Goal: Task Accomplishment & Management: Use online tool/utility

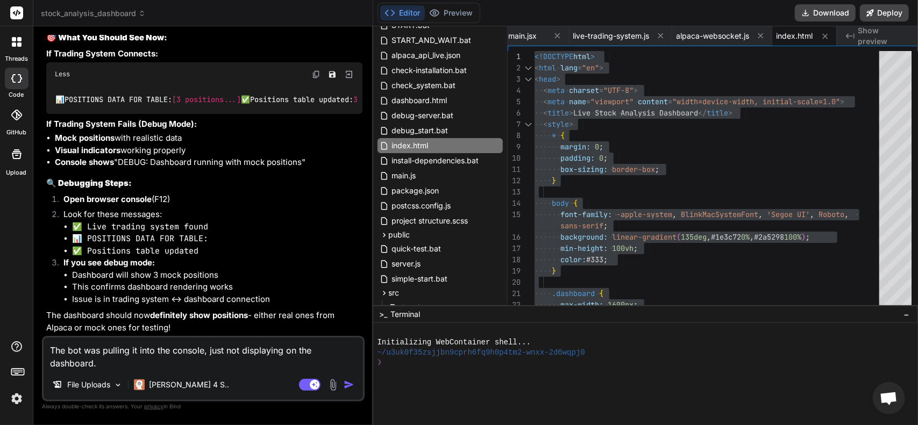
scroll to position [7040, 0]
click at [498, 277] on div "simple-start.bat" at bounding box center [439, 279] width 125 height 15
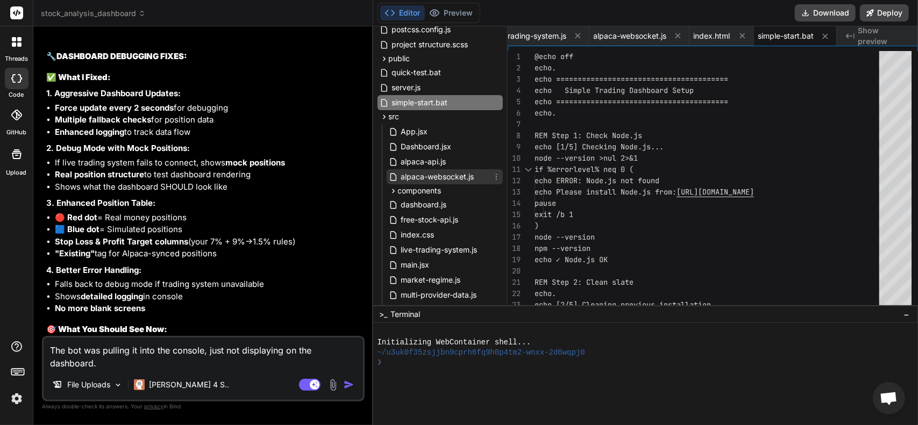
scroll to position [323, 0]
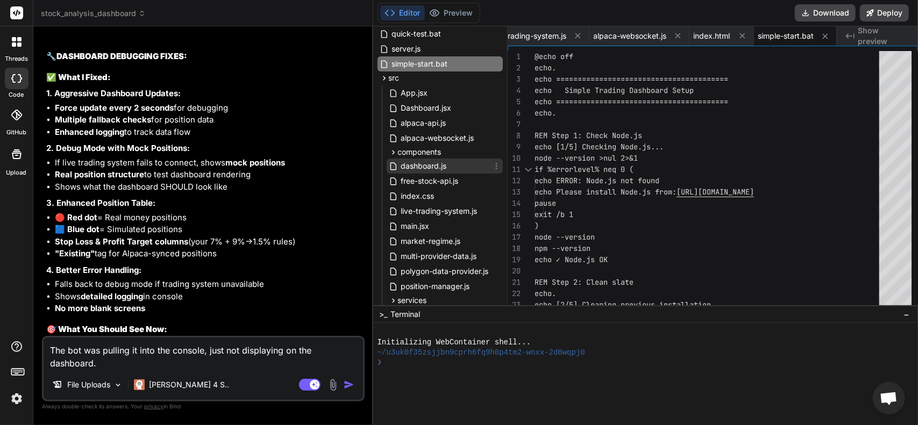
click at [423, 165] on span "dashboard.js" at bounding box center [424, 166] width 48 height 13
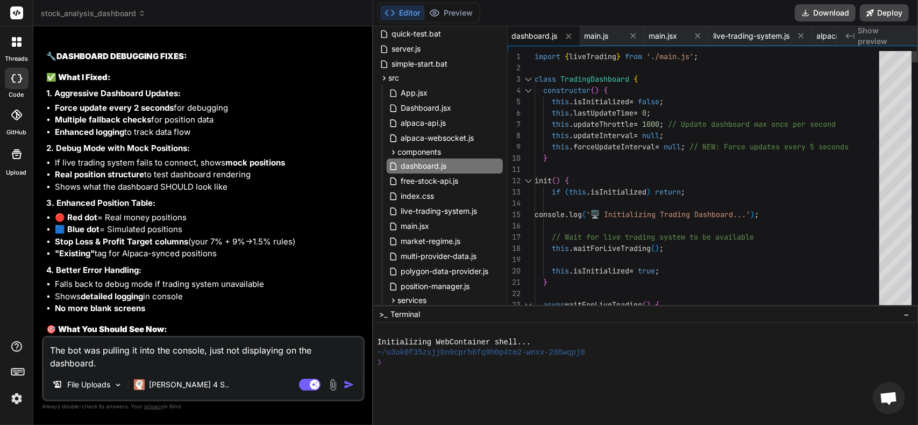
scroll to position [0, 0]
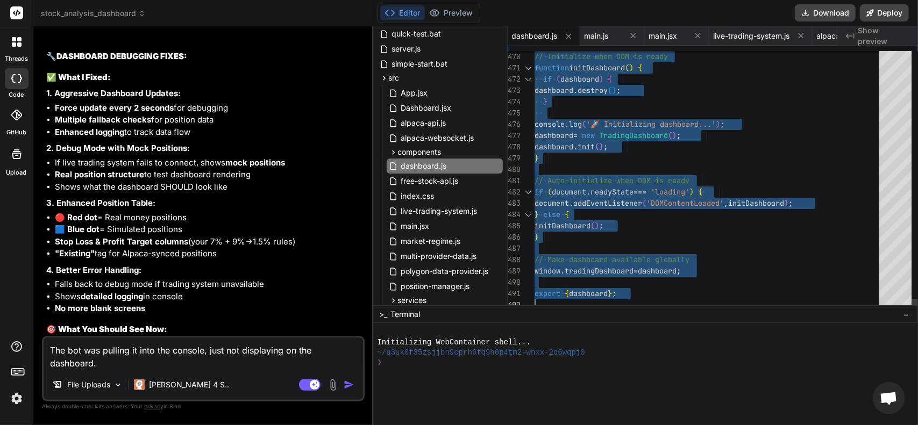
drag, startPoint x: 536, startPoint y: 55, endPoint x: 747, endPoint y: 451, distance: 448.4
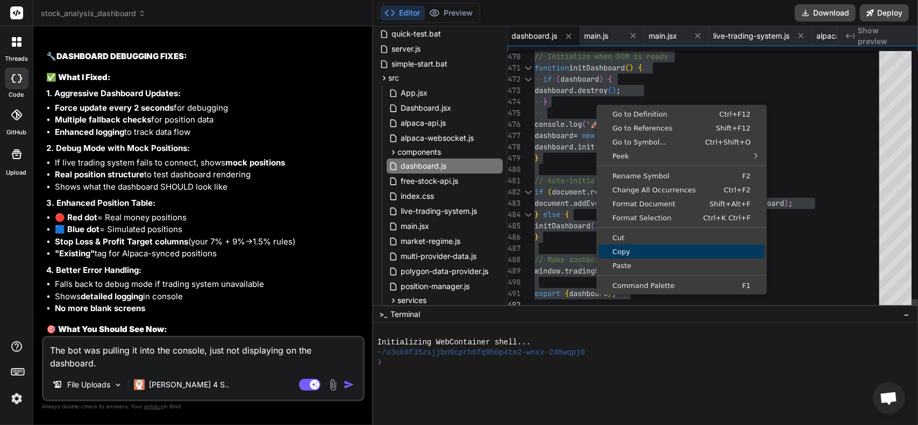
click at [625, 250] on span "Copy" at bounding box center [681, 251] width 166 height 7
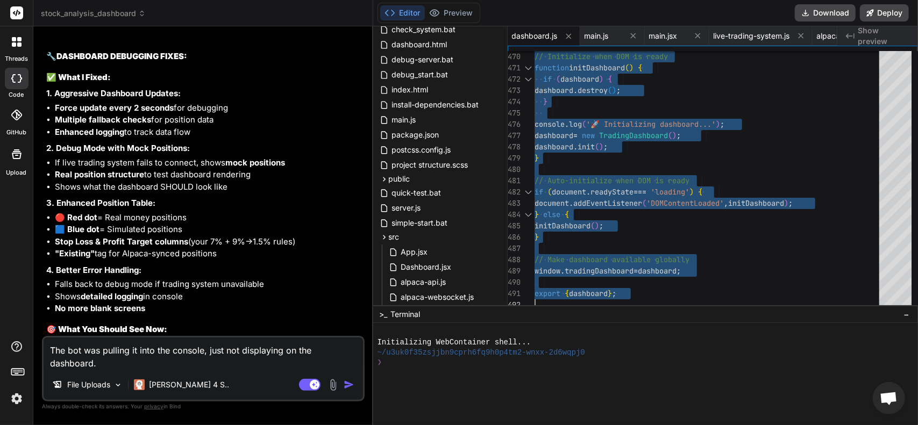
scroll to position [161, 0]
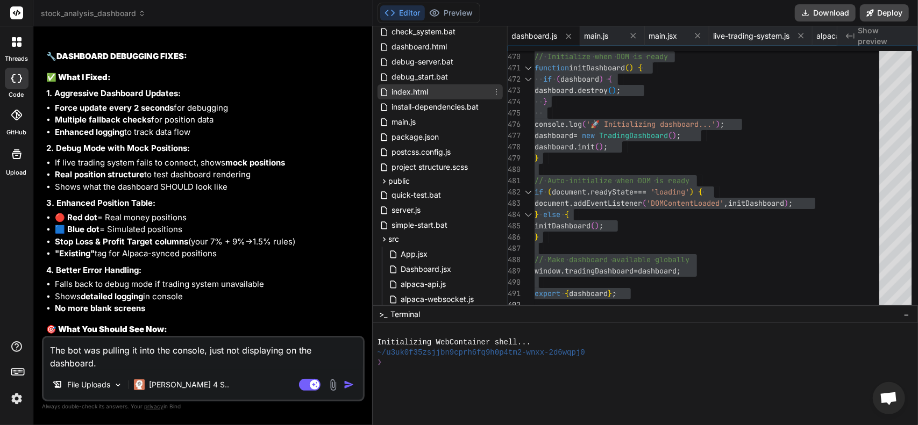
click at [422, 94] on span "index.html" at bounding box center [410, 91] width 39 height 13
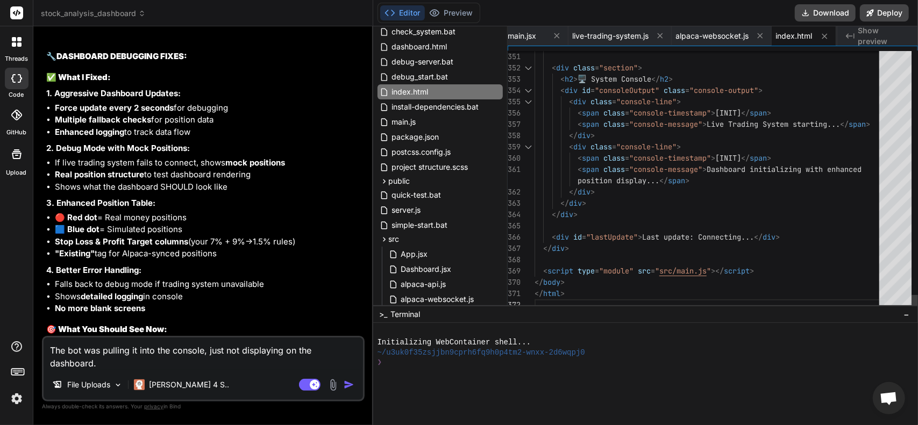
scroll to position [0, 0]
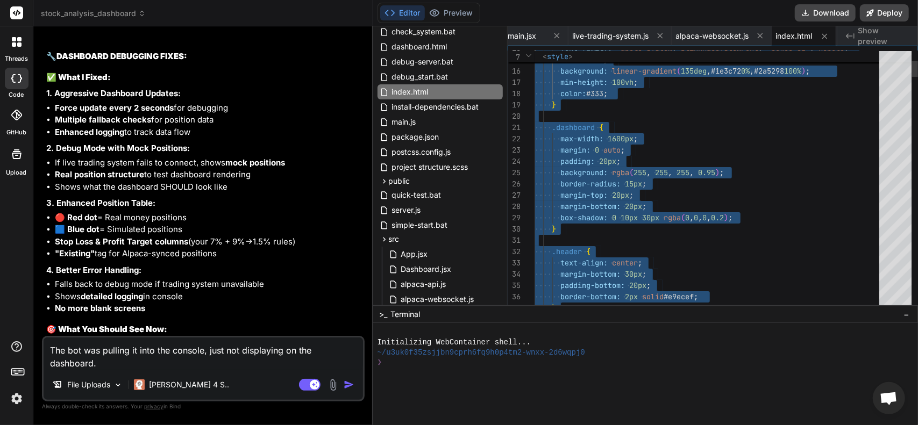
type textarea "<!DOCTYPE html> <html lang="en"> <head> <meta charset="UTF-8"> <meta name="view…"
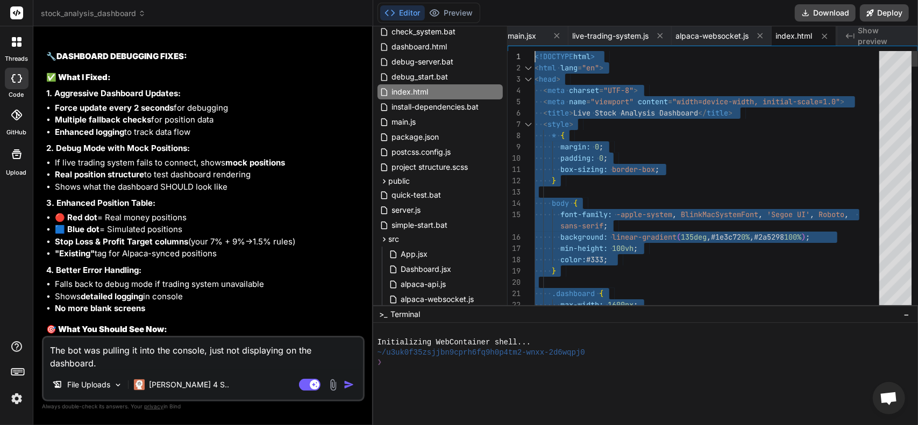
drag, startPoint x: 583, startPoint y: 301, endPoint x: 356, endPoint y: 8, distance: 370.2
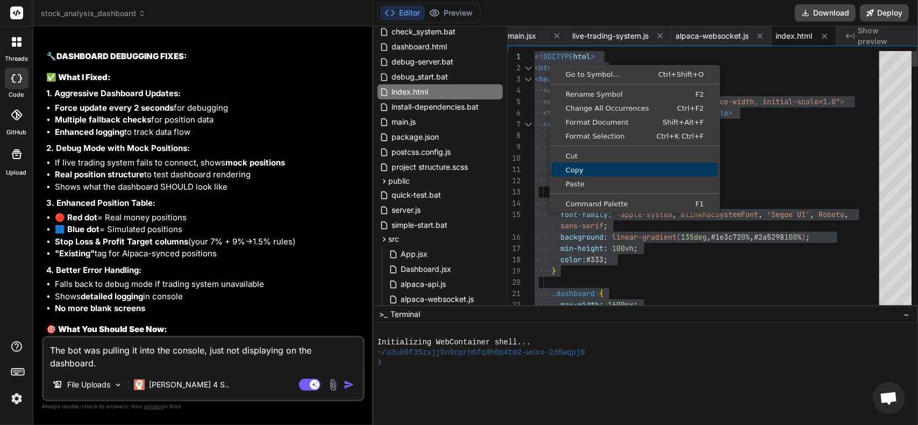
click at [587, 170] on span "Copy" at bounding box center [635, 170] width 166 height 7
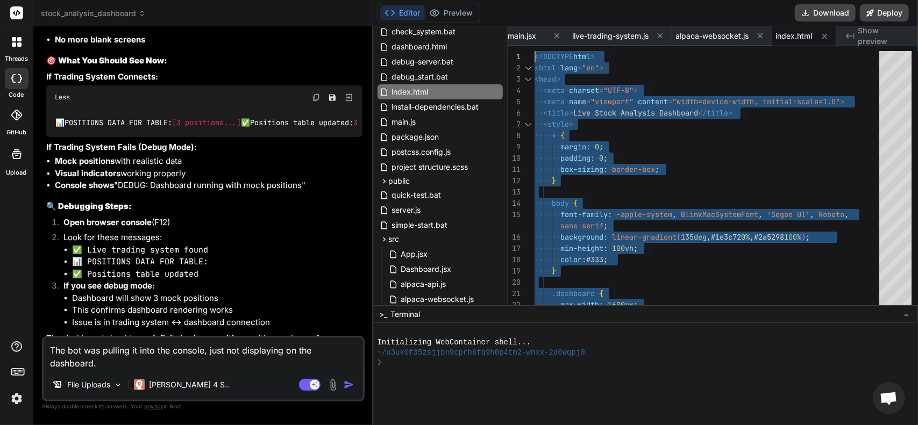
scroll to position [7094, 0]
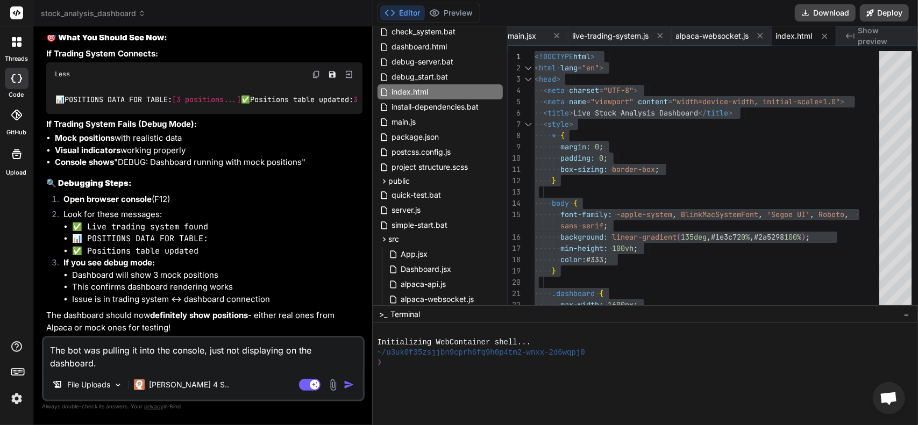
click at [145, 363] on textarea "The bot was pulling it into the console, just not displaying on the dashboard." at bounding box center [203, 354] width 319 height 32
drag, startPoint x: 82, startPoint y: 350, endPoint x: 150, endPoint y: 353, distance: 68.4
click at [150, 353] on textarea "The bot was pulling it into the console, just not displaying on the dashboard." at bounding box center [203, 354] width 319 height 32
type textarea "The bot o the console, just not displaying on the dashboard."
type textarea "x"
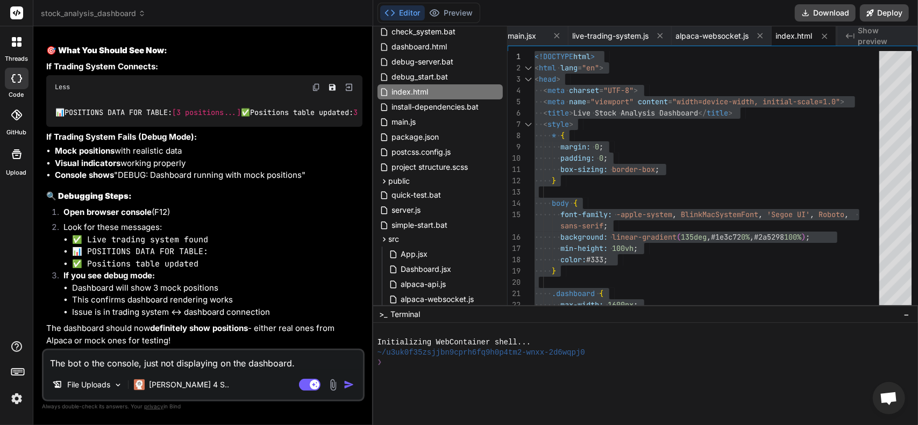
scroll to position [7081, 0]
type textarea "The bot io the console, just not displaying on the dashboard."
type textarea "x"
type textarea "The bot iso the console, just not displaying on the dashboard."
type textarea "x"
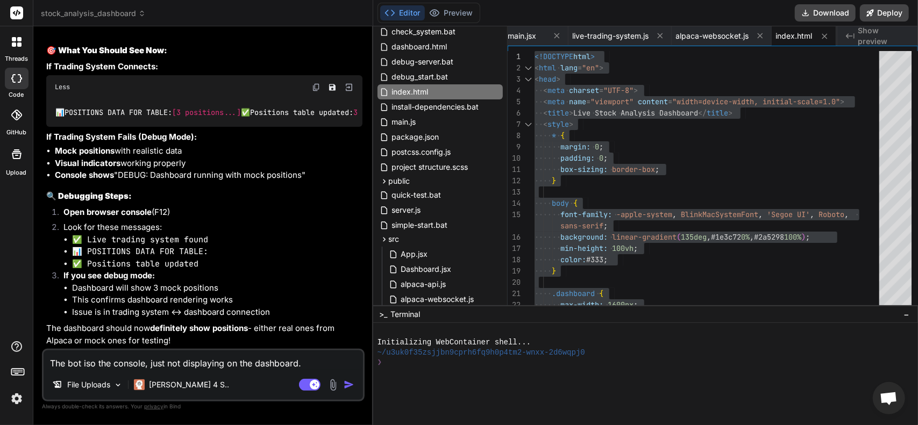
type textarea "The bot is o the console, just not displaying on the dashboard."
type textarea "x"
type textarea "The bot is so the console, just not displaying on the dashboard."
type textarea "x"
type textarea "The bot is sto the console, just not displaying on the dashboard."
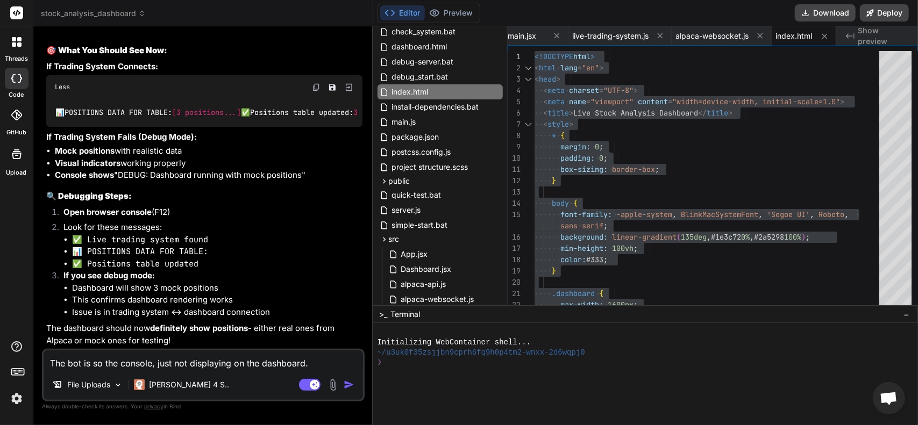
type textarea "x"
type textarea "The bot is stio the console, just not displaying on the dashboard."
type textarea "x"
type textarea "The bot is stilo the console, just not displaying on the dashboard."
type textarea "x"
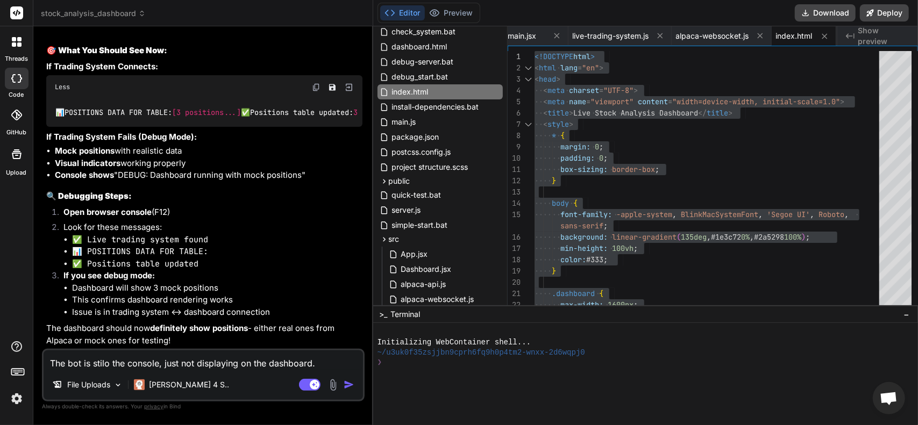
type textarea "The bot is [PERSON_NAME] the console, just not displaying on the dashboard."
type textarea "x"
type textarea "The bot is still o the console, just not displaying on the dashboard."
type textarea "x"
type textarea "The bot is still po the console, just not displaying on the dashboard."
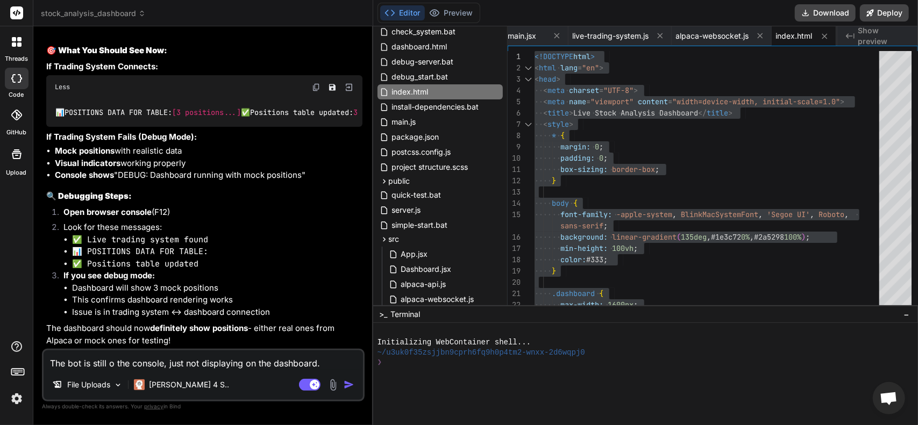
type textarea "x"
type textarea "The bot is still puo the console, just not displaying on the dashboard."
type textarea "x"
type textarea "The bot is still pulo the console, just not displaying on the dashboard."
type textarea "x"
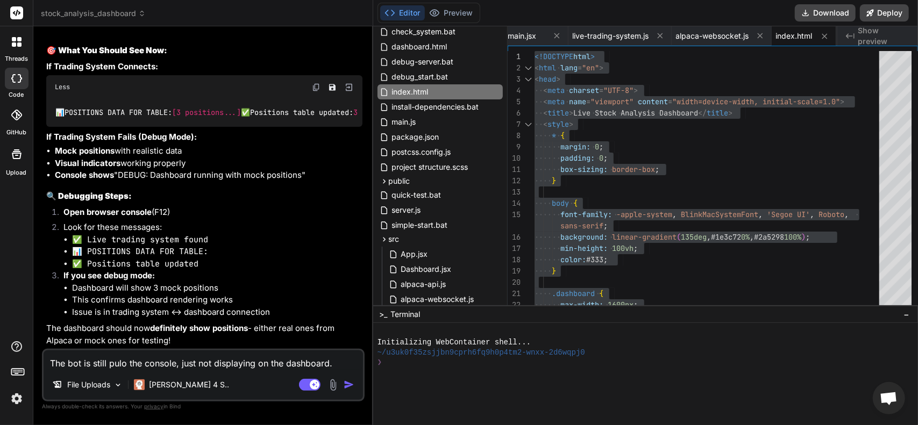
type textarea "The bot is still [PERSON_NAME] the console, just not displaying on the dashboar…"
type textarea "x"
type textarea "The bot is still pullio the console, just not displaying on the dashboard."
type textarea "x"
type textarea "The bot is still pullino the console, just not displaying on the dashboard."
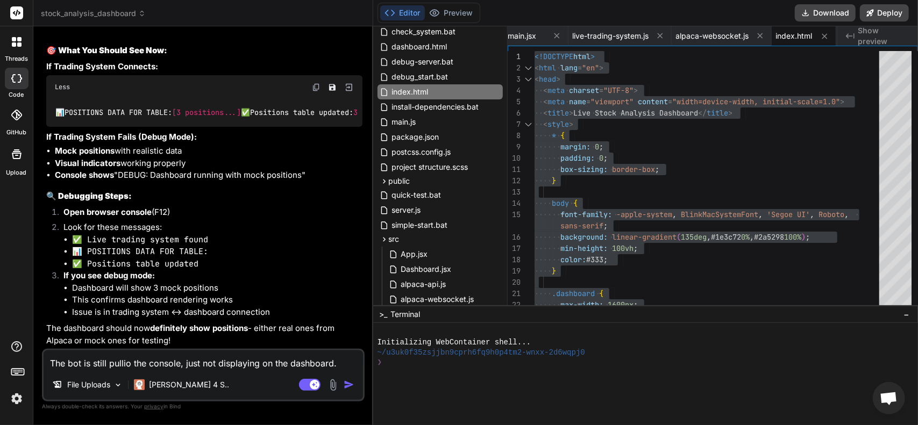
type textarea "x"
type textarea "The bot is still pullingo the console, just not displaying on the dashboard."
type textarea "x"
type textarea "The bot is still pulling o the console, just not displaying on the dashboard."
type textarea "x"
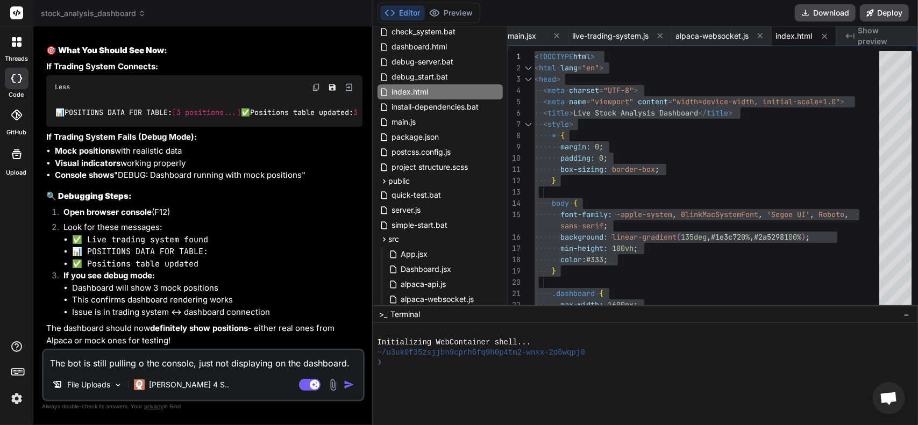
type textarea "The bot is still pulling io the console, just not displaying on the dashboard."
type textarea "x"
type textarea "The bot is still pulling ito the console, just not displaying on the dashboard."
type textarea "x"
type textarea "The bot is still pulling it o the console, just not displaying on the dashboard."
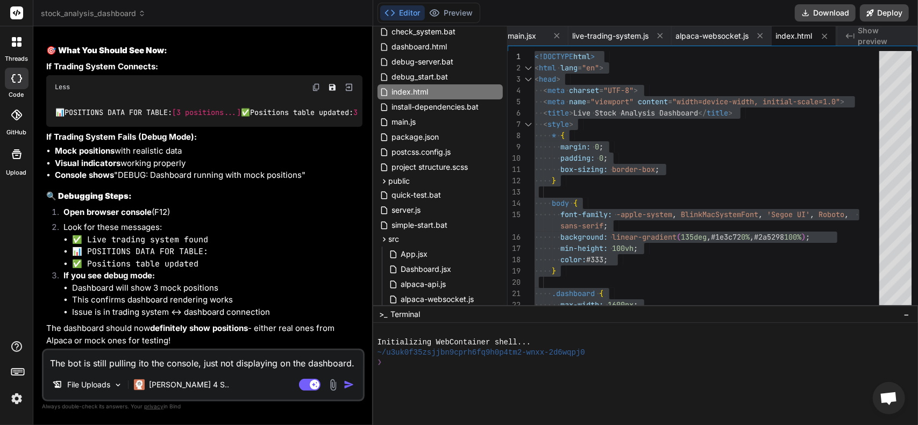
type textarea "x"
type textarea "The bot is still pulling it io the console, just not displaying on the dashboar…"
type textarea "x"
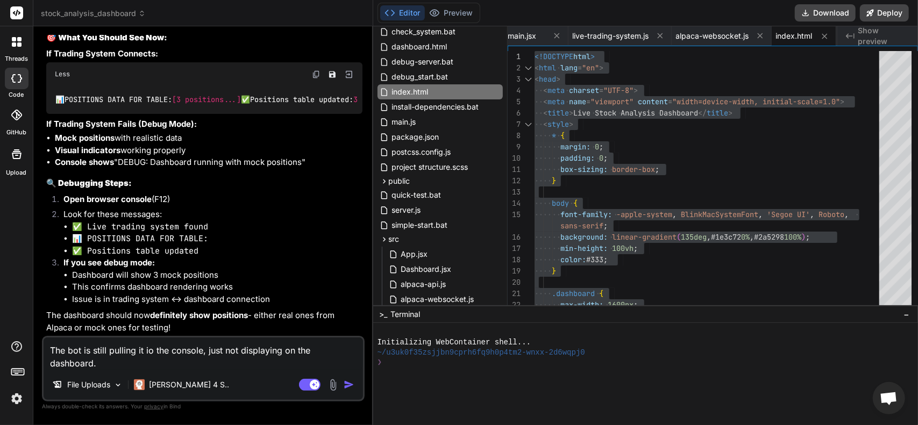
type textarea "The bot is still pulling it ino the console, just not displaying on the dashboa…"
type textarea "x"
type textarea "The bot is still pulling it into the console, just not displaying on the dashbo…"
type textarea "x"
click at [125, 363] on textarea "The bot is still pulling it into the console, just not displaying on the dashbo…" at bounding box center [203, 354] width 319 height 32
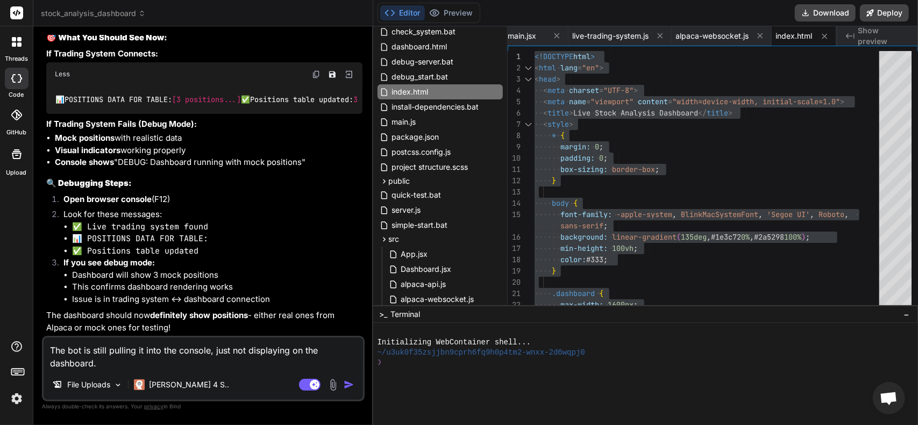
type textarea "The bot is still pulling it into the console, just not displaying on the dashbo…"
drag, startPoint x: 103, startPoint y: 359, endPoint x: 25, endPoint y: 340, distance: 79.6
click at [25, 340] on div "threads code GitHub Upload stock_analysis_dashboard Created with Pixso. Bind AI…" at bounding box center [459, 212] width 918 height 425
type textarea "x"
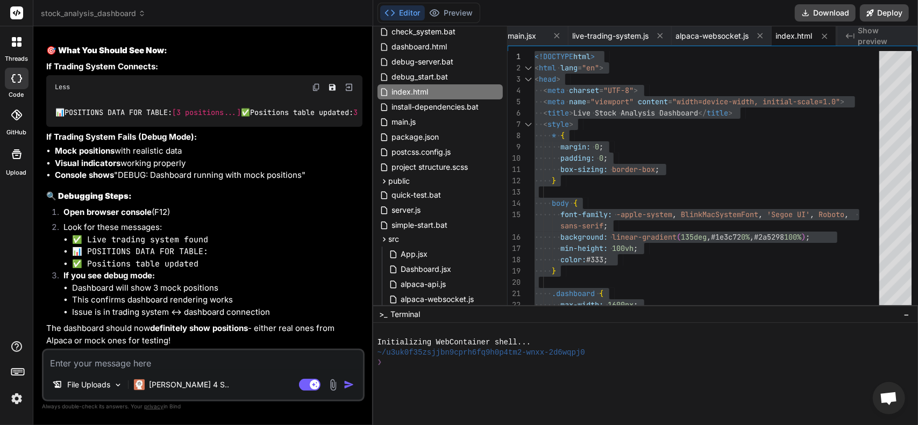
click at [145, 365] on textarea at bounding box center [203, 360] width 319 height 19
drag, startPoint x: 112, startPoint y: 365, endPoint x: 73, endPoint y: 362, distance: 38.9
click at [73, 362] on textarea at bounding box center [203, 360] width 319 height 19
type textarea "N"
type textarea "x"
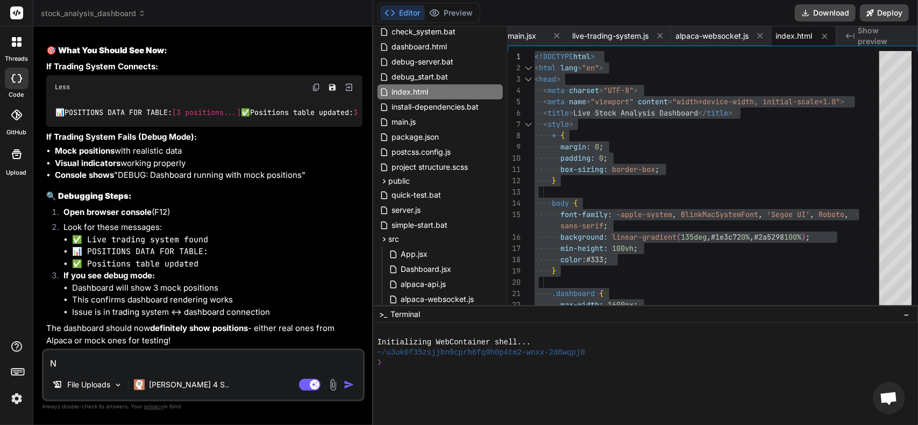
type textarea "Ne"
type textarea "x"
type textarea "New"
type textarea "x"
type textarea "New"
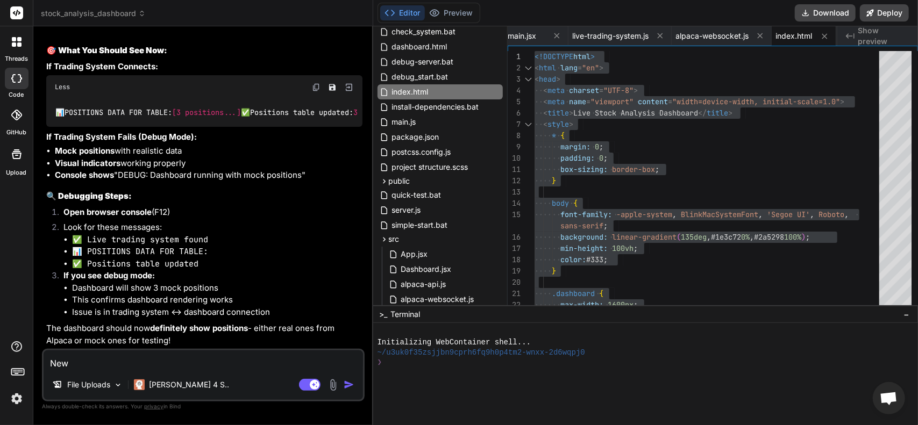
type textarea "x"
type textarea "New n"
type textarea "x"
type textarea "New ne"
type textarea "x"
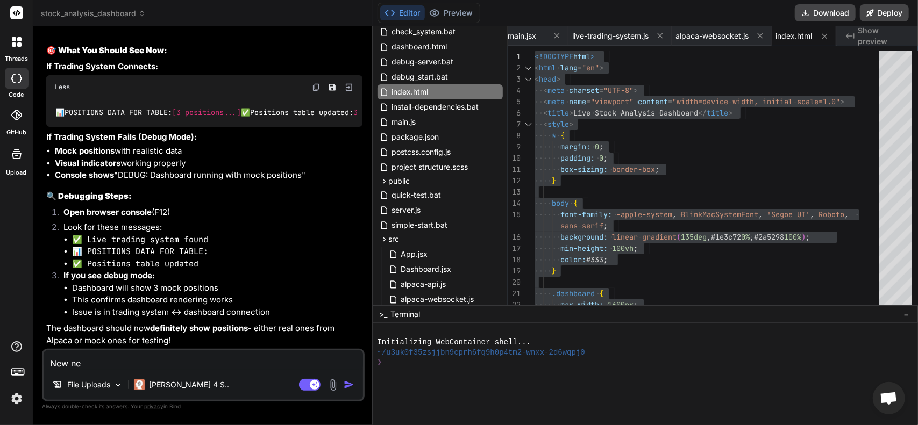
type textarea "New n"
type textarea "x"
type textarea "New"
type textarea "x"
type textarea "New e"
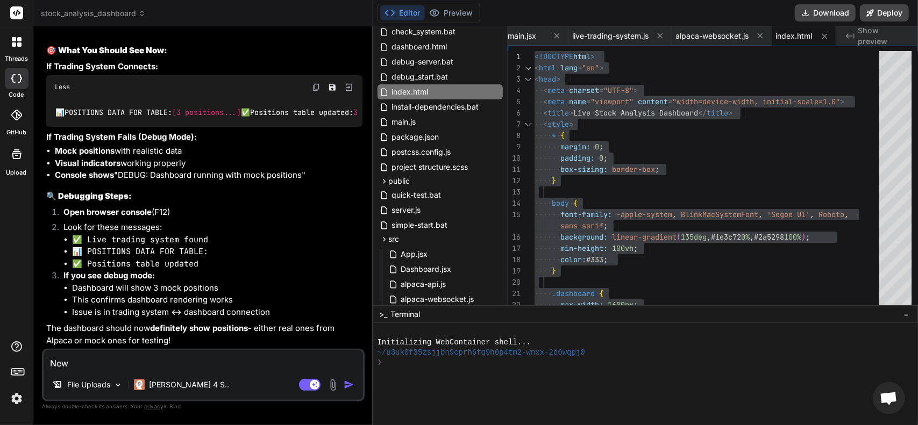
type textarea "x"
type textarea "New en"
type textarea "x"
type textarea "New ent"
type textarea "x"
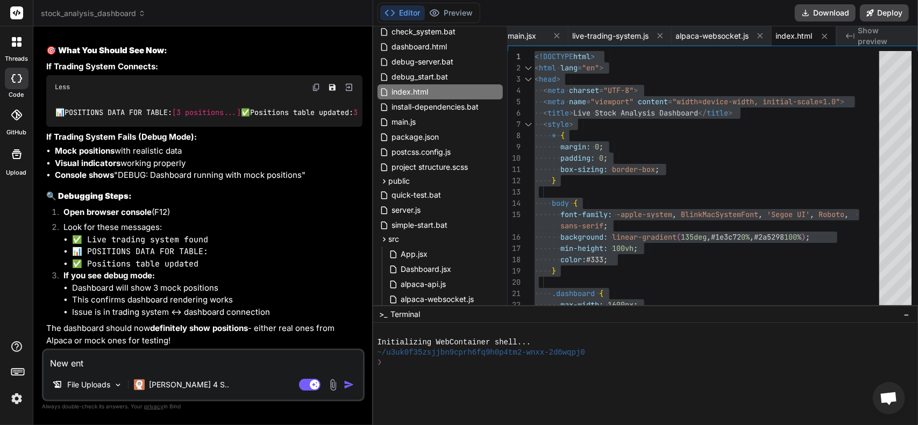
type textarea "New entr"
type textarea "x"
type textarea "New entry"
type textarea "x"
type textarea "New entry"
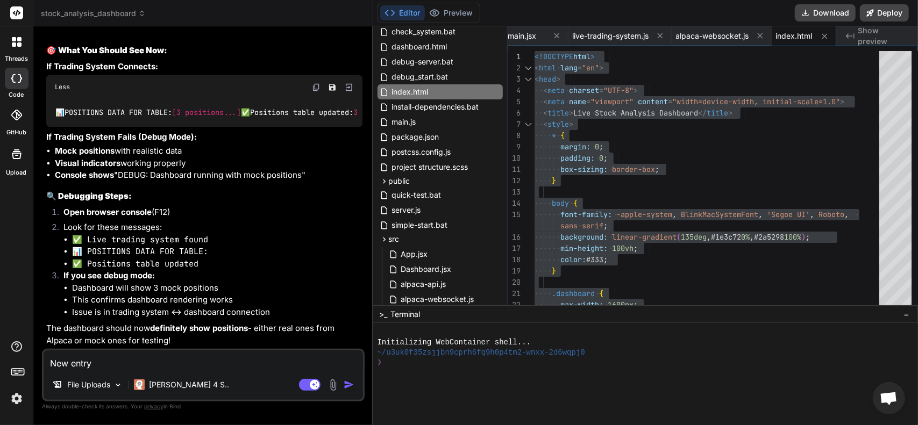
type textarea "x"
type textarea "New entry r"
type textarea "x"
type textarea "New entry re"
type textarea "x"
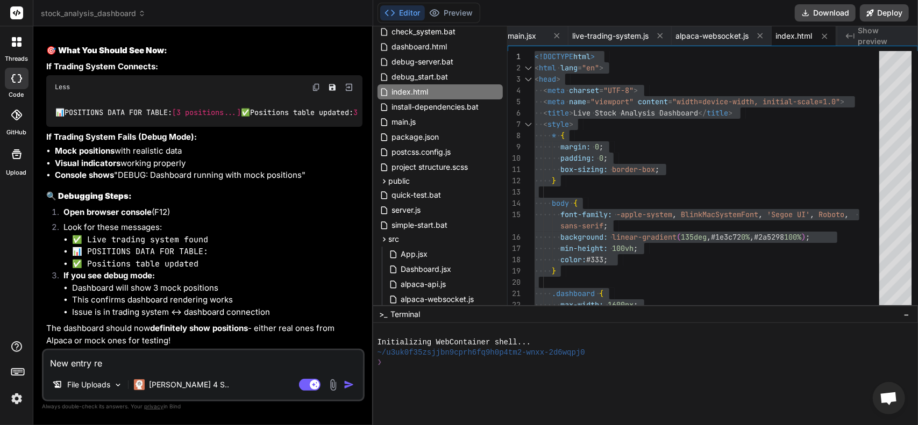
type textarea "New entry req"
type textarea "x"
type textarea "New entry requ"
type textarea "x"
type textarea "New entry requi"
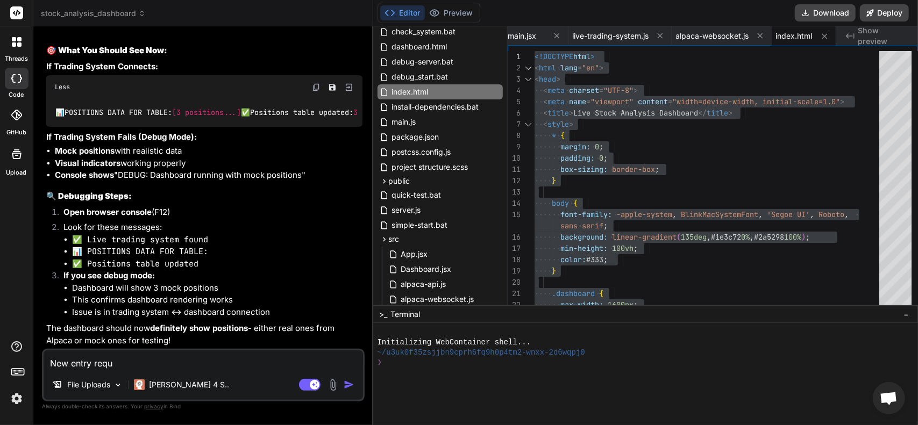
type textarea "x"
type textarea "New entry requir"
type textarea "x"
type textarea "New entry require"
type textarea "x"
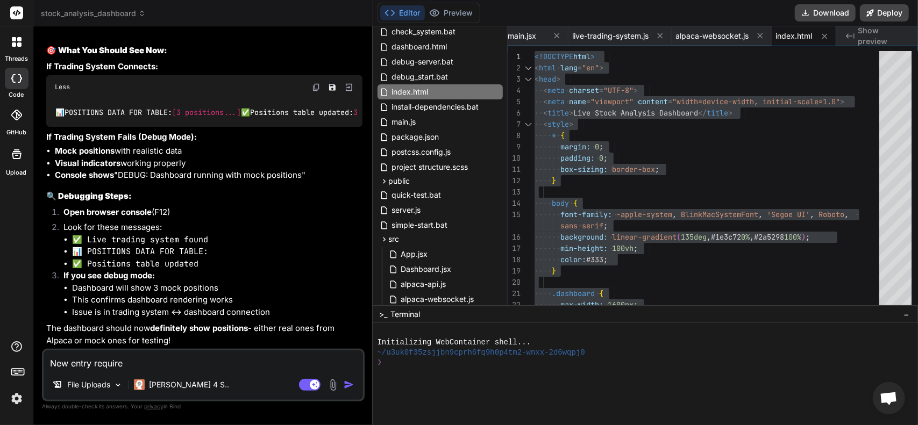
type textarea "New entry requirem"
type textarea "x"
type textarea "New entry requireme"
type textarea "x"
type textarea "New entry requiremen"
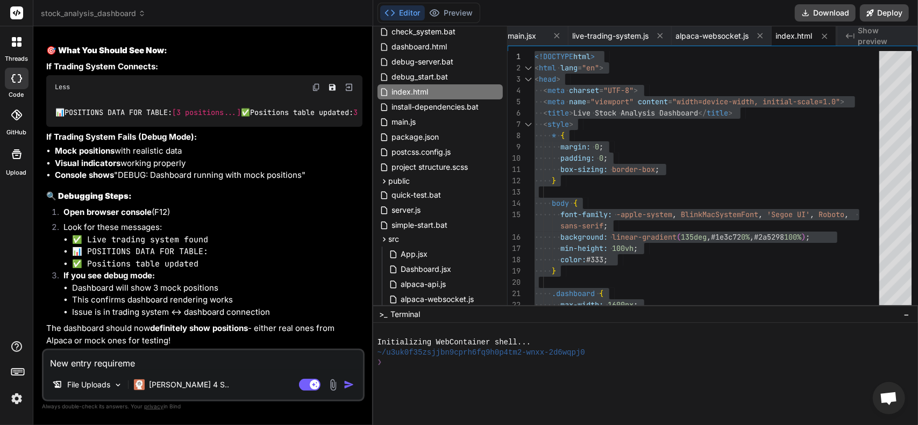
type textarea "x"
type textarea "New entry requirement"
type textarea "x"
type textarea "New entry requirements"
type textarea "x"
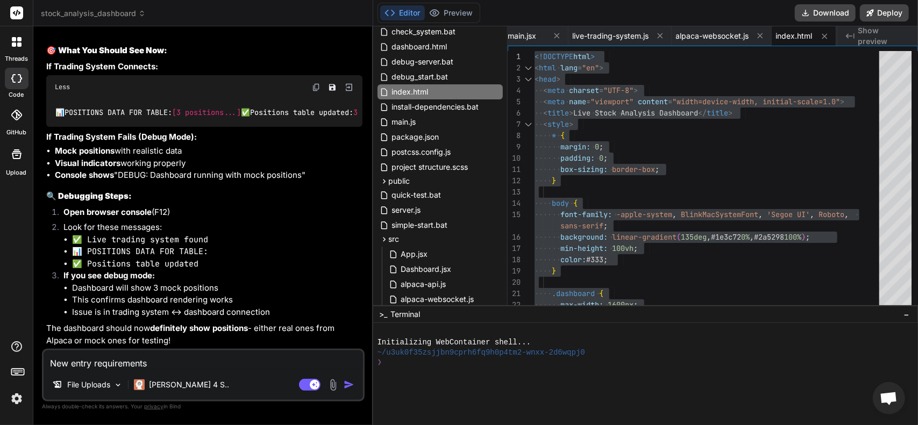
type textarea "New entry requirements."
type textarea "x"
type textarea "New entry requirements."
type textarea "x"
type textarea "New entry requirements."
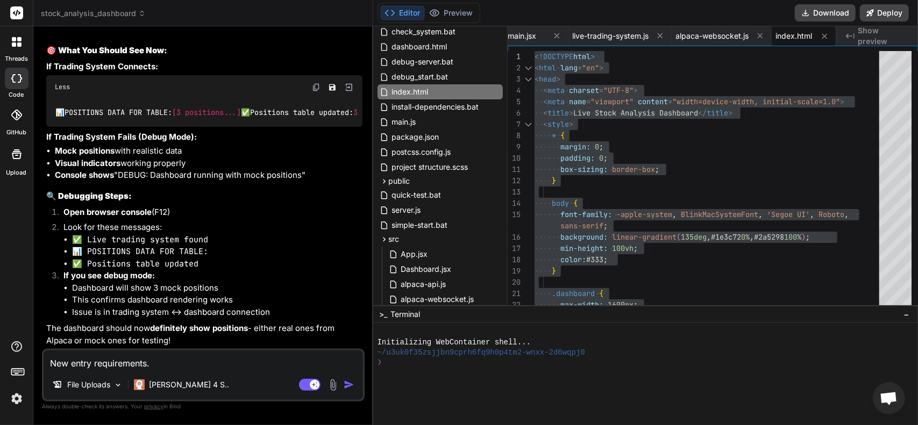
type textarea "x"
paste textarea "Lore ips dolo_sitametcon.adip elit, sed doei-temporinci utl’e dolor magna aliqu…"
type textarea "Lor ipsum dolorsitamet. Cons adi elit_seddoeiusm.temp inci, utl etdo-magnaaliqu…"
type textarea "x"
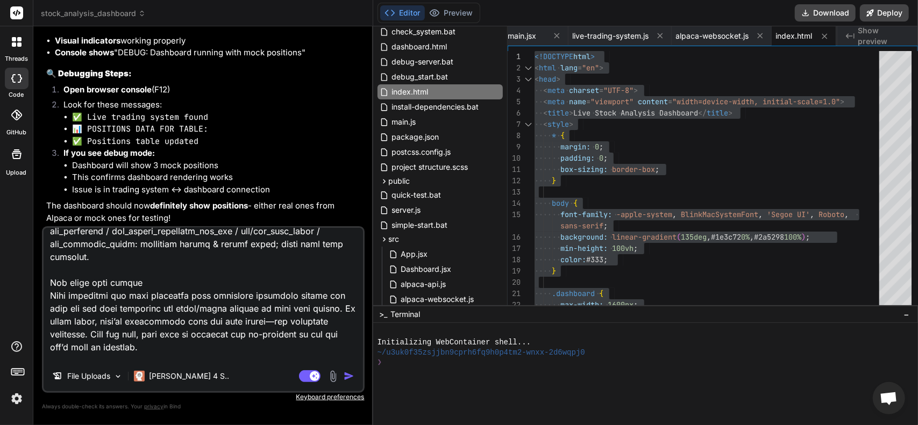
scroll to position [1719, 0]
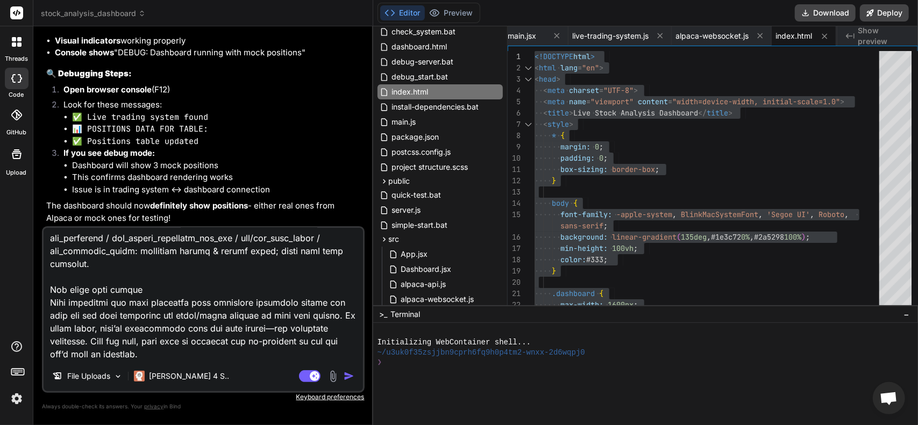
type textarea "Lor ipsum dolorsitamet. Cons adi elit_seddoeiusm.temp inci, utl etdo-magnaaliqu…"
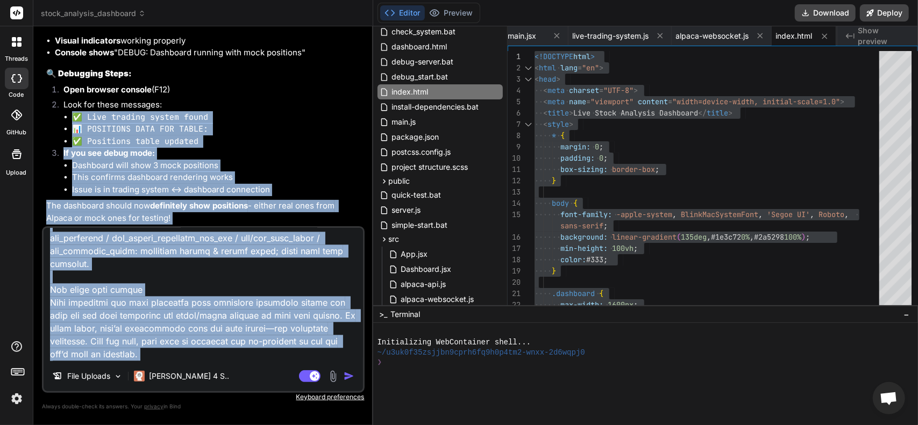
drag, startPoint x: 363, startPoint y: 302, endPoint x: 370, endPoint y: 213, distance: 89.0
click at [370, 213] on div "Bind AI Web Search Created with Pixso. Code Generator You Bind AI The issue is …" at bounding box center [203, 225] width 340 height 398
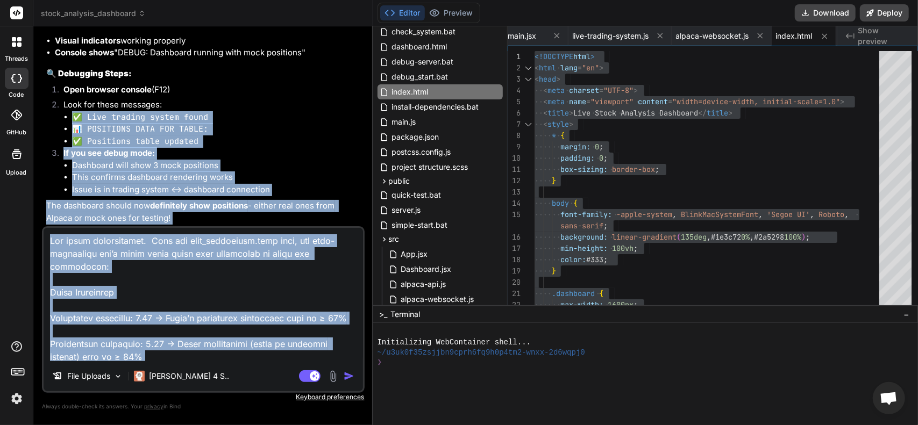
click at [276, 111] on p "Look for these messages:" at bounding box center [212, 105] width 299 height 12
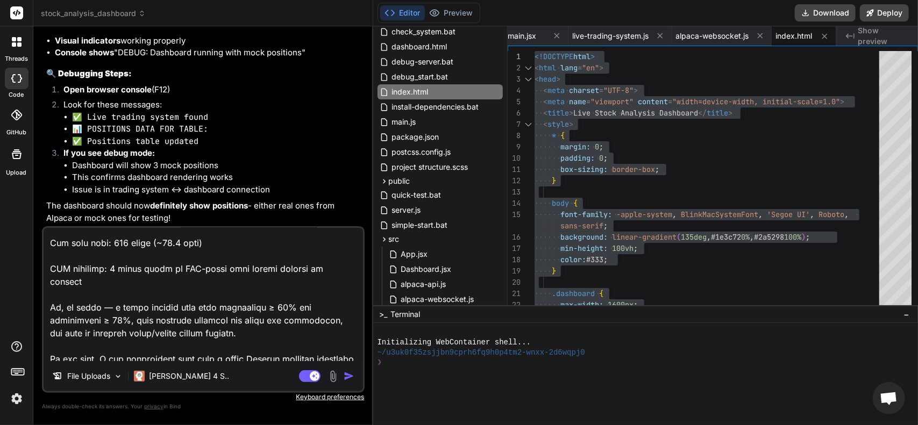
scroll to position [430, 0]
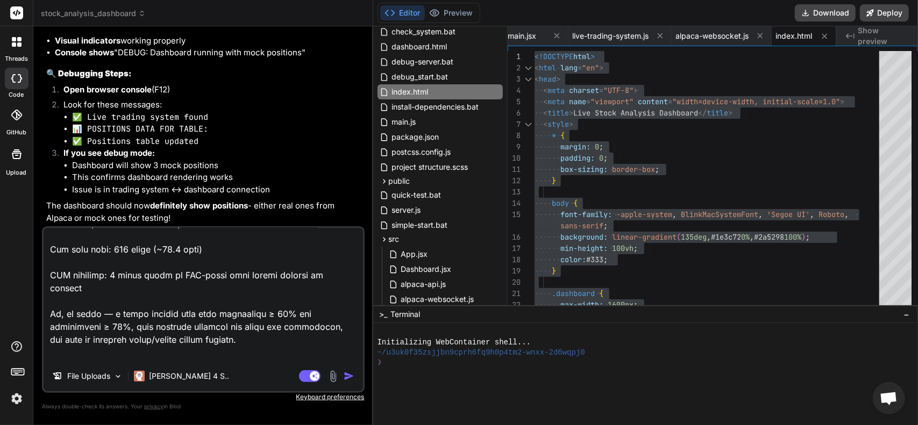
click at [335, 377] on img at bounding box center [333, 376] width 12 height 12
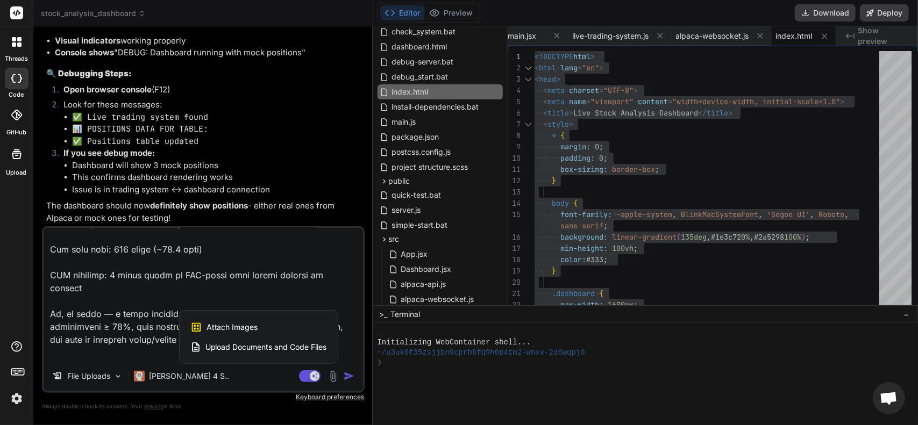
click at [254, 343] on span "Upload Documents and Code Files" at bounding box center [266, 347] width 122 height 11
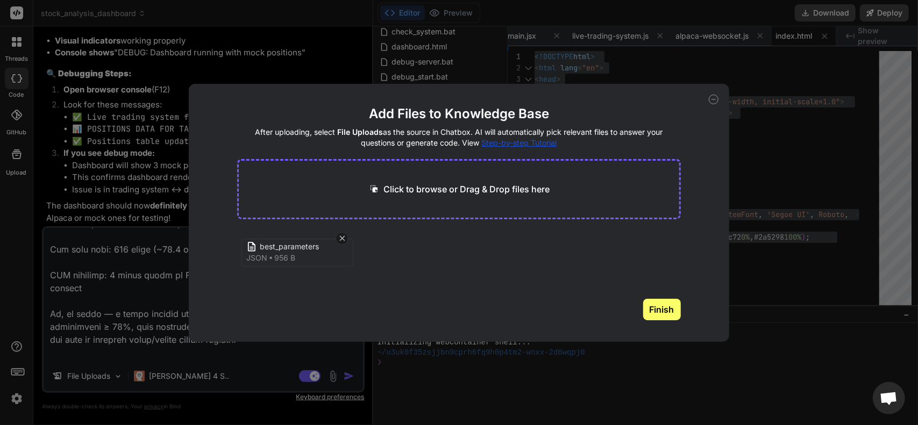
click at [658, 309] on button "Finish" at bounding box center [662, 310] width 38 height 22
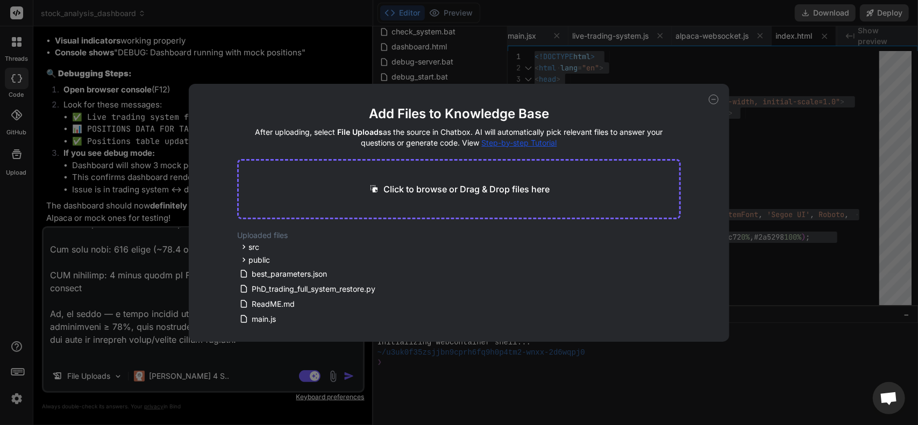
click at [754, 122] on div "Add Files to Knowledge Base After uploading, select File Uploads as the source …" at bounding box center [459, 212] width 918 height 425
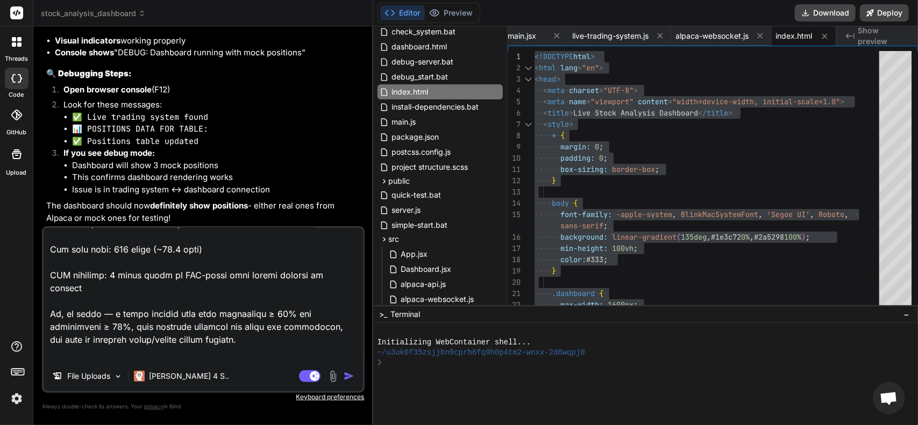
click at [347, 376] on img "button" at bounding box center [349, 376] width 11 height 11
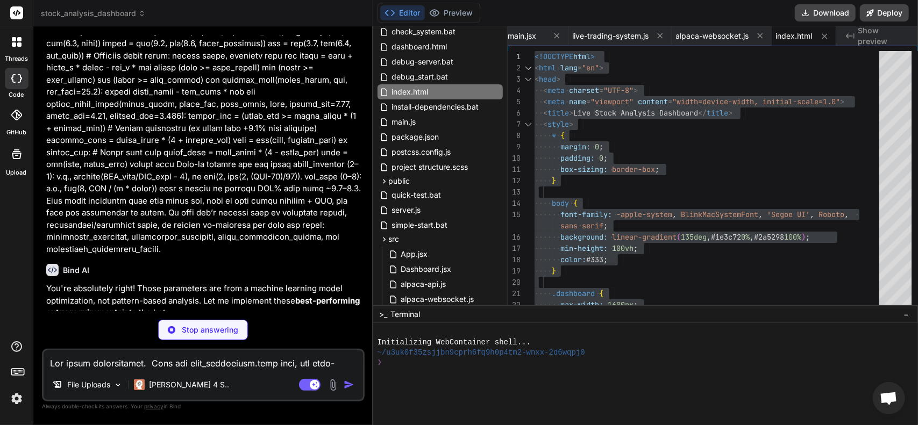
scroll to position [8329, 0]
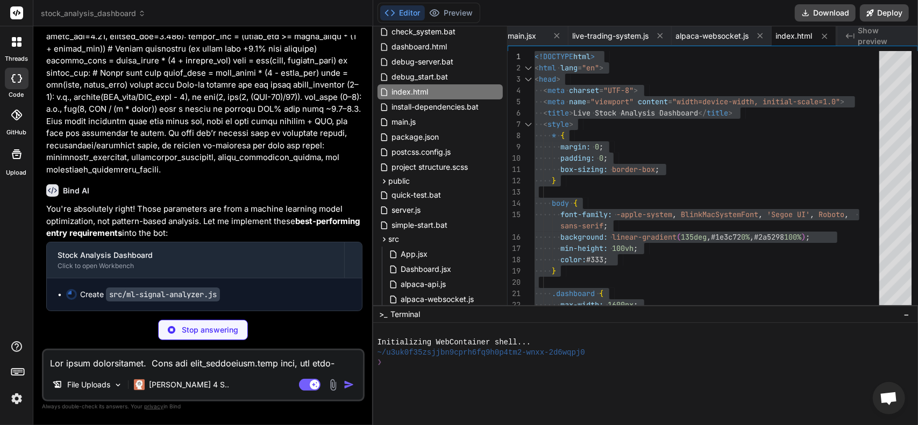
type textarea "x"
type textarea "maxTickerPurchasesPerDay: this.maxTickerPurchasesPerDay, minHoldHours: this.min…"
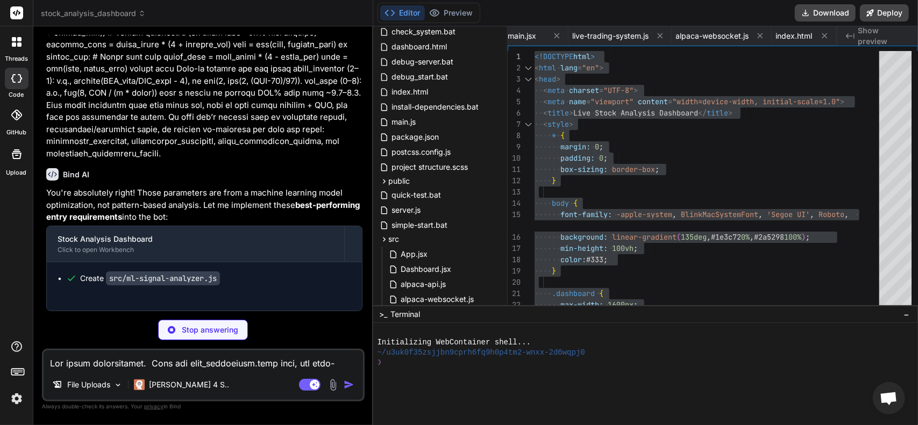
type textarea "x"
type textarea "// ML metrics if available mlMetrics: pos.mlMetrics || null }; return formatted…"
type textarea "x"
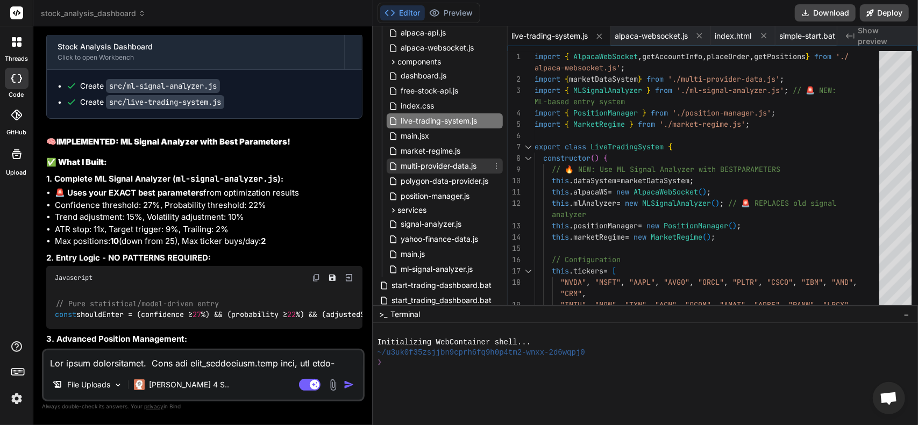
scroll to position [430, 0]
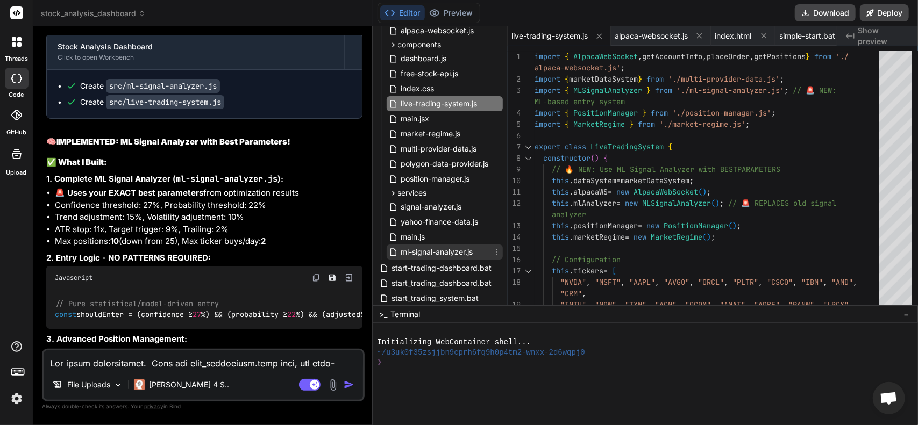
click at [431, 253] on span "ml-signal-analyzer.js" at bounding box center [437, 252] width 74 height 13
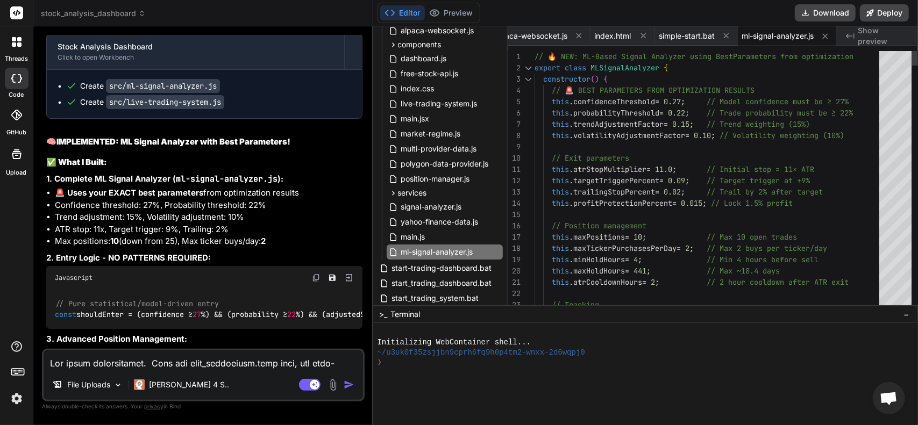
scroll to position [0, 0]
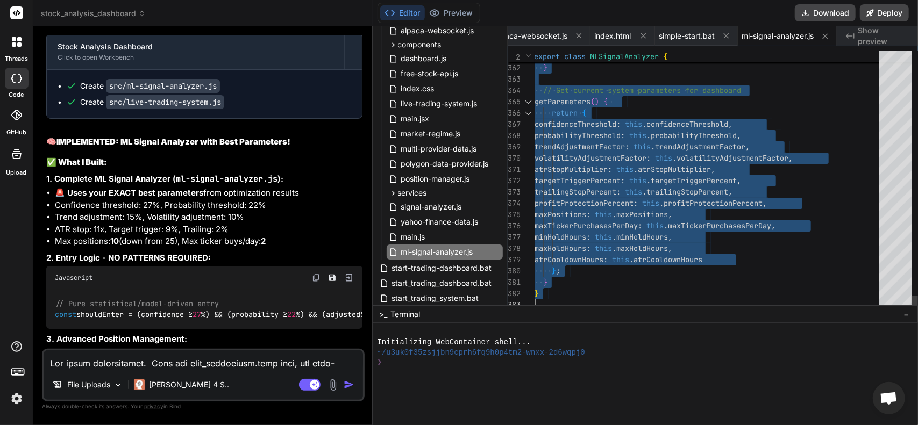
drag, startPoint x: 535, startPoint y: 56, endPoint x: 688, endPoint y: 451, distance: 423.6
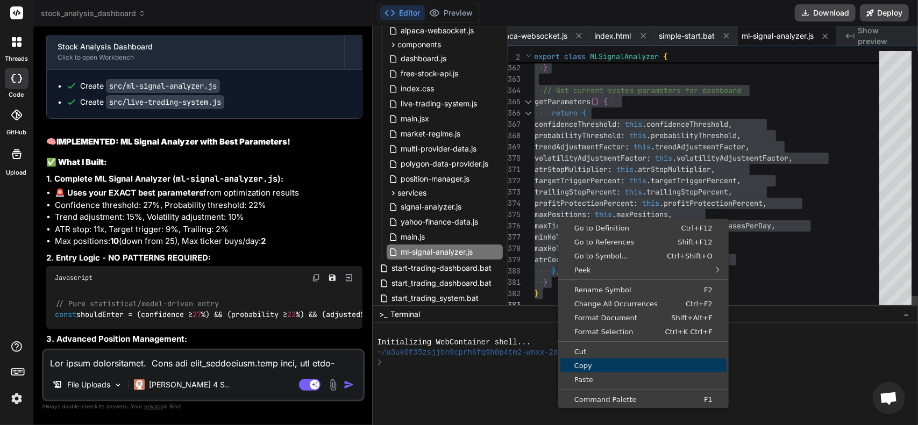
click at [598, 365] on span "Copy" at bounding box center [643, 365] width 166 height 7
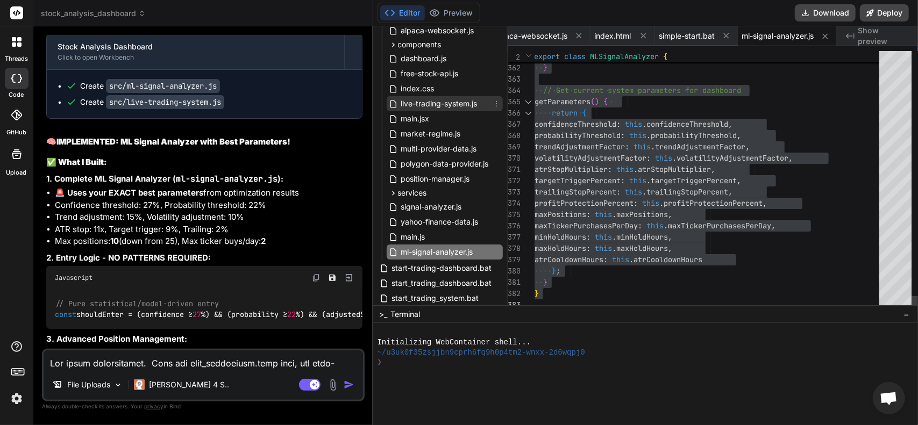
click at [441, 102] on span "live-trading-system.js" at bounding box center [439, 103] width 79 height 13
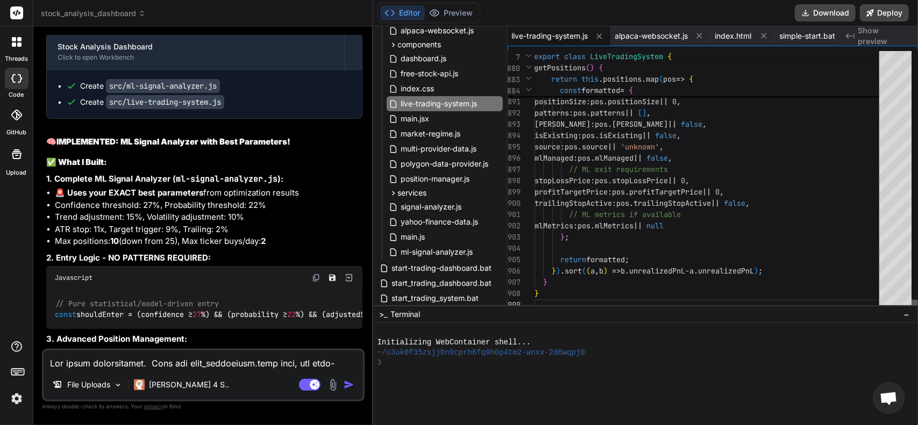
click at [917, 311] on div at bounding box center [914, 305] width 6 height 11
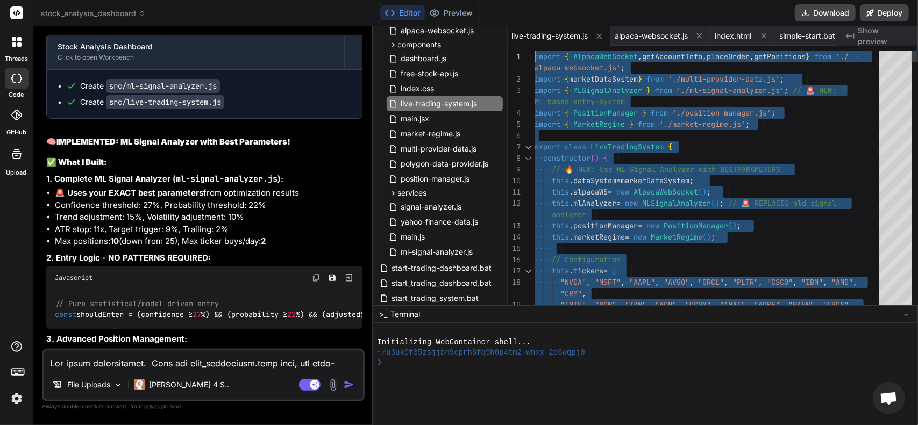
drag, startPoint x: 560, startPoint y: 299, endPoint x: 297, endPoint y: -65, distance: 449.1
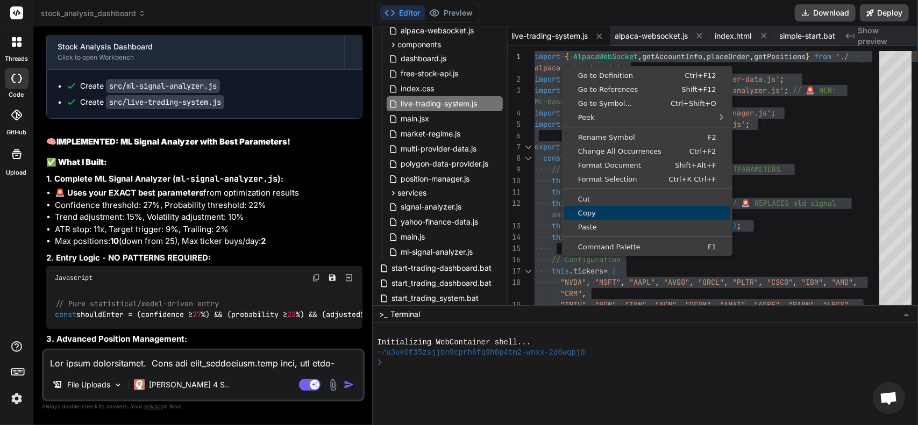
click at [603, 210] on span "Copy" at bounding box center [647, 213] width 166 height 7
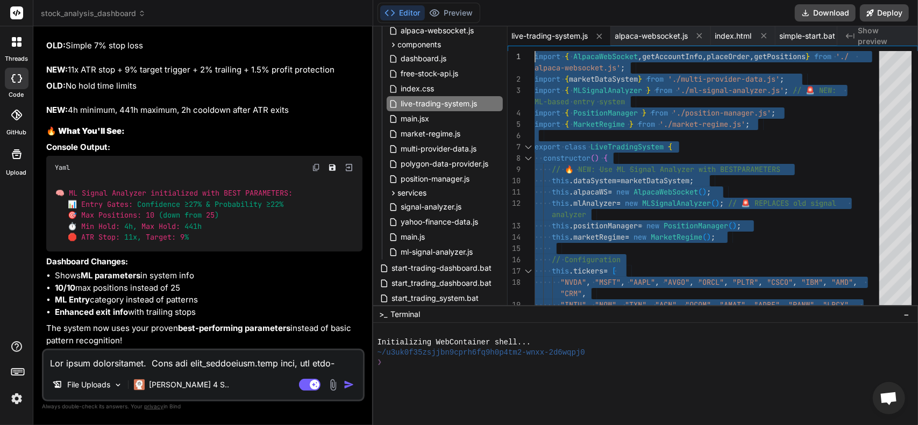
scroll to position [9070, 0]
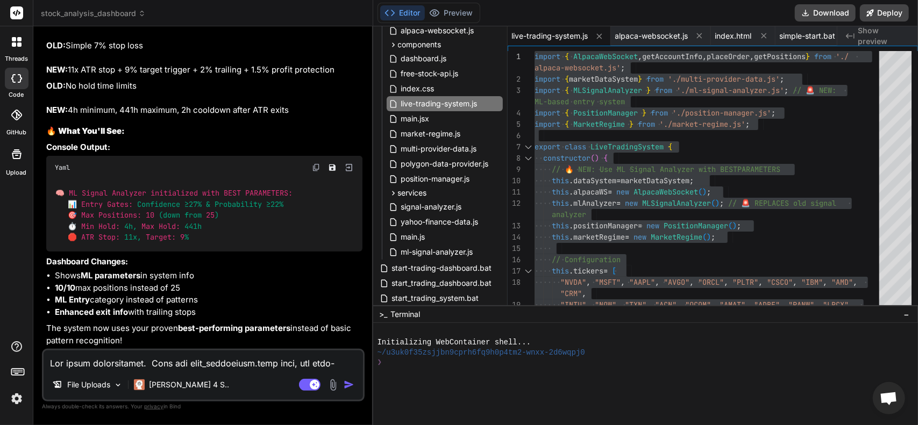
click at [432, 254] on span "ml-signal-analyzer.js" at bounding box center [437, 252] width 74 height 13
type textarea "maxTickerPurchasesPerDay: this.maxTickerPurchasesPerDay, minHoldHours: this.min…"
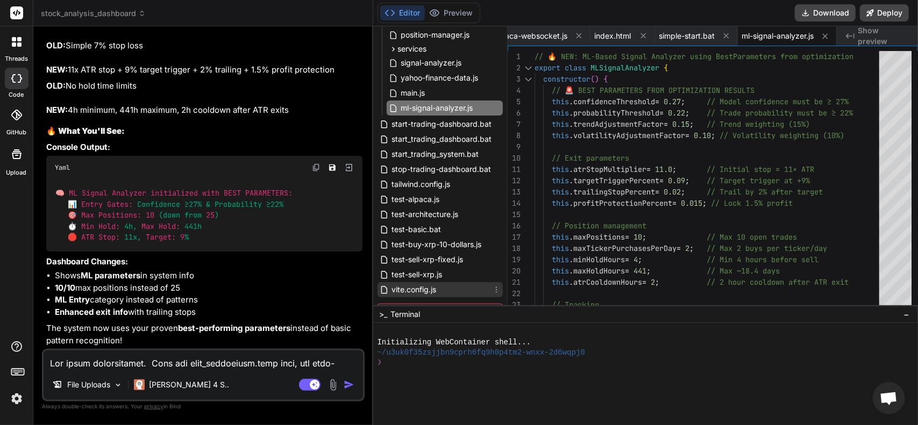
scroll to position [530, 0]
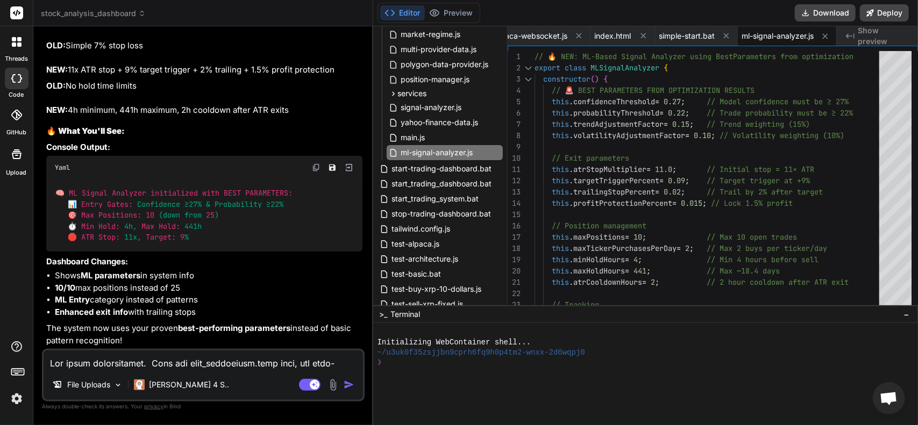
click at [160, 367] on textarea at bounding box center [203, 360] width 319 height 19
type textarea "i"
type textarea "x"
type textarea "iw"
type textarea "x"
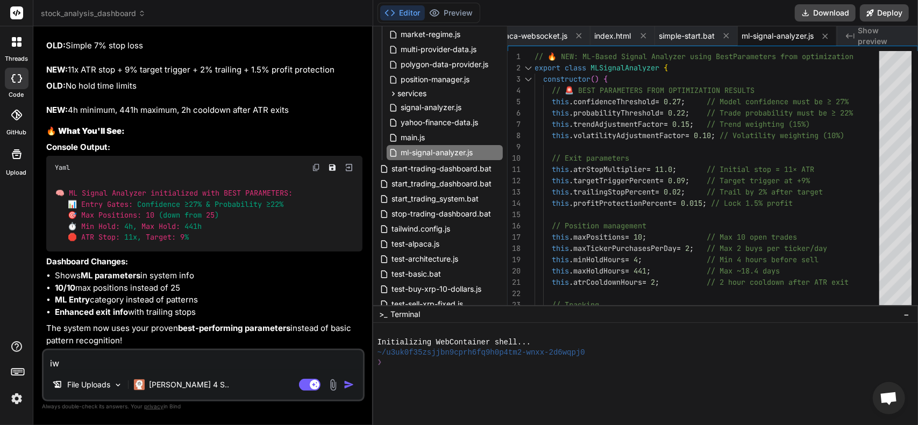
type textarea "i"
type textarea "x"
type textarea "i"
type textarea "x"
type textarea "i w"
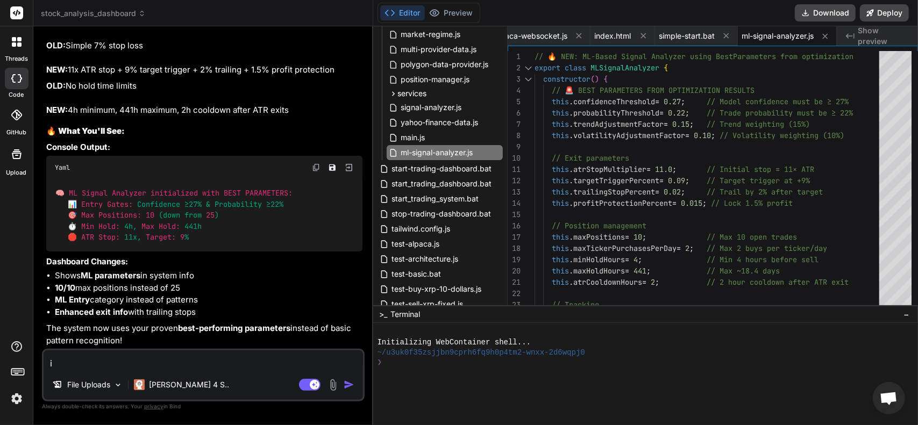
type textarea "x"
type textarea "i wa"
type textarea "x"
type textarea "i wan"
type textarea "x"
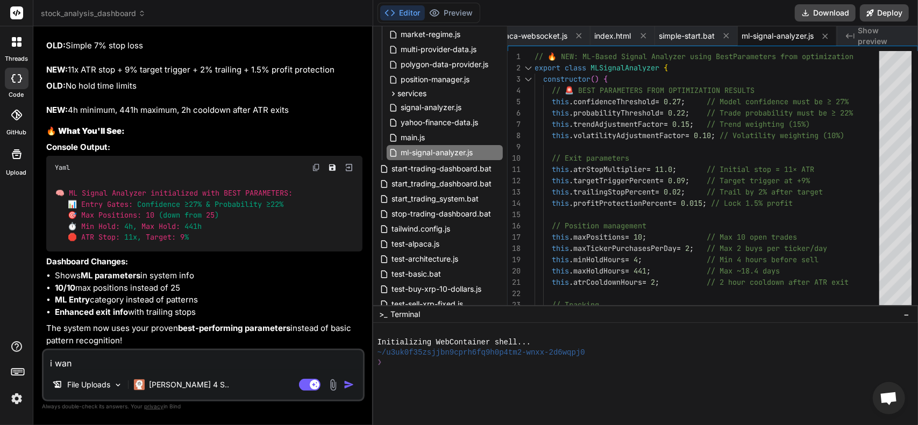
type textarea "i want"
type textarea "x"
type textarea "i want"
type textarea "x"
type textarea "i want t"
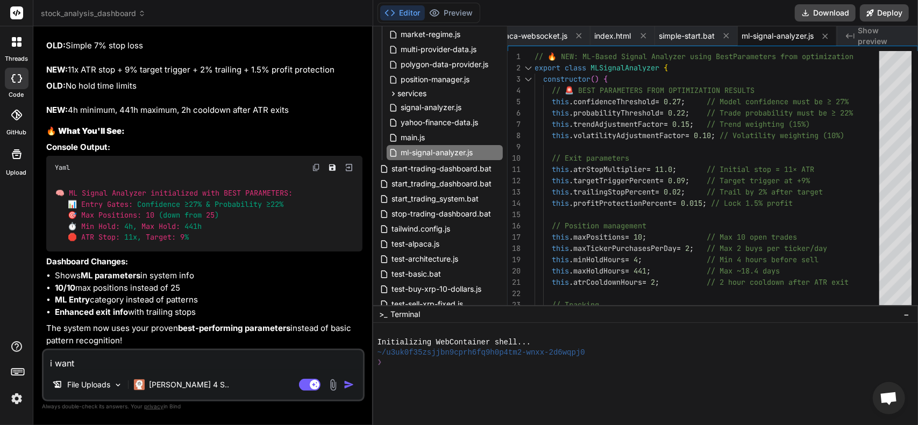
type textarea "x"
type textarea "i want to"
type textarea "x"
type textarea "i want to"
type textarea "x"
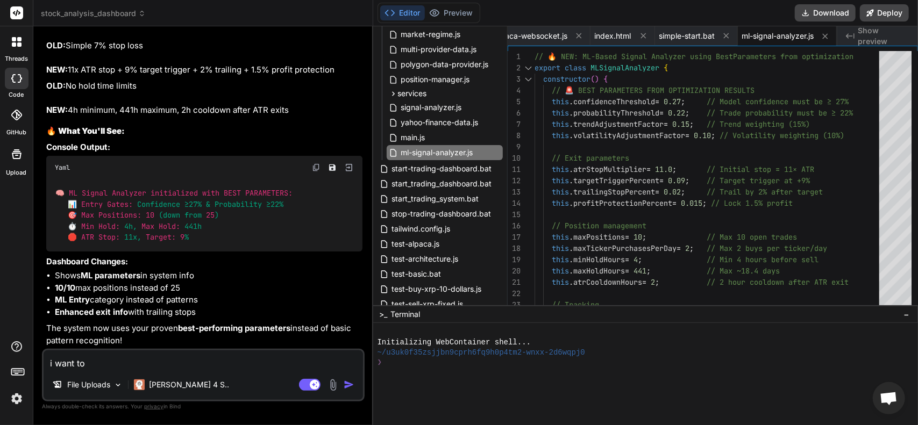
type textarea "i want to c"
type textarea "x"
type textarea "i want to cr"
type textarea "x"
type textarea "i want to cre"
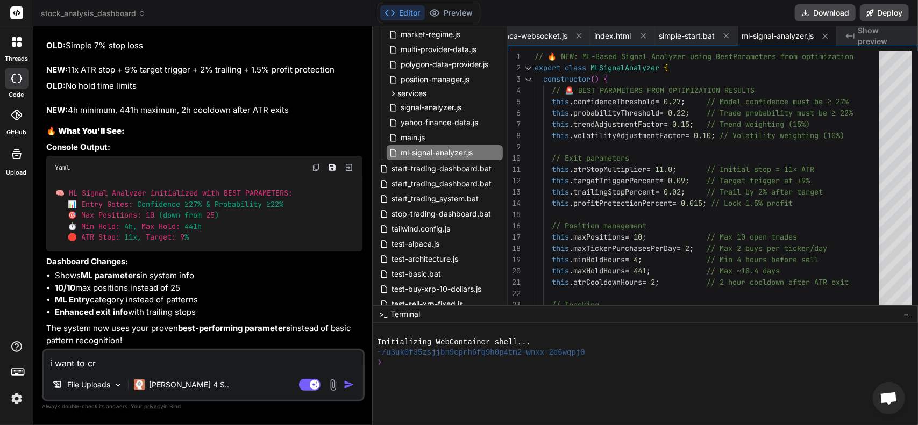
type textarea "x"
type textarea "i want to crea"
type textarea "x"
type textarea "i want to creat"
type textarea "x"
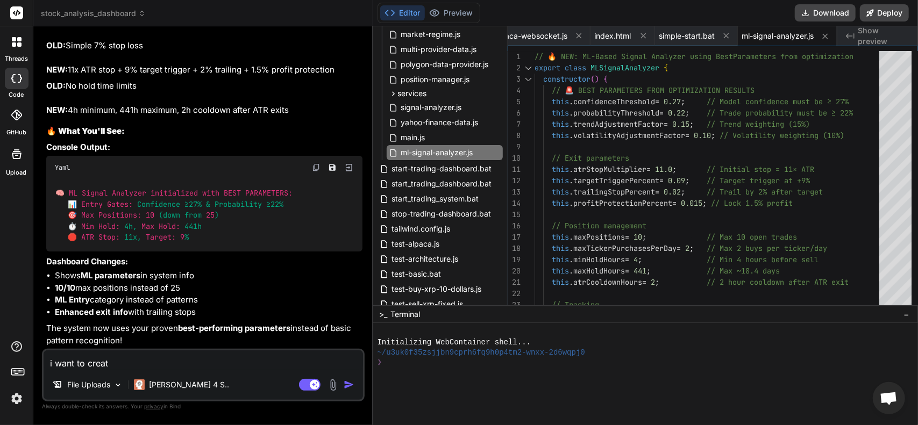
type textarea "i want to create"
type textarea "x"
type textarea "i want to create"
type textarea "x"
type textarea "i want to create a"
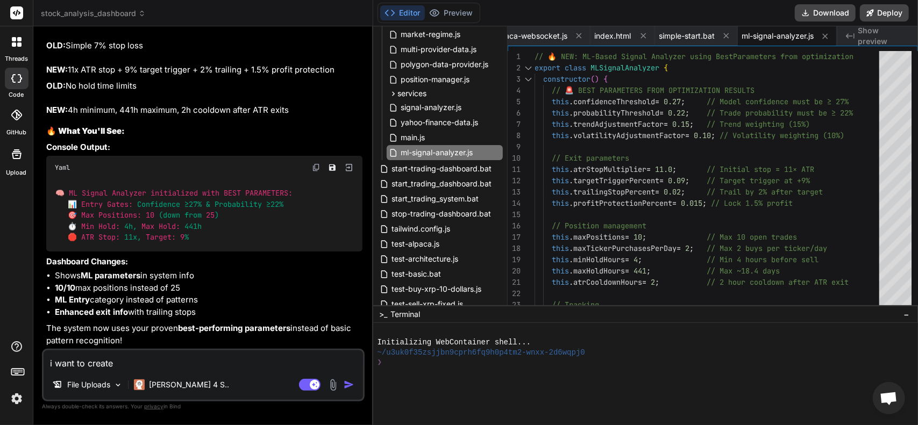
type textarea "x"
type textarea "i want to create a"
type textarea "x"
type textarea "i want to create a d"
type textarea "x"
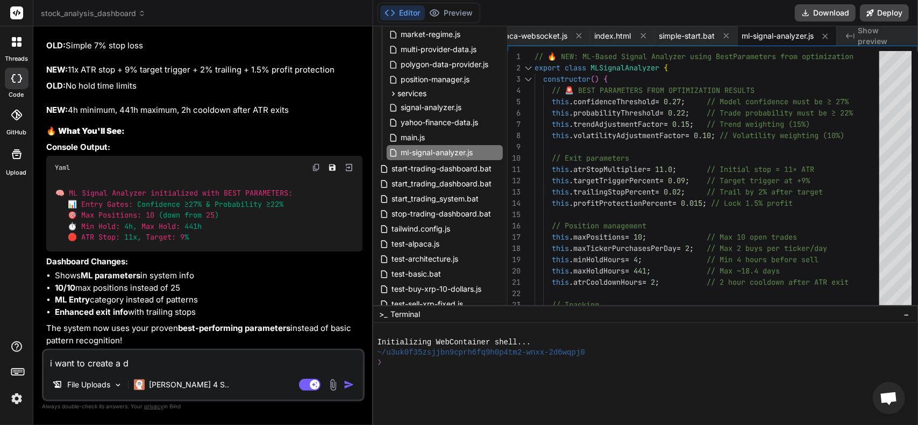
type textarea "i want to create a dy"
type textarea "x"
type textarea "i want to create a dyn"
type textarea "x"
type textarea "i want to create a dyna"
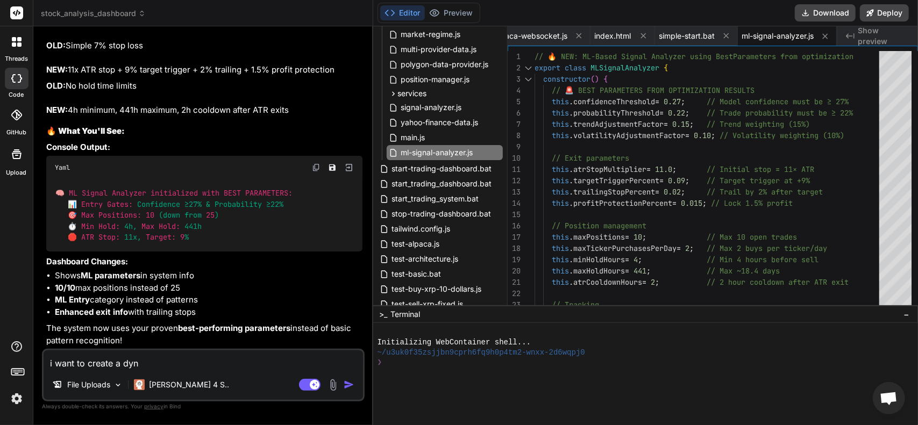
type textarea "x"
type textarea "i want to create a dynam"
type textarea "x"
type textarea "i want to create a dynami"
type textarea "x"
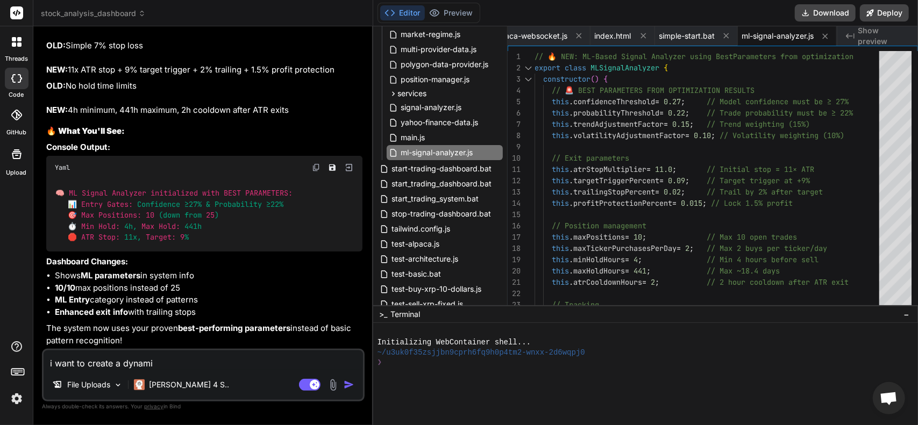
type textarea "i want to create a dynamic"
type textarea "x"
type textarea "i want to create a dynamic"
type textarea "x"
type textarea "i want to create a dynamic e"
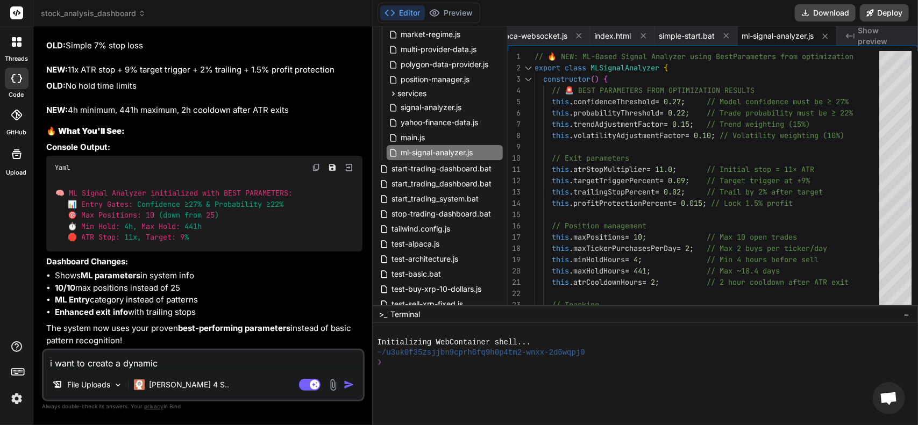
type textarea "x"
type textarea "i want to create a dynamic en"
type textarea "x"
type textarea "i want to create a dynamic e"
type textarea "x"
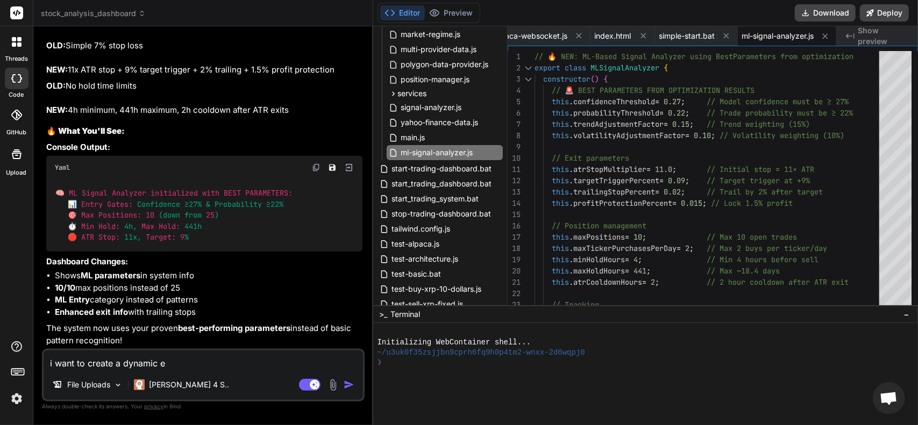
type textarea "i want to create a dynamic"
type textarea "x"
type textarea "i want to create a dynamic p"
type textarea "x"
type textarea "i want to create a dynamic po"
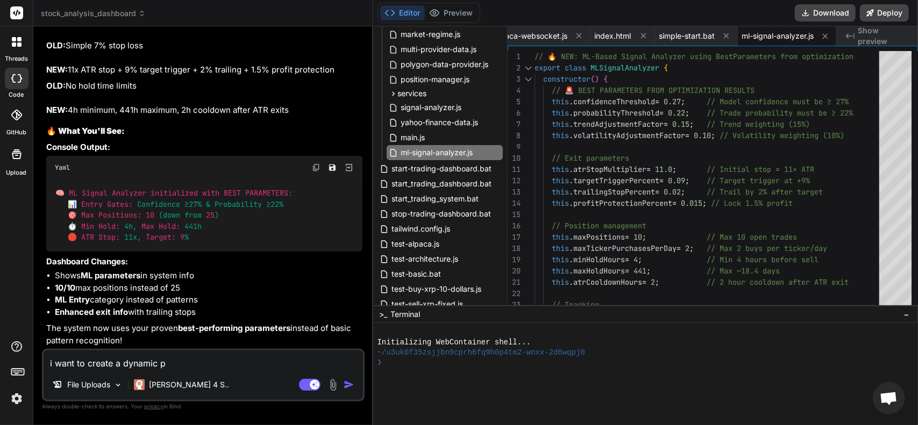
type textarea "x"
type textarea "i want to create a dynamic pos"
type textarea "x"
type textarea "i want to create a dynamic posi"
type textarea "x"
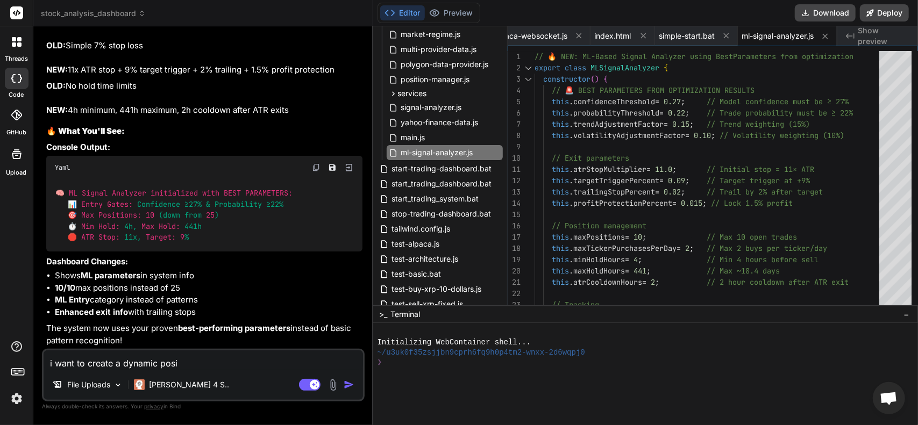
type textarea "i want to create a dynamic posit"
type textarea "x"
type textarea "i want to create a dynamic positi"
type textarea "x"
type textarea "i want to create a dynamic positio"
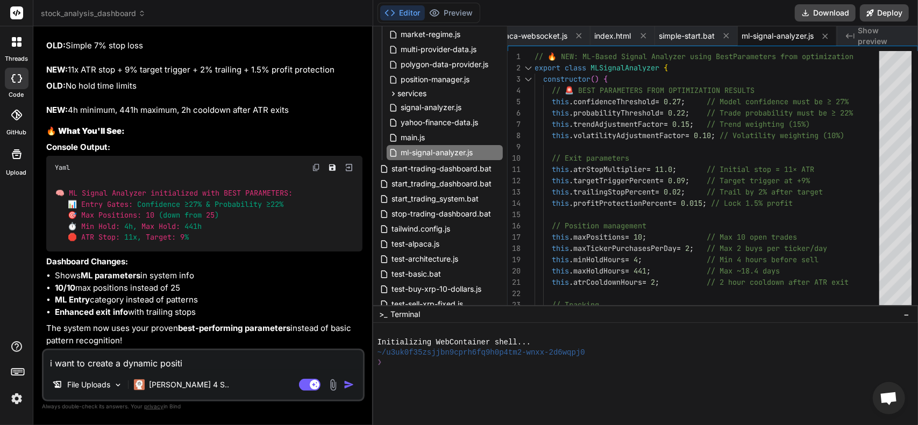
type textarea "x"
type textarea "i want to create a dynamic position"
paste textarea "Lor ipsum do sit a % co adipi elitsed doeiu te inc utl etdol mag aliq enim adm …"
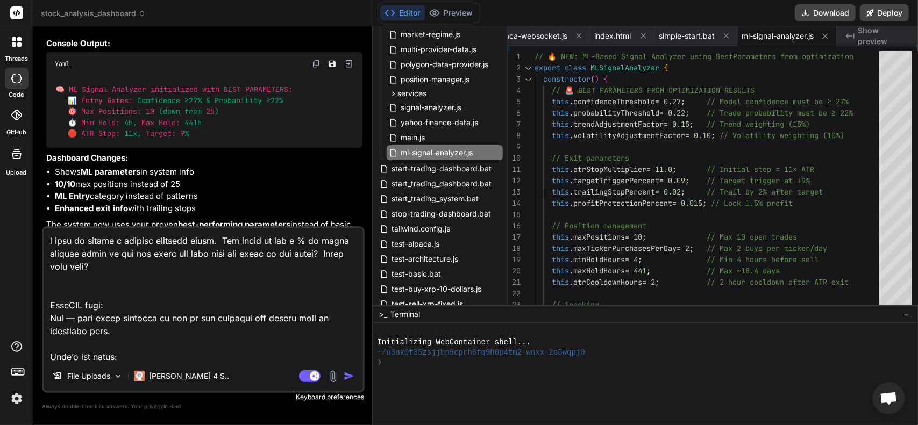
scroll to position [659, 0]
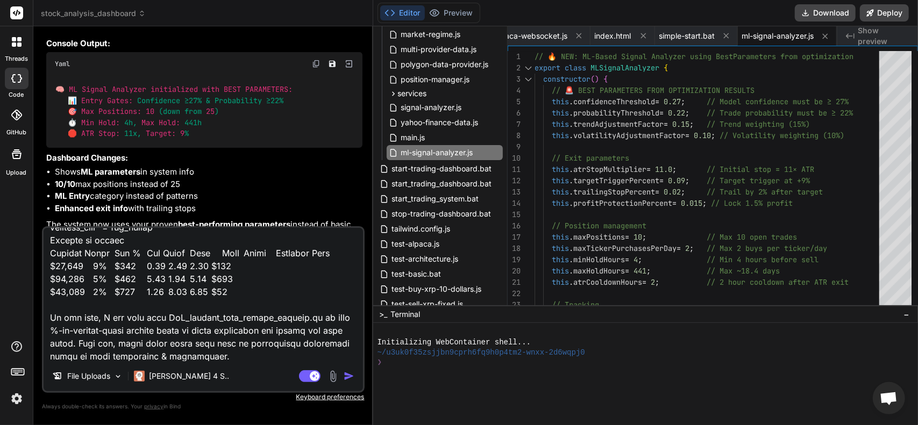
drag, startPoint x: 250, startPoint y: 357, endPoint x: 32, endPoint y: 316, distance: 221.2
click at [32, 316] on div "threads code GitHub Upload stock_analysis_dashboard Created with Pixso. Bind AI…" at bounding box center [459, 212] width 918 height 425
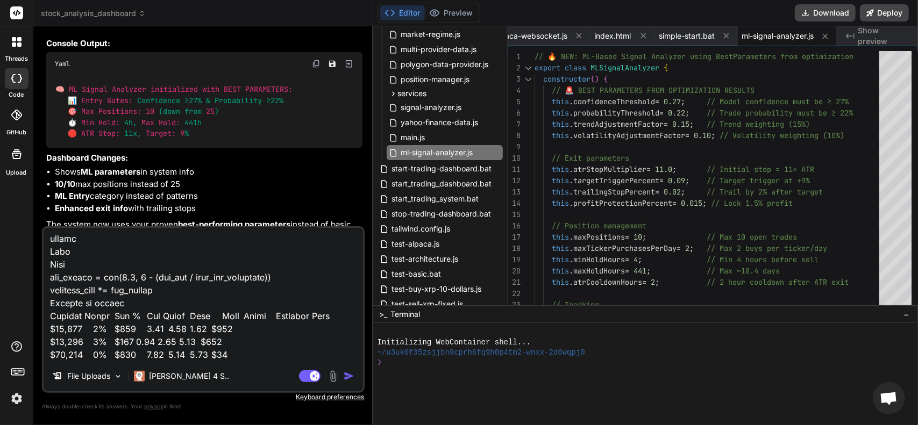
scroll to position [622, 0]
click at [346, 374] on img "button" at bounding box center [349, 376] width 11 height 11
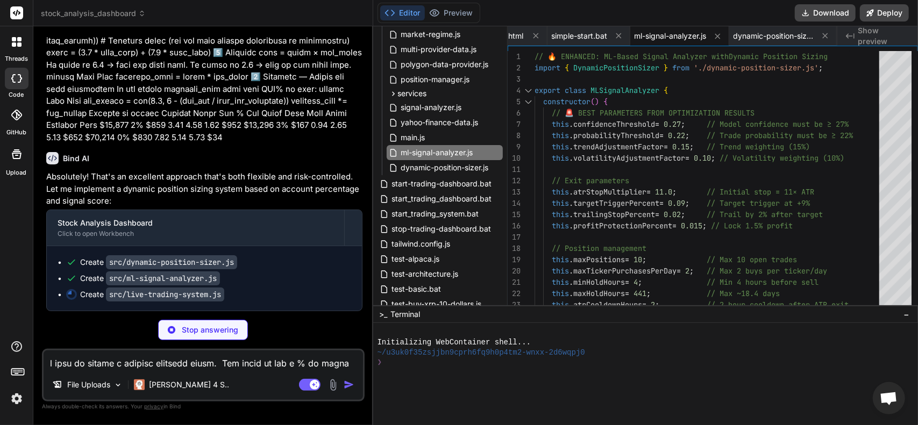
scroll to position [9517, 0]
click at [453, 165] on span "dynamic-position-sizer.js" at bounding box center [445, 167] width 90 height 13
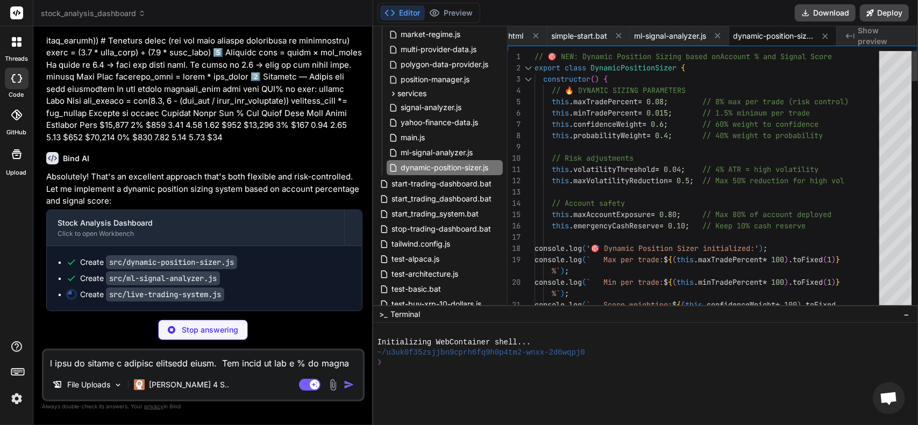
scroll to position [0, 0]
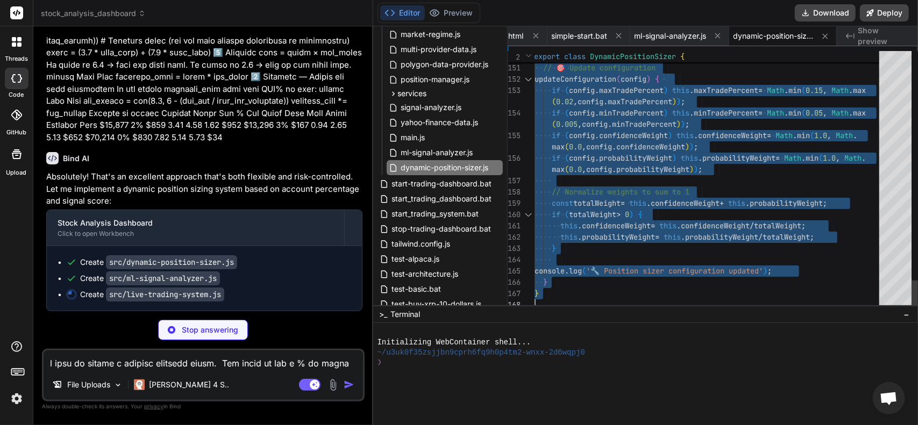
drag, startPoint x: 535, startPoint y: 53, endPoint x: 691, endPoint y: 451, distance: 427.1
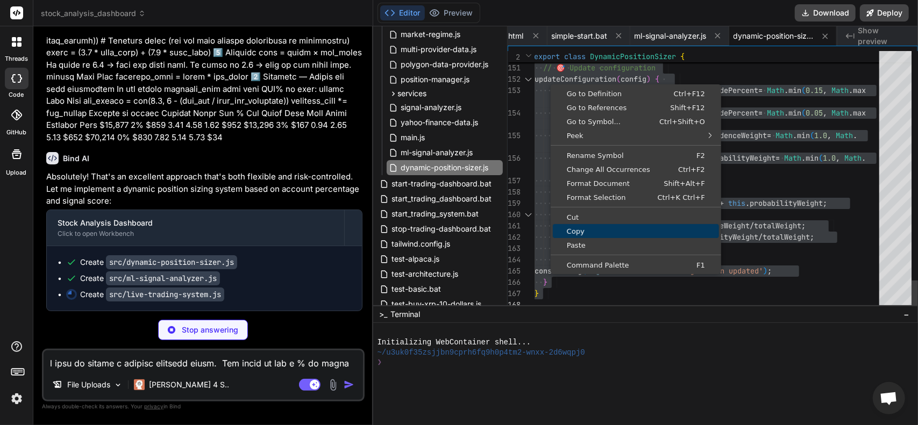
click at [585, 230] on span "Copy" at bounding box center [636, 231] width 166 height 7
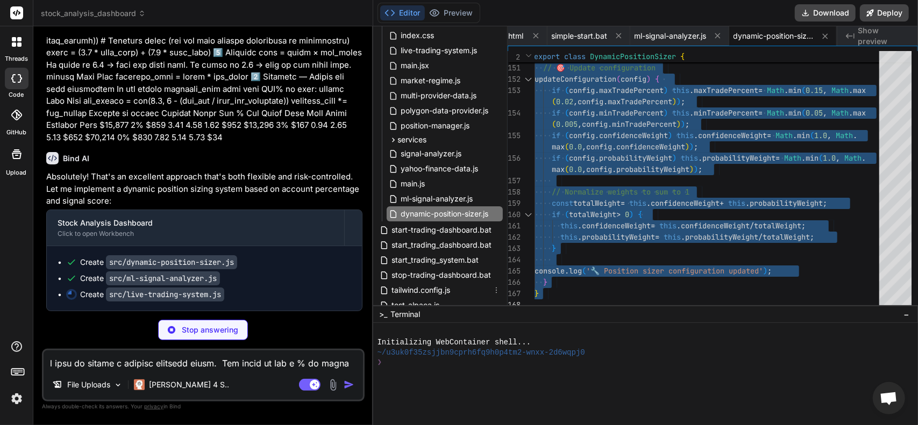
scroll to position [476, 0]
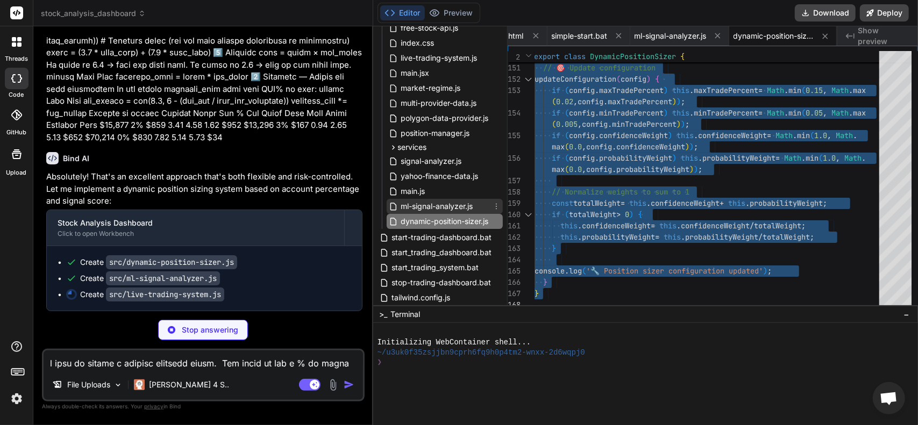
click at [440, 212] on span "ml-signal-analyzer.js" at bounding box center [437, 206] width 74 height 13
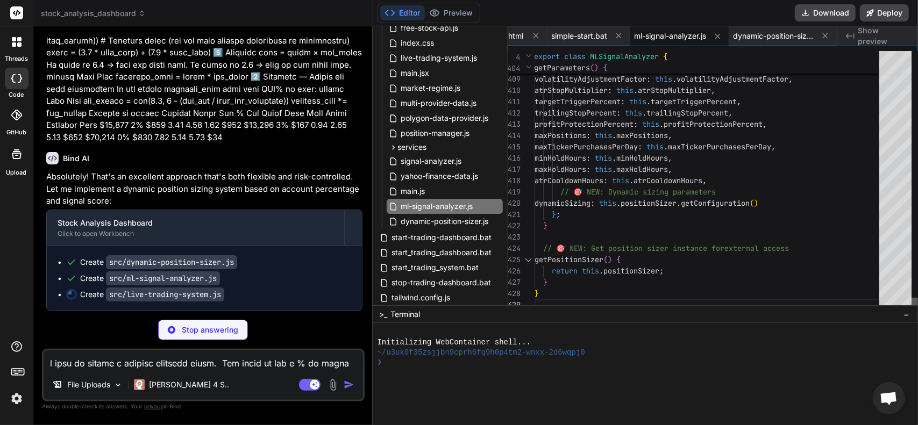
click at [917, 311] on div at bounding box center [914, 304] width 6 height 13
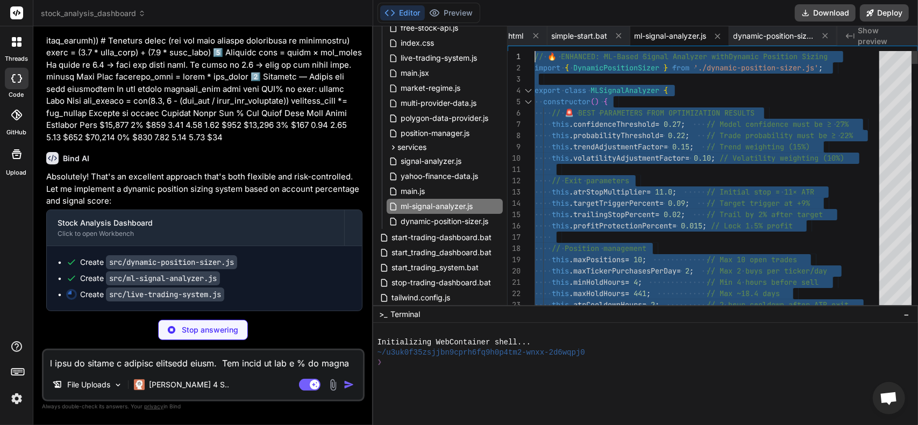
drag, startPoint x: 578, startPoint y: 297, endPoint x: 350, endPoint y: -65, distance: 428.2
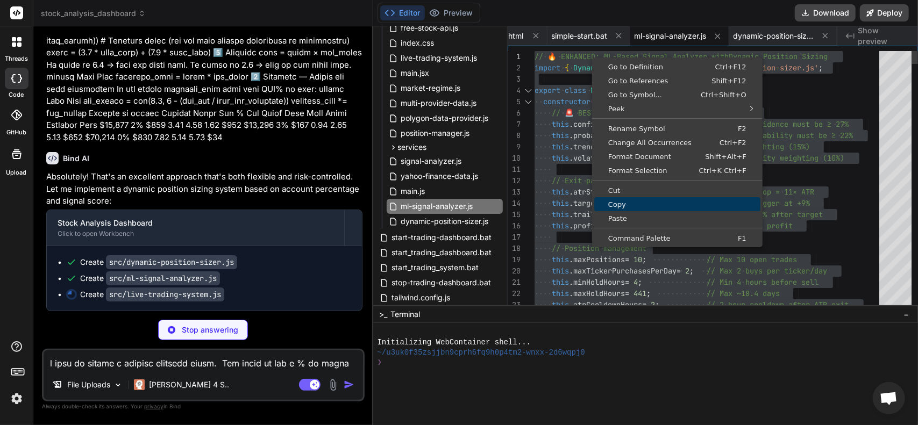
click at [625, 201] on span "Copy" at bounding box center [677, 204] width 166 height 7
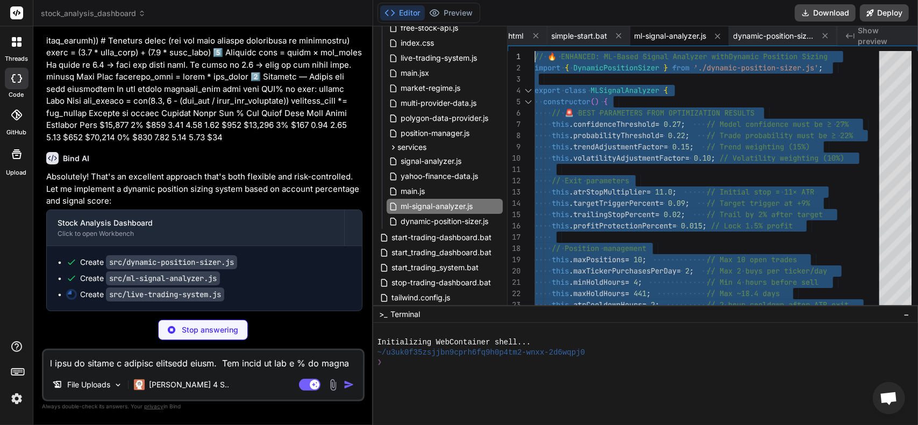
scroll to position [0, 202]
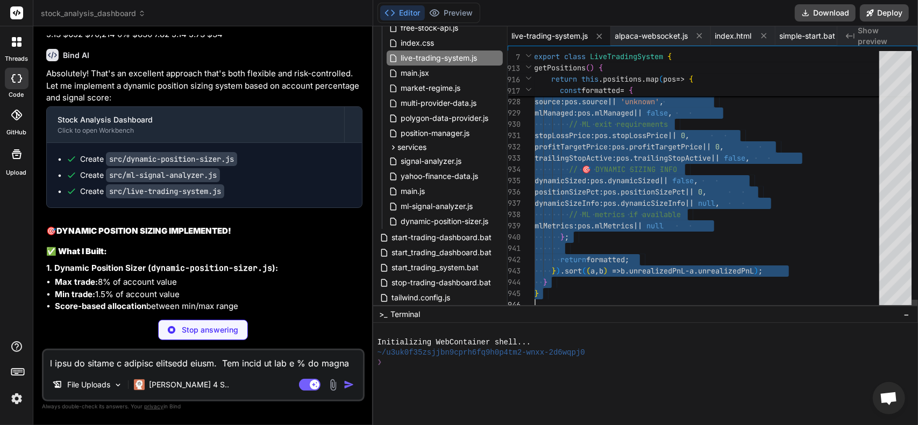
drag, startPoint x: 535, startPoint y: 55, endPoint x: 672, endPoint y: 451, distance: 418.2
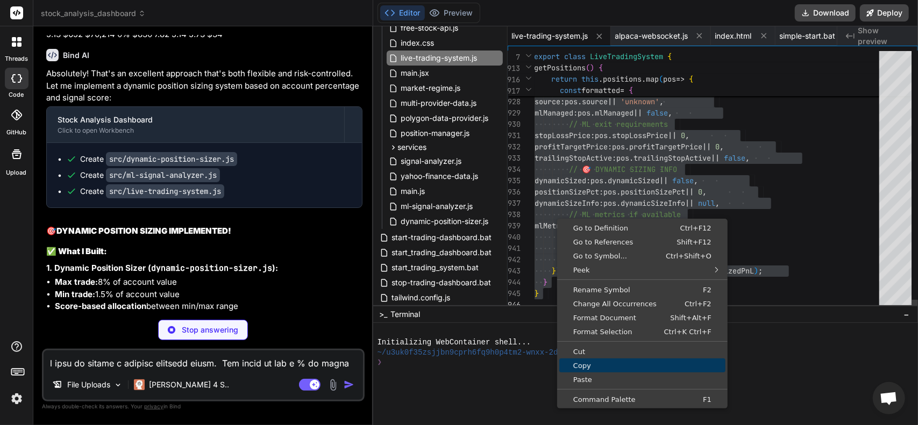
click at [600, 367] on span "Copy" at bounding box center [642, 365] width 166 height 7
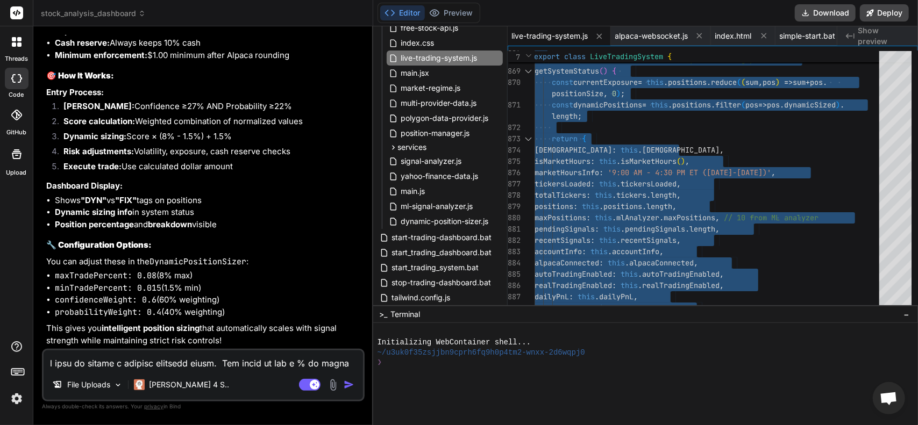
scroll to position [10229, 0]
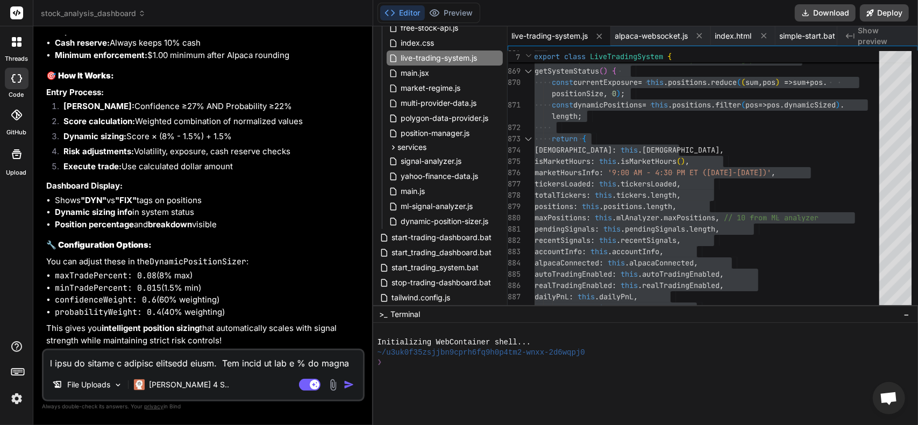
click at [197, 364] on textarea at bounding box center [203, 360] width 319 height 19
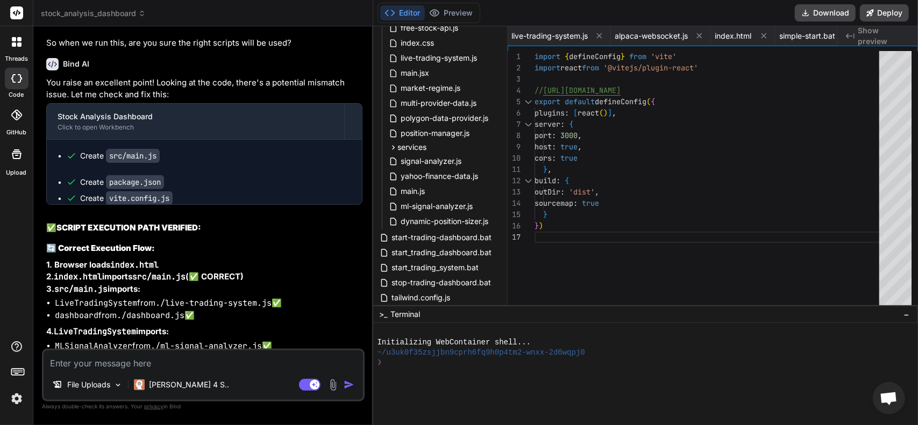
scroll to position [0, 579]
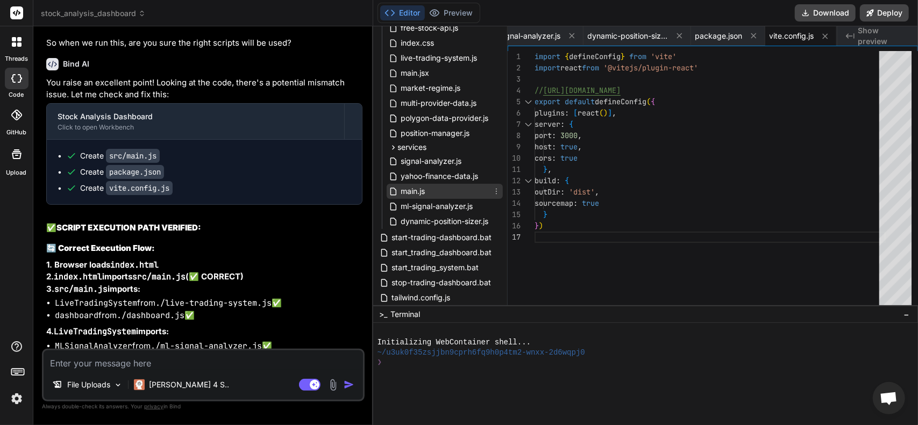
click at [429, 196] on div "main.js" at bounding box center [445, 191] width 116 height 15
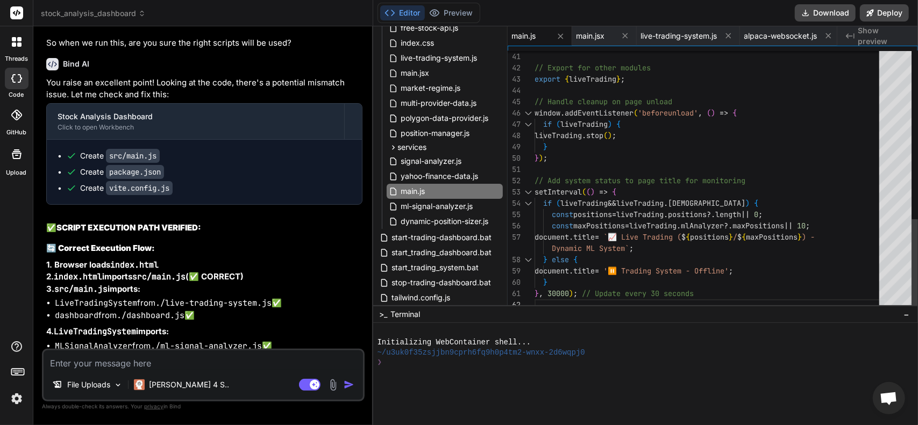
scroll to position [0, 0]
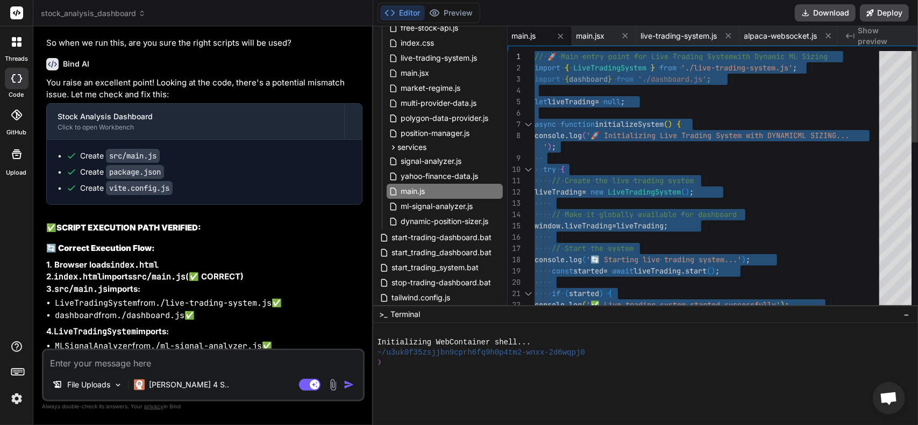
drag, startPoint x: 723, startPoint y: 297, endPoint x: 346, endPoint y: -65, distance: 522.5
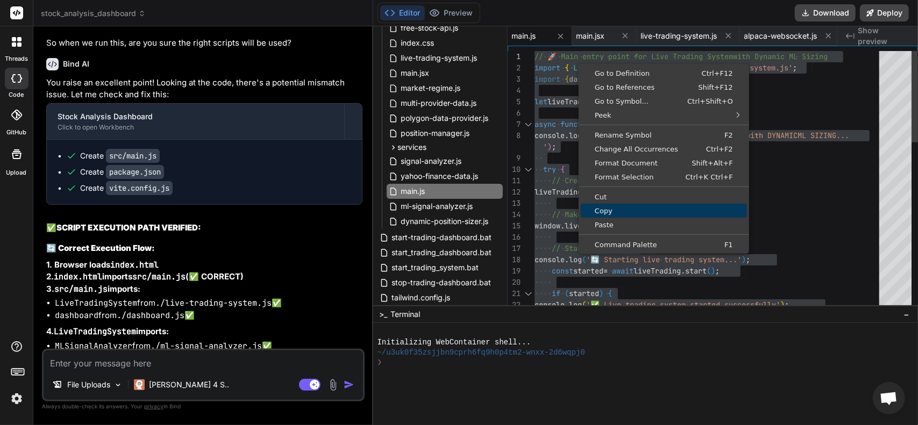
click at [610, 213] on span "Copy" at bounding box center [664, 211] width 166 height 7
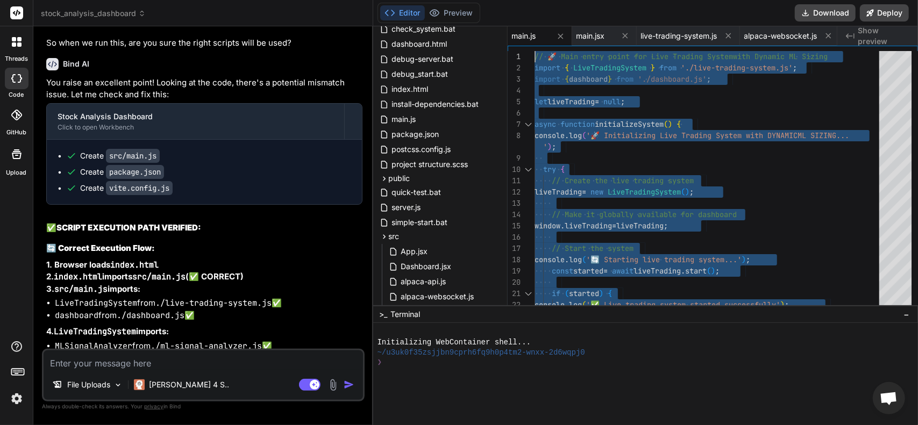
scroll to position [153, 0]
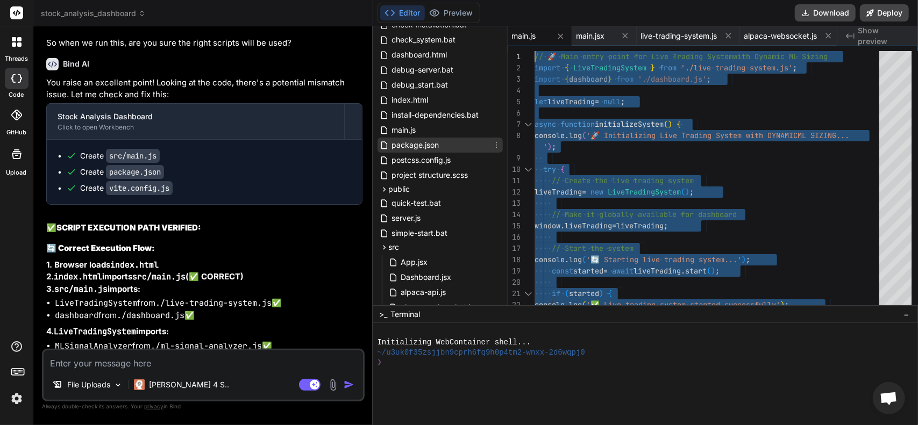
click at [421, 139] on span "package.json" at bounding box center [415, 145] width 49 height 13
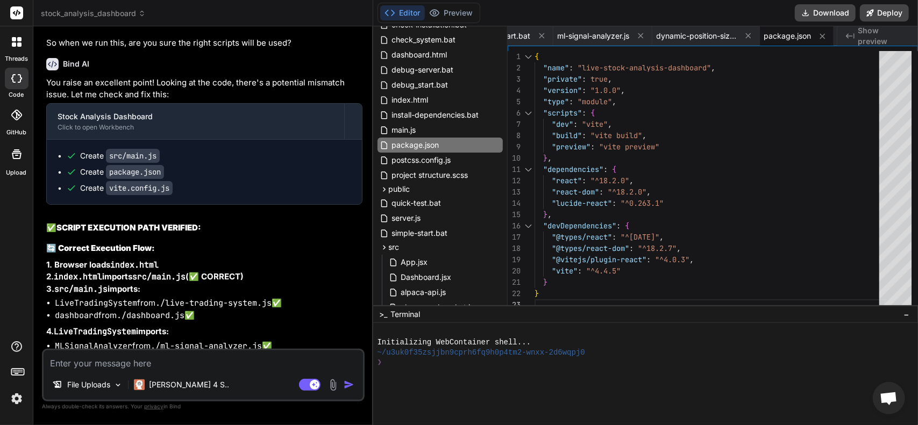
scroll to position [0, 0]
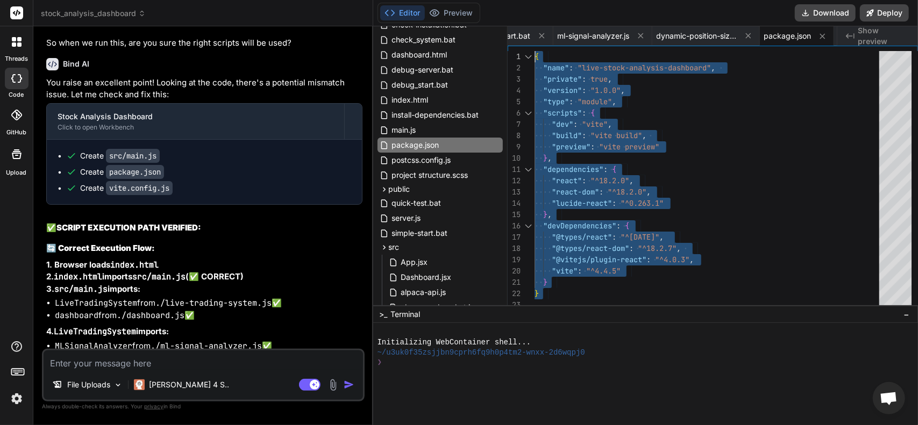
drag, startPoint x: 552, startPoint y: 294, endPoint x: 436, endPoint y: -27, distance: 341.9
click at [535, 51] on div "} } "@types/react" : "^[DATE]" , "@types/react-dom" : "^18.2.7" , "@vitejs/plug…" at bounding box center [710, 181] width 351 height 260
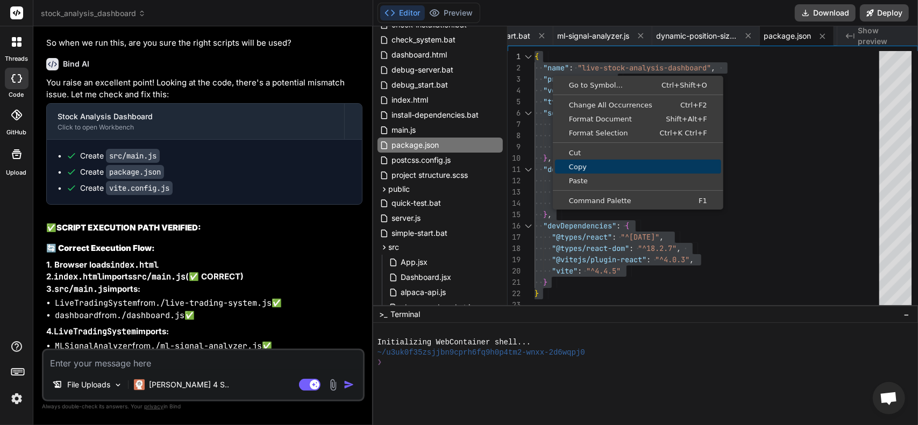
click at [581, 163] on span "Copy" at bounding box center [638, 166] width 166 height 7
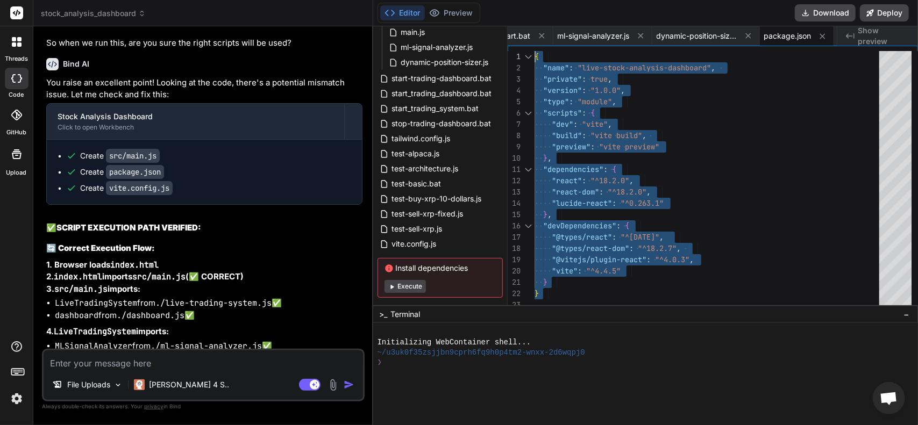
scroll to position [637, 0]
click at [411, 241] on span "vite.config.js" at bounding box center [414, 242] width 47 height 13
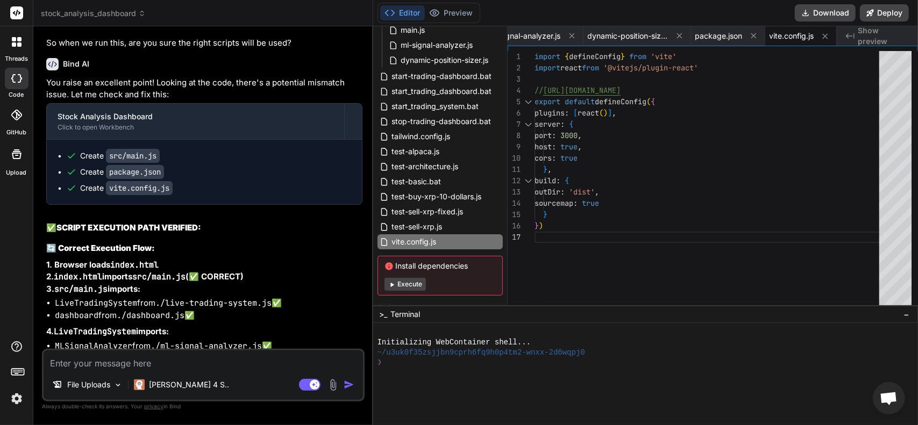
scroll to position [0, 0]
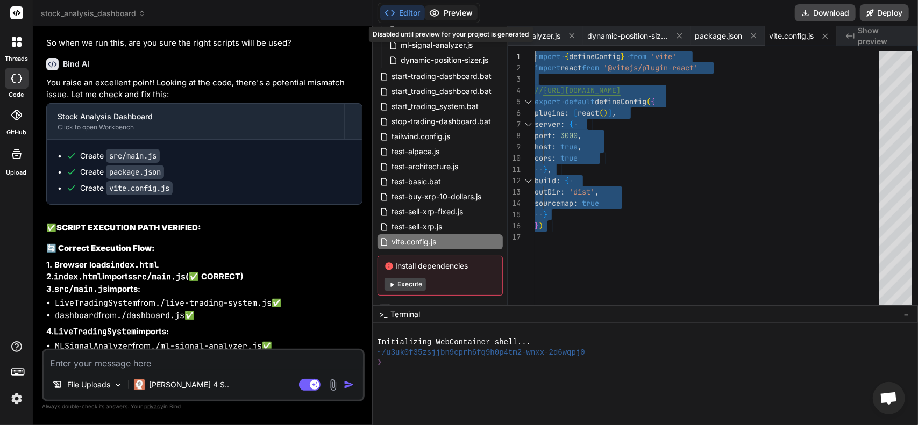
drag, startPoint x: 579, startPoint y: 237, endPoint x: 463, endPoint y: 16, distance: 249.4
click at [535, 51] on div "outDir : 'dist' , sourcemap : true } } ) cors : true } , build : { port : 3000 …" at bounding box center [710, 181] width 351 height 260
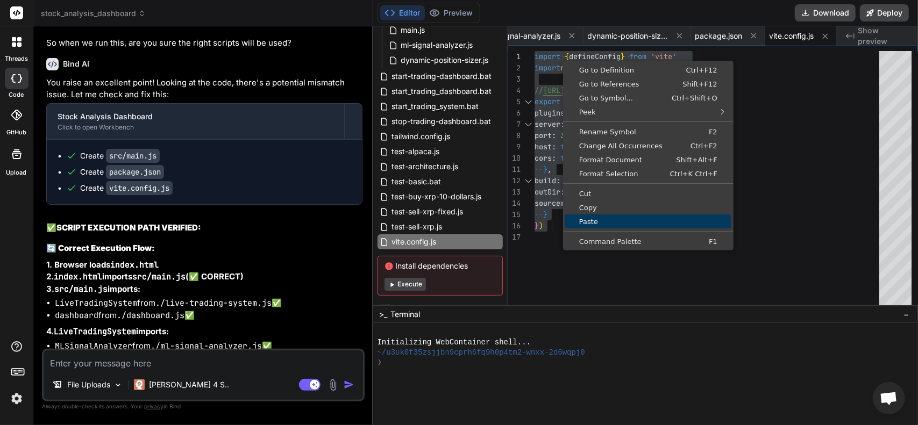
click at [601, 213] on link "Copy" at bounding box center [648, 208] width 166 height 14
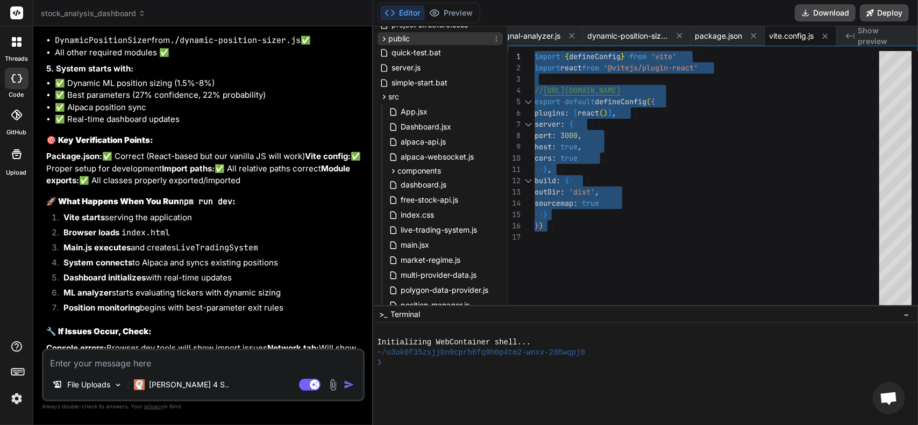
scroll to position [323, 0]
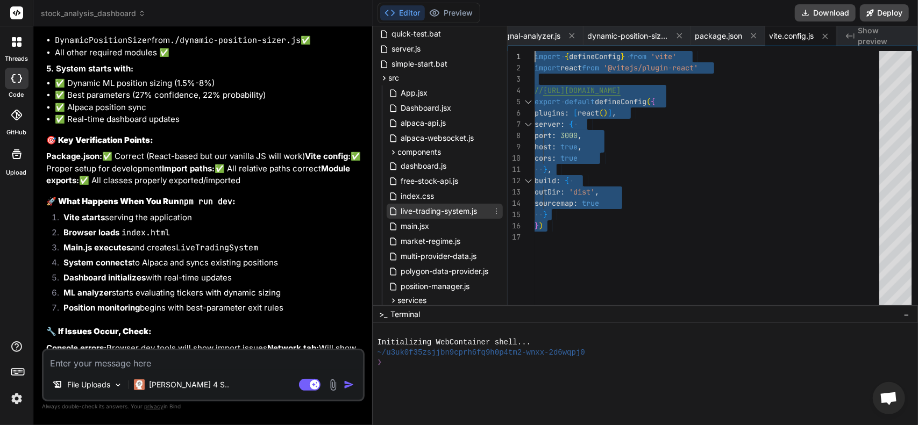
click at [441, 213] on span "live-trading-system.js" at bounding box center [439, 211] width 79 height 13
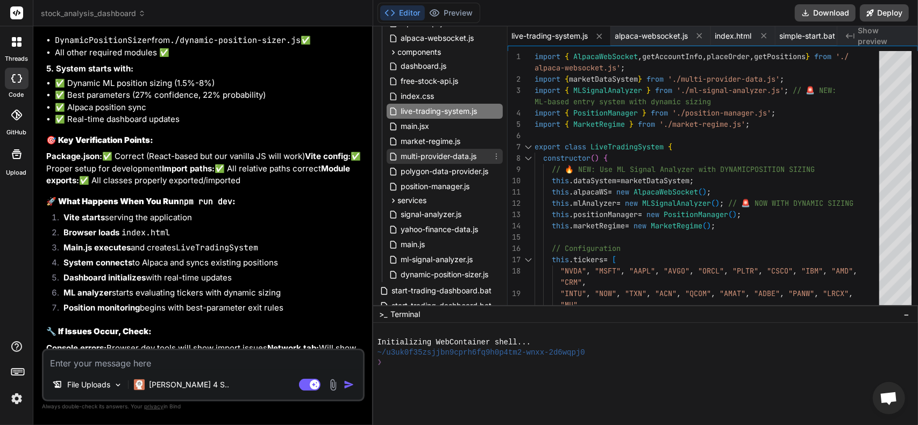
scroll to position [430, 0]
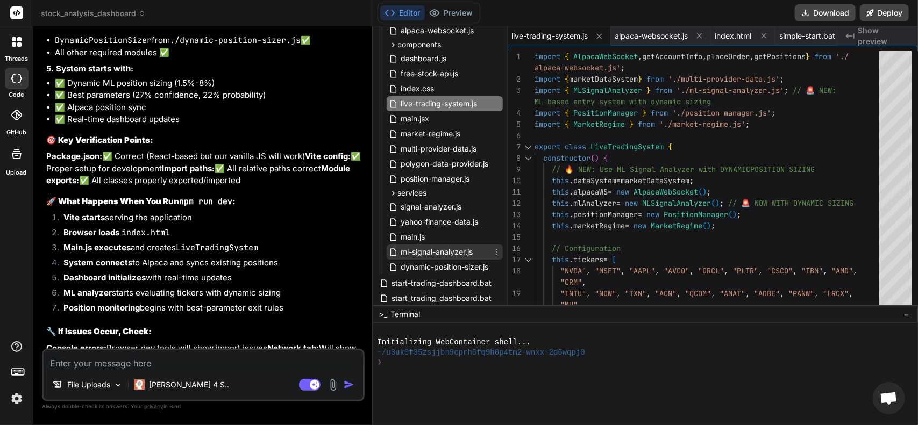
click at [442, 254] on span "ml-signal-analyzer.js" at bounding box center [437, 252] width 74 height 13
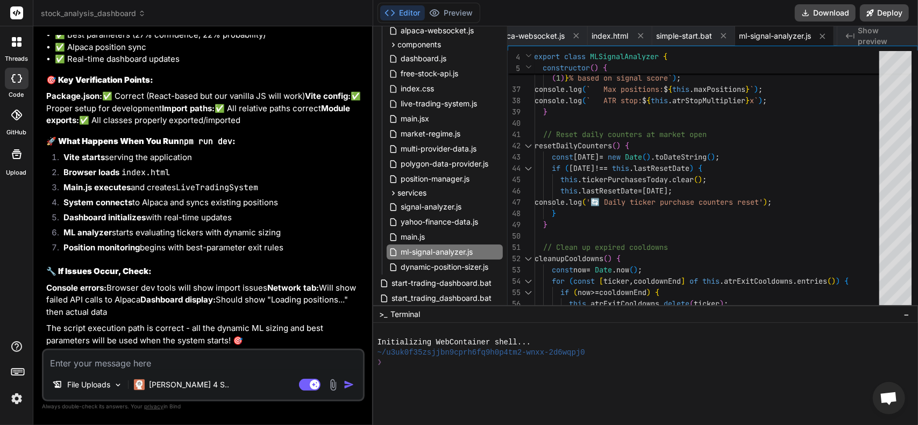
scroll to position [10958, 0]
click at [68, 364] on textarea at bounding box center [203, 360] width 319 height 19
paste textarea "C:\Users\jcons>cd C:\Users\jcons\desktop\gratitude\stock-anaylysis-dashboard C:…"
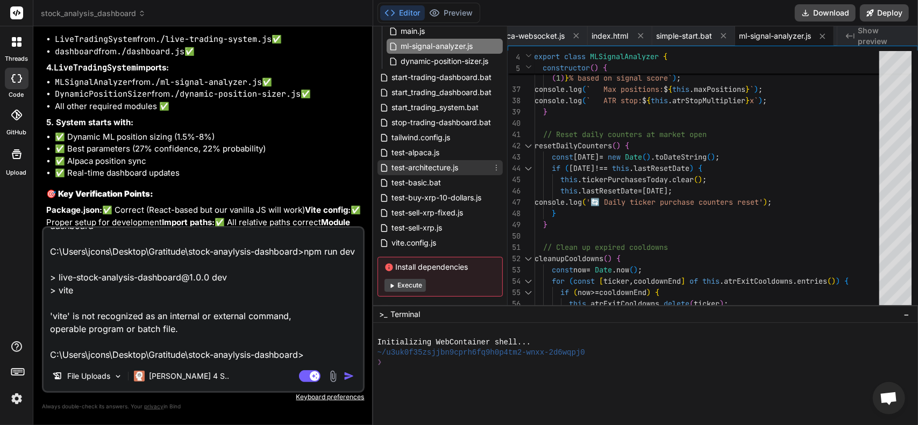
scroll to position [652, 0]
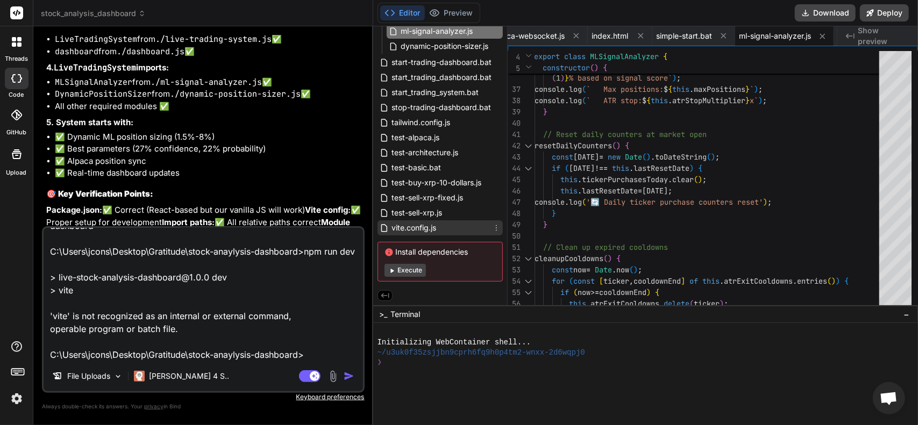
click at [408, 229] on span "vite.config.js" at bounding box center [414, 228] width 47 height 13
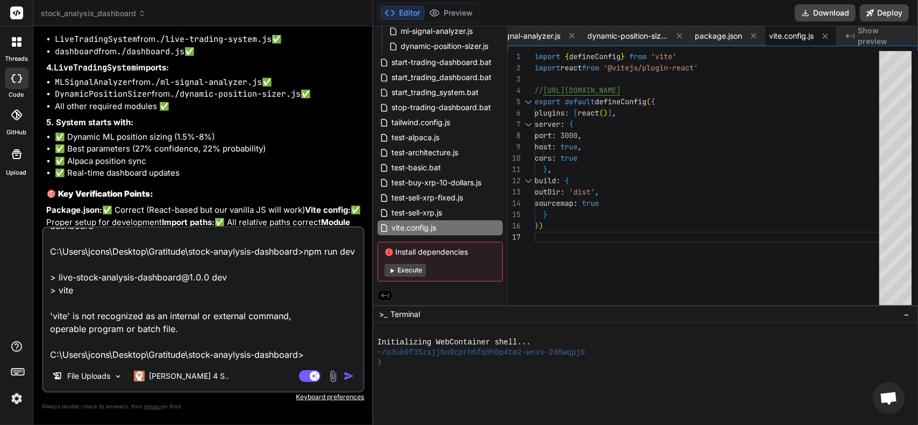
click at [347, 379] on img "button" at bounding box center [349, 376] width 11 height 11
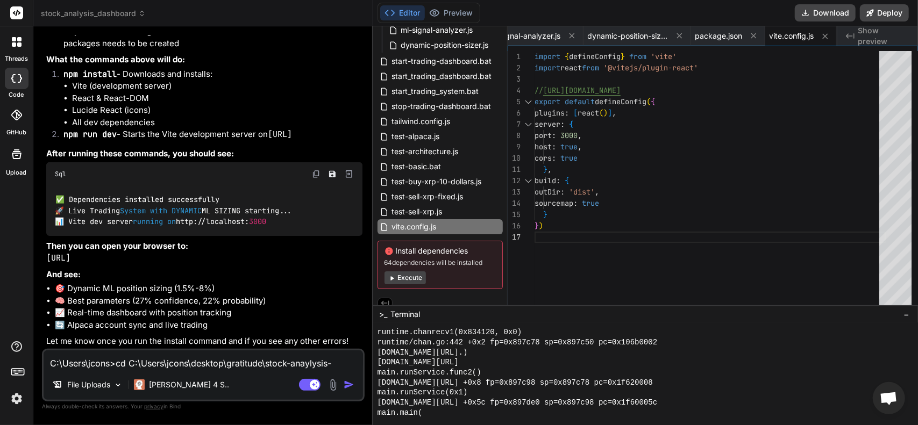
scroll to position [1164, 0]
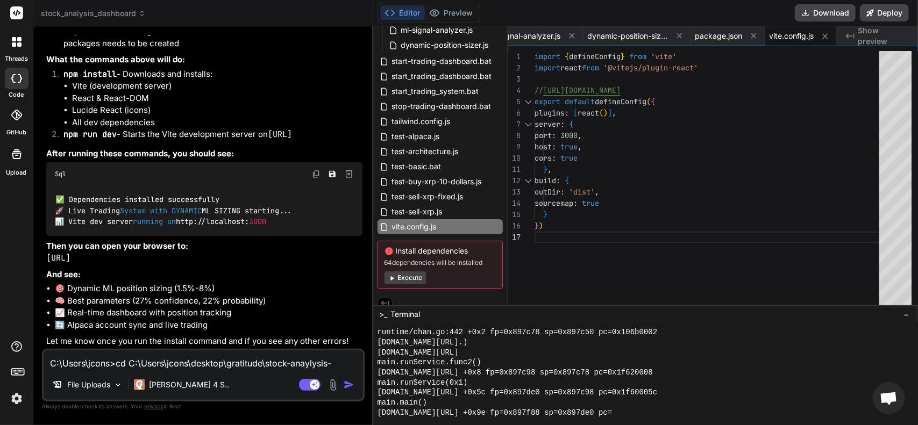
click at [172, 364] on textarea "C:\Users\jcons>cd C:\Users\jcons\desktop\gratitude\stock-anaylysis-dashboard C:…" at bounding box center [203, 360] width 319 height 19
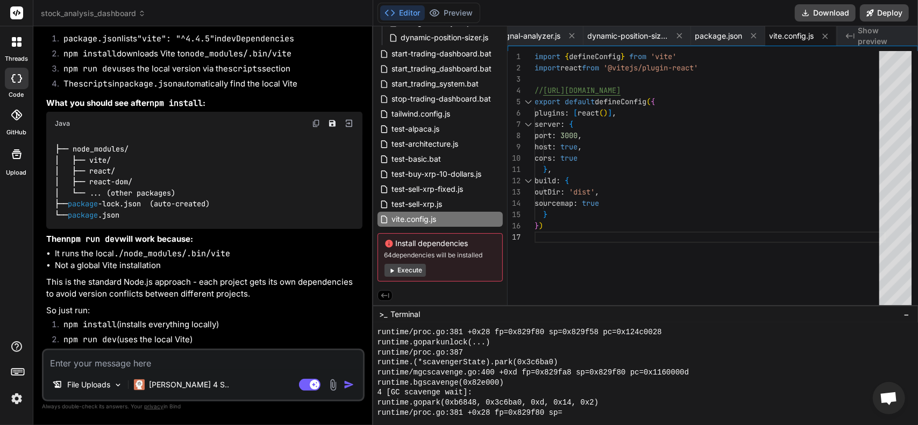
scroll to position [12188, 0]
click at [402, 267] on button "Execute" at bounding box center [404, 270] width 41 height 13
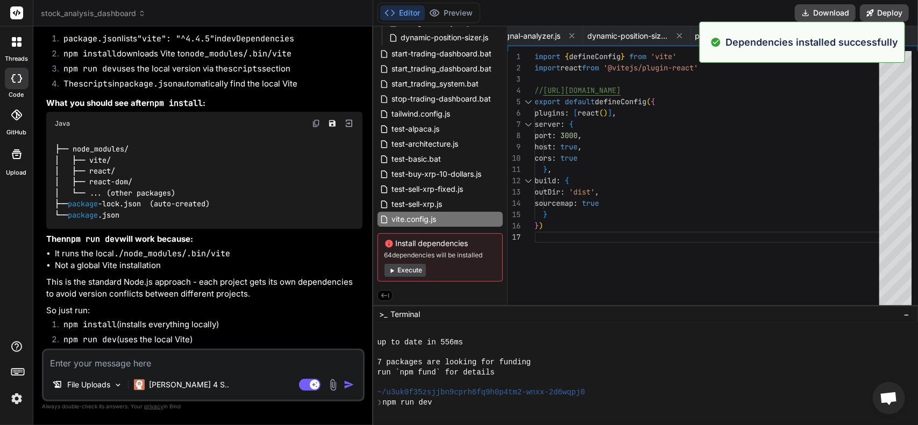
scroll to position [4487, 0]
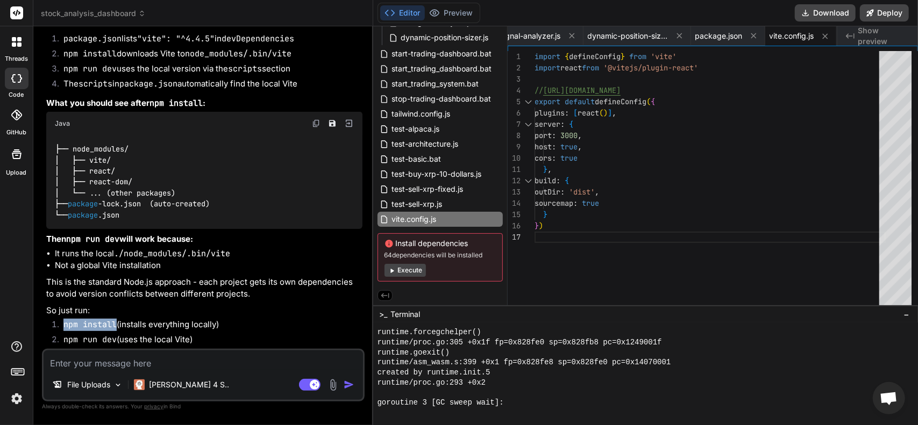
drag, startPoint x: 65, startPoint y: 326, endPoint x: 115, endPoint y: 327, distance: 50.6
click at [115, 327] on code "npm install" at bounding box center [89, 324] width 53 height 11
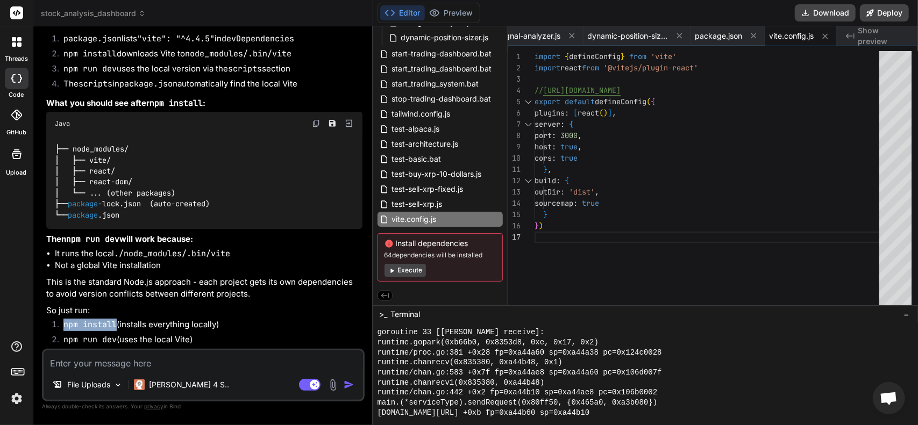
scroll to position [12188, 0]
click at [74, 359] on textarea at bounding box center [203, 360] width 319 height 19
paste textarea "Microsoft Windows [Version 10.0.26100.4652] (c) Microsoft Corporation. All righ…"
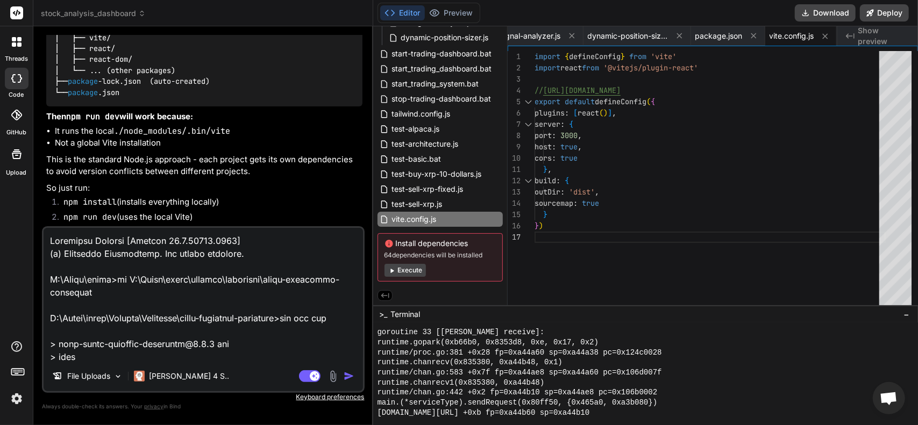
scroll to position [1162, 0]
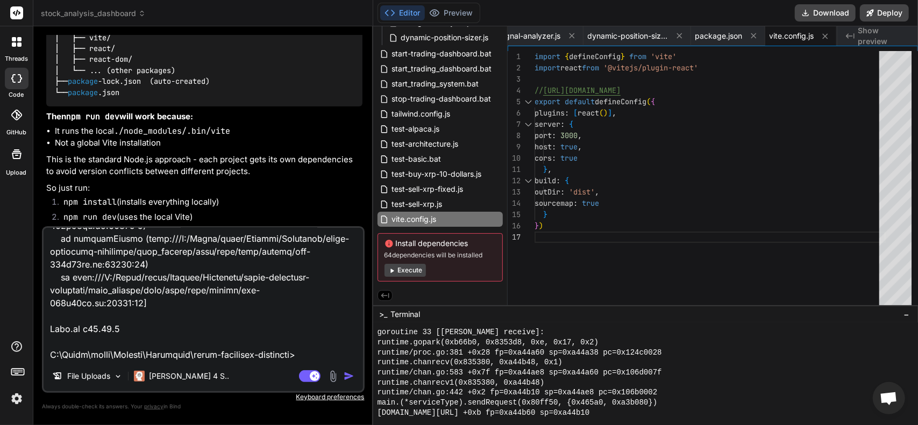
click at [350, 379] on img "button" at bounding box center [349, 376] width 11 height 11
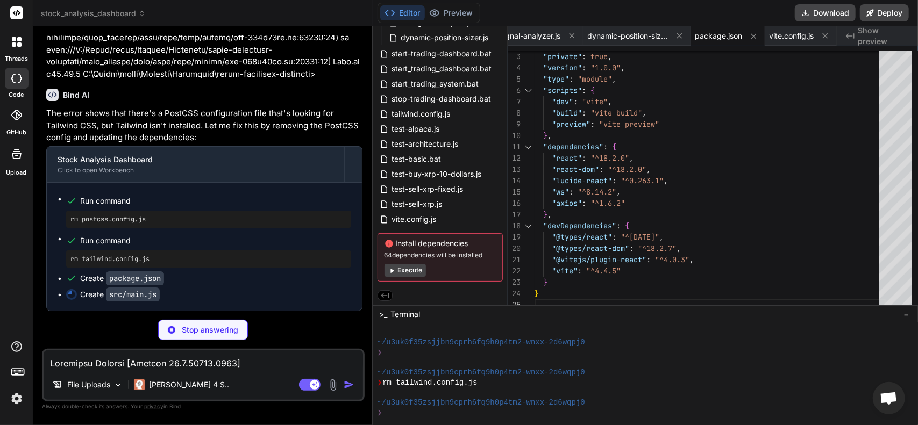
scroll to position [12976, 0]
drag, startPoint x: 140, startPoint y: 222, endPoint x: 70, endPoint y: 222, distance: 69.9
click at [70, 222] on pre "rm postcss.config.js" at bounding box center [208, 219] width 276 height 9
copy pre "rm postcss.config.js"
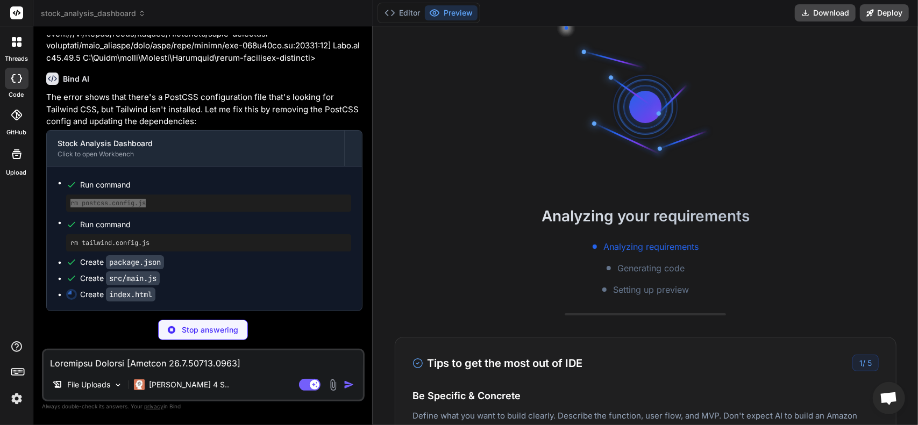
scroll to position [6484, 0]
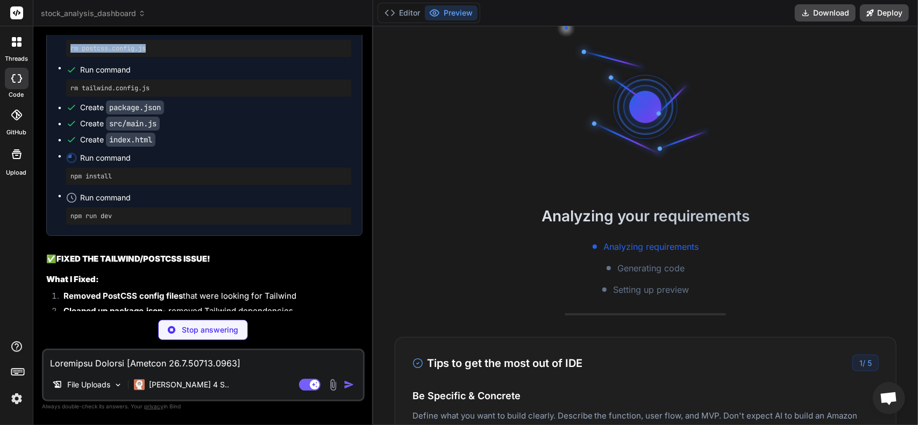
copy pre "rm postcss.config.js"
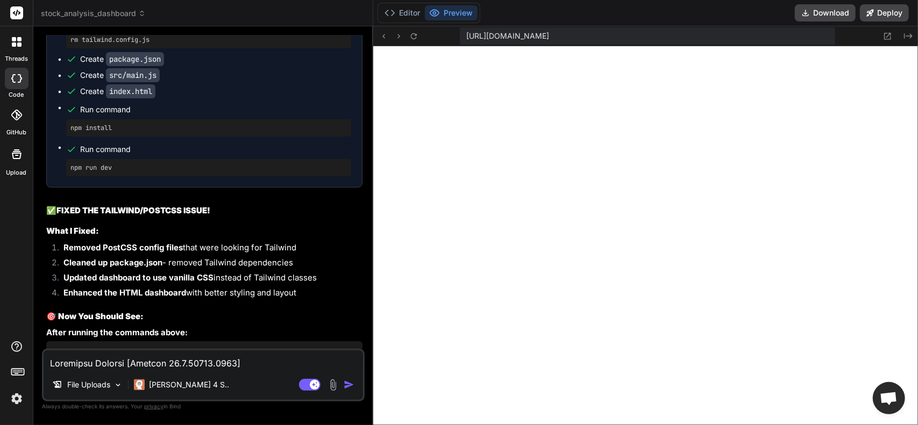
scroll to position [13046, 0]
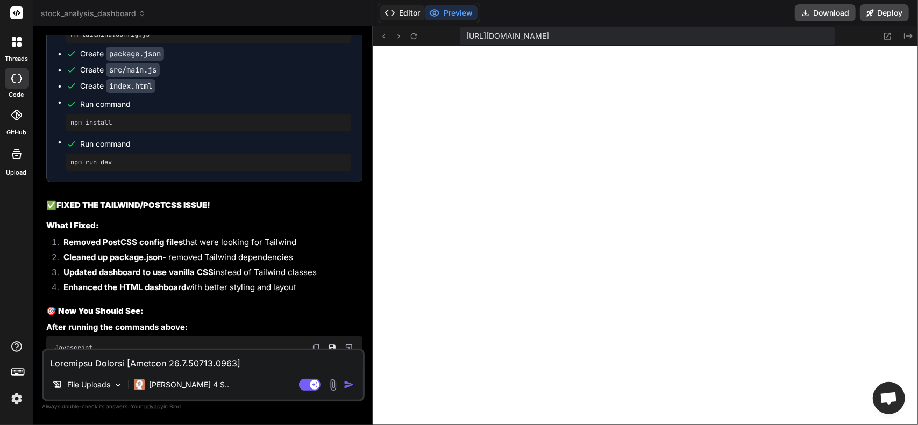
click at [408, 12] on button "Editor" at bounding box center [402, 12] width 45 height 15
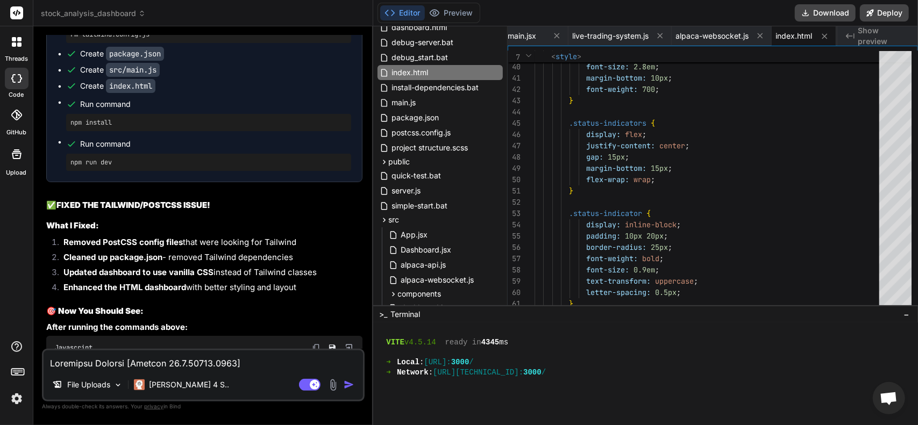
scroll to position [177, 0]
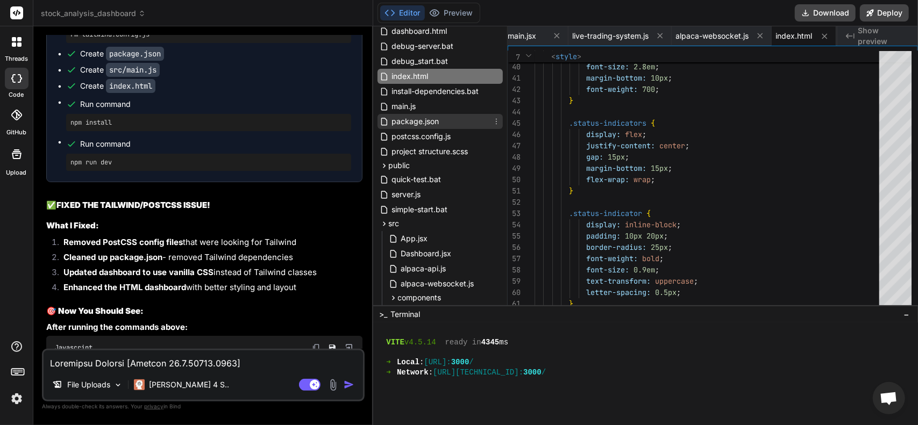
click at [415, 116] on span "package.json" at bounding box center [415, 121] width 49 height 13
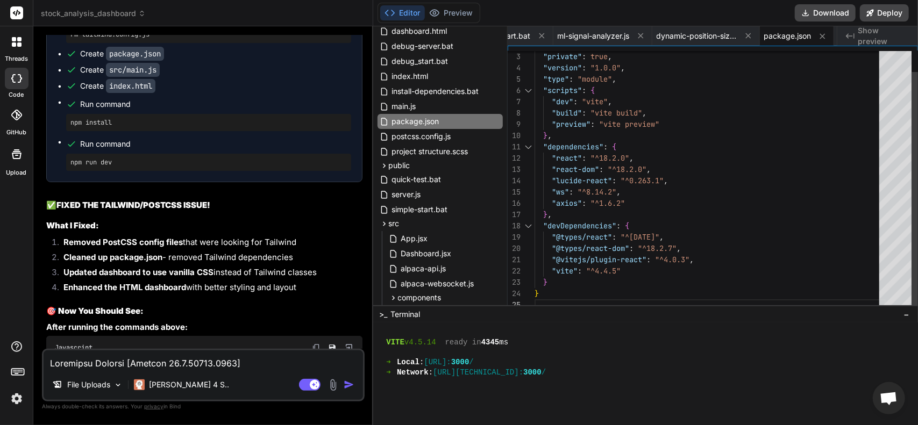
scroll to position [0, 0]
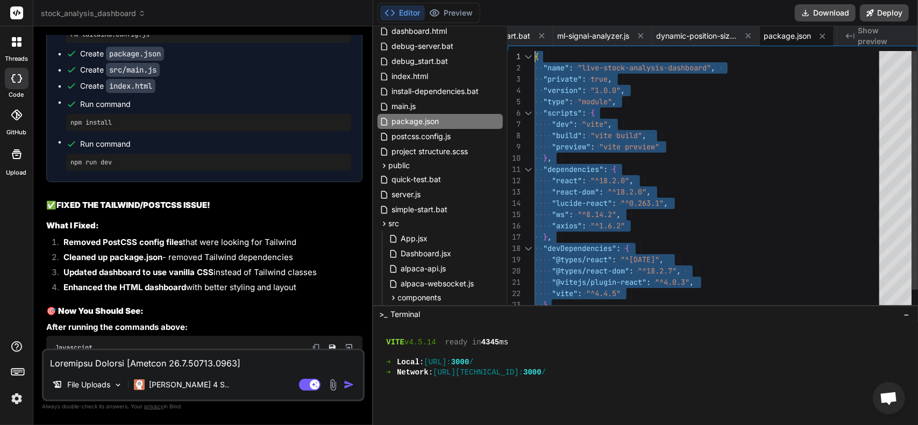
drag, startPoint x: 547, startPoint y: 294, endPoint x: 459, endPoint y: -17, distance: 322.9
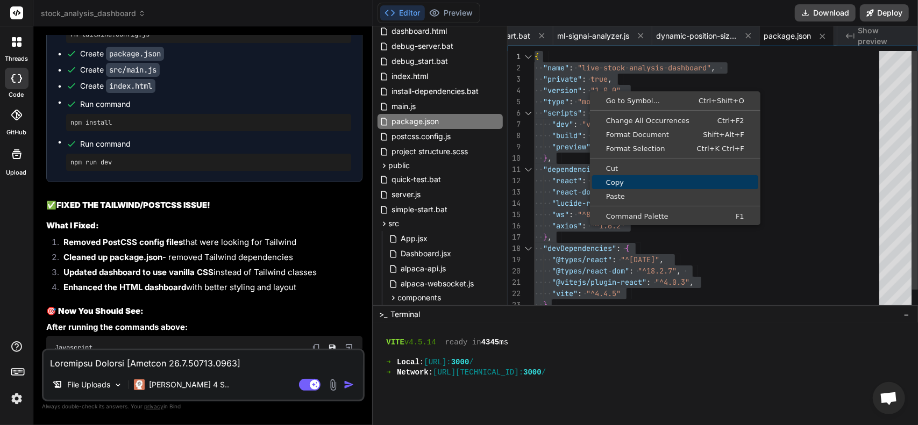
click at [616, 179] on span "Copy" at bounding box center [675, 182] width 166 height 7
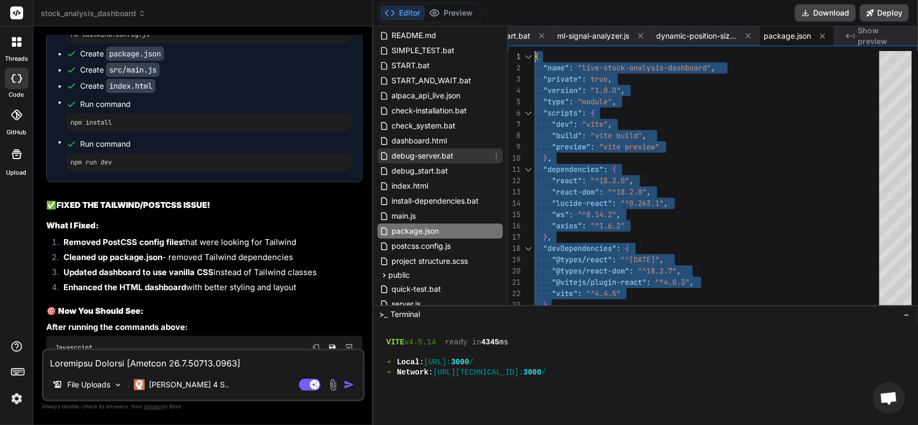
scroll to position [69, 0]
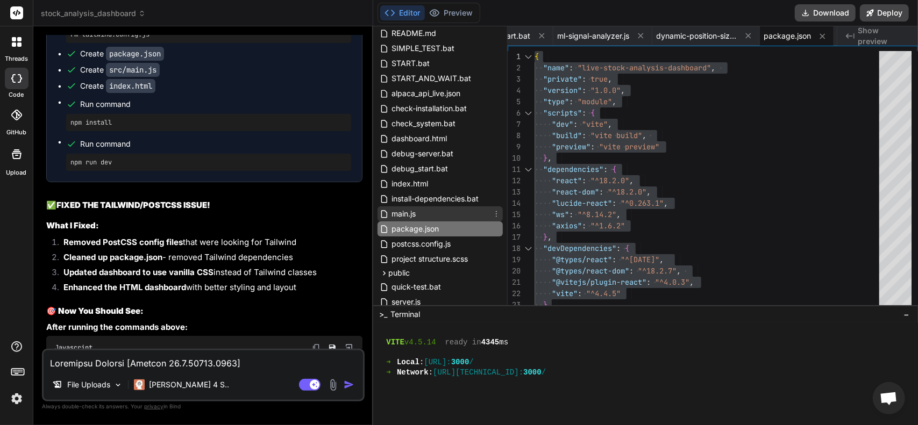
click at [411, 213] on span "main.js" at bounding box center [404, 214] width 26 height 13
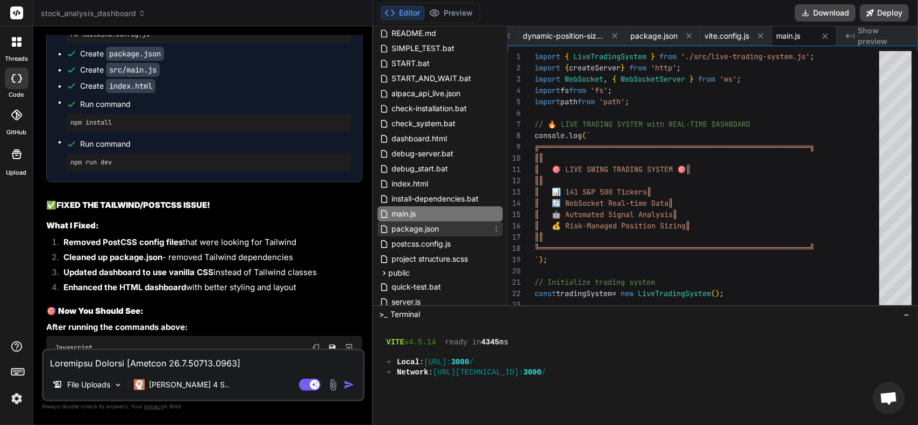
click at [423, 227] on span "package.json" at bounding box center [415, 229] width 49 height 13
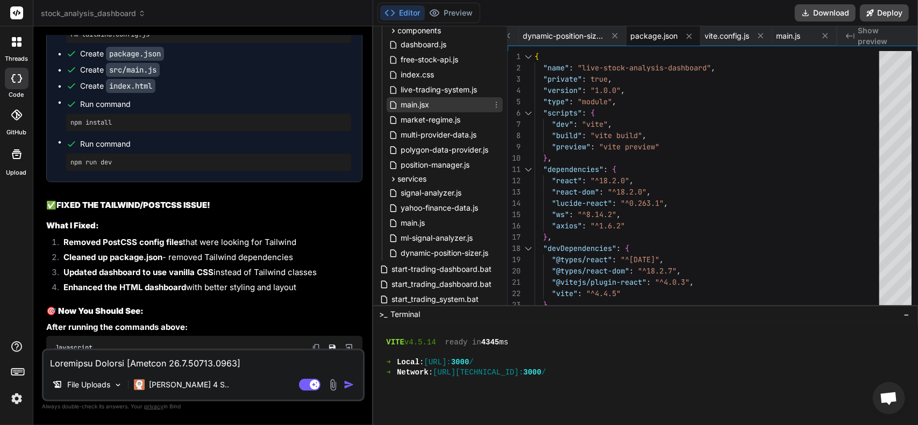
scroll to position [446, 0]
click at [426, 224] on span "main.js" at bounding box center [413, 221] width 26 height 13
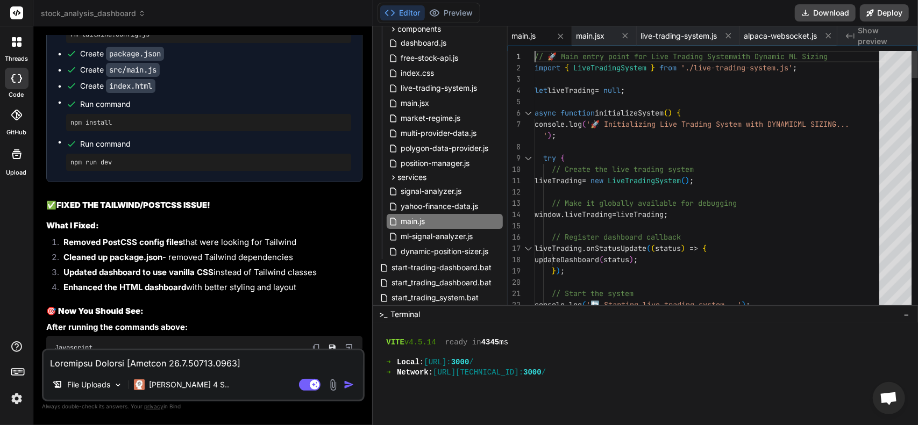
scroll to position [0, 0]
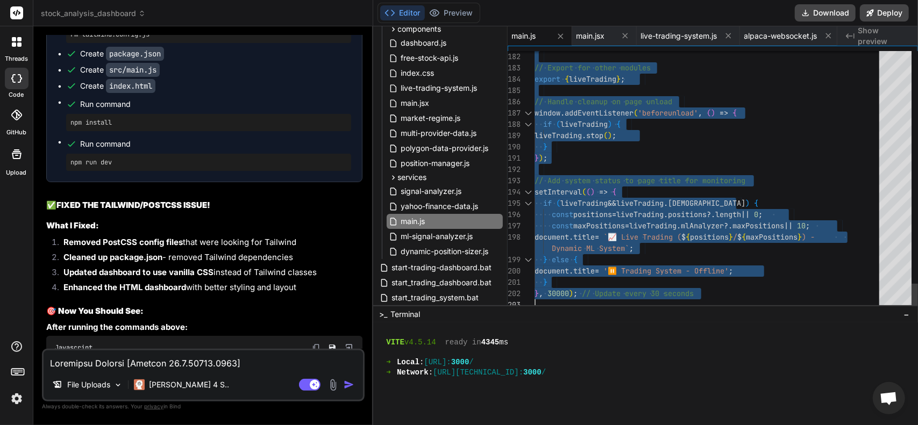
drag, startPoint x: 535, startPoint y: 56, endPoint x: 719, endPoint y: 402, distance: 391.4
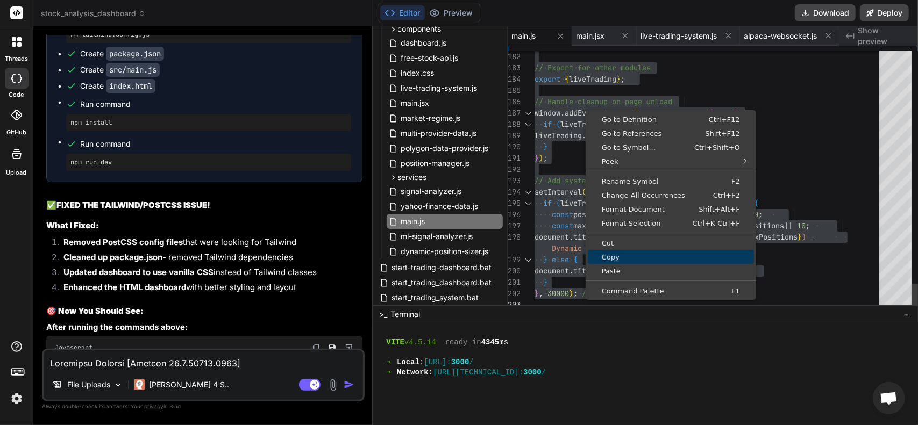
click at [614, 254] on span "Copy" at bounding box center [671, 257] width 166 height 7
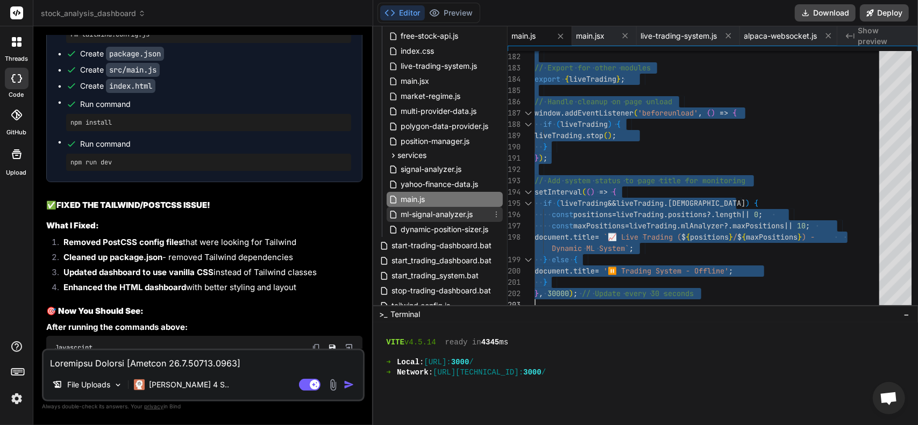
scroll to position [500, 0]
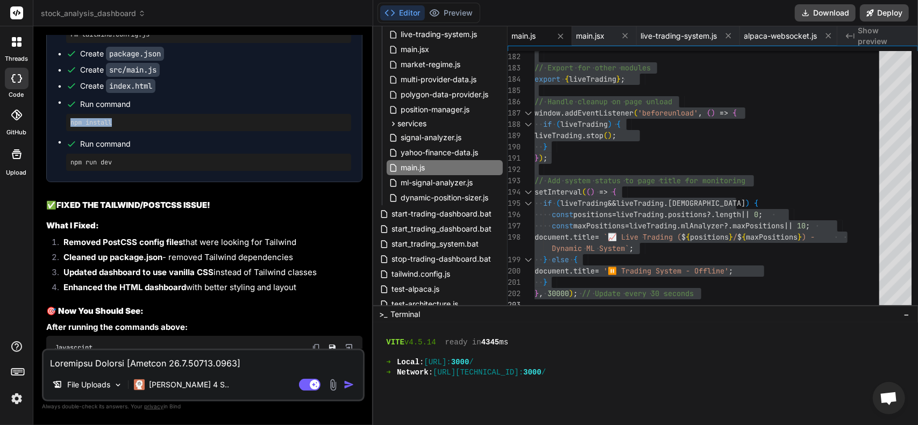
drag, startPoint x: 129, startPoint y: 278, endPoint x: 61, endPoint y: 275, distance: 68.4
click at [61, 171] on ul "Run command rm postcss.config.js Run command rm tailwind.config.js Create packa…" at bounding box center [205, 70] width 294 height 202
copy pre "npm install"
click at [81, 182] on div "Run command rm postcss.config.js Run command rm tailwind.config.js Create packa…" at bounding box center [204, 70] width 315 height 224
drag, startPoint x: 92, startPoint y: 317, endPoint x: 61, endPoint y: 314, distance: 31.3
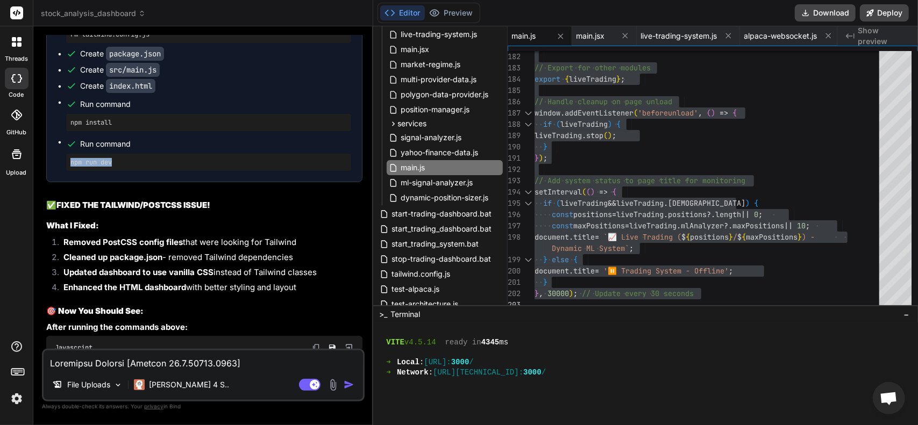
click at [61, 171] on ul "Run command rm postcss.config.js Run command rm tailwind.config.js Create packa…" at bounding box center [205, 70] width 294 height 202
copy pre "npm run dev"
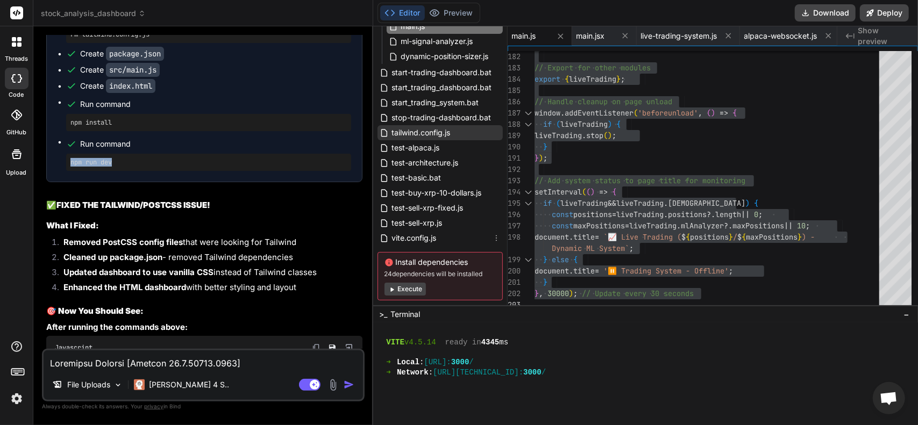
scroll to position [645, 0]
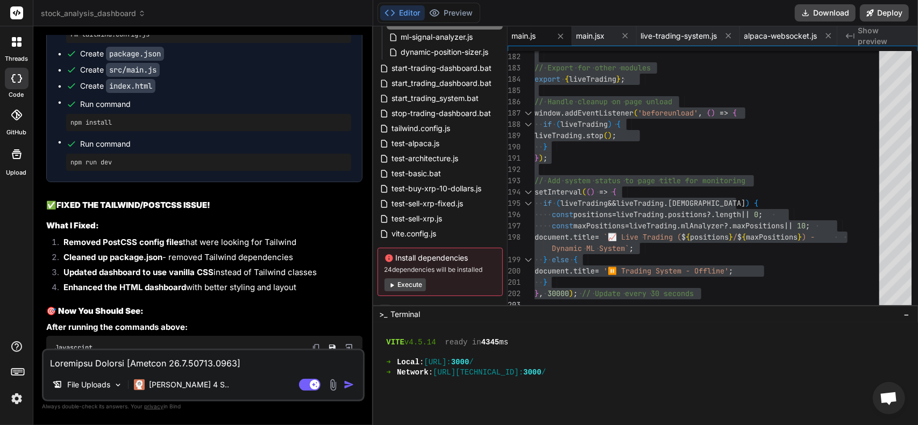
drag, startPoint x: 162, startPoint y: 152, endPoint x: 68, endPoint y: 150, distance: 94.1
copy pre "rm postcss.config.js"
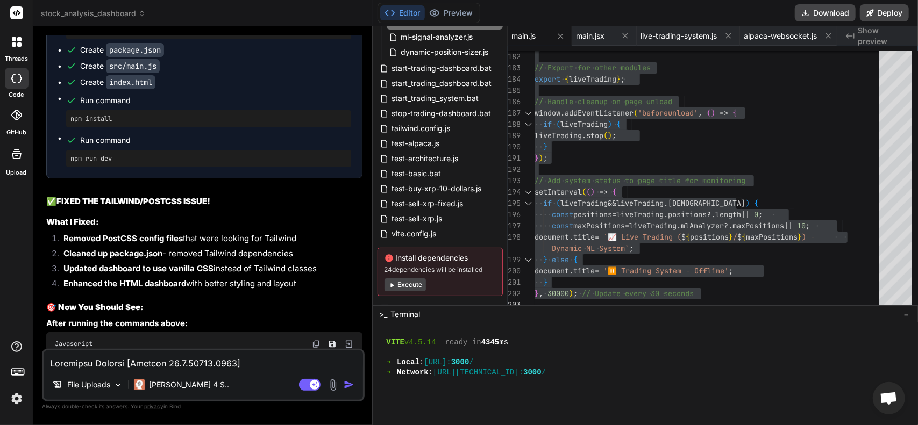
scroll to position [13046, 0]
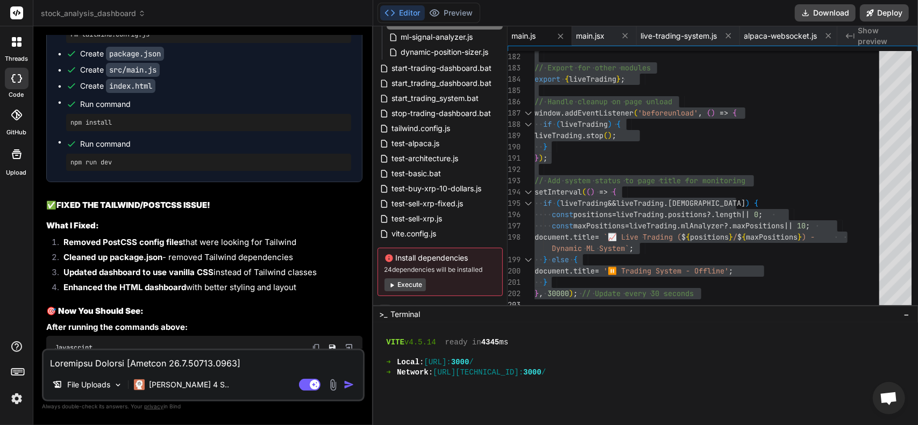
click at [261, 75] on div "Create src/main.js" at bounding box center [208, 70] width 285 height 11
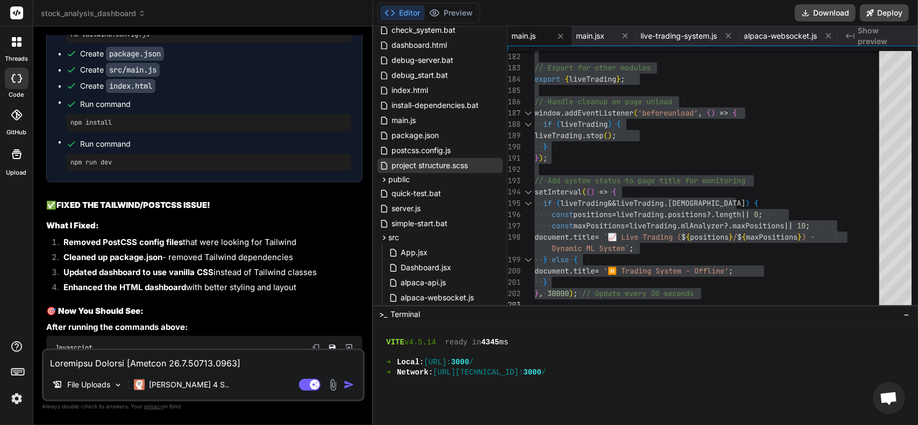
scroll to position [161, 0]
click at [429, 136] on span "package.json" at bounding box center [415, 137] width 49 height 13
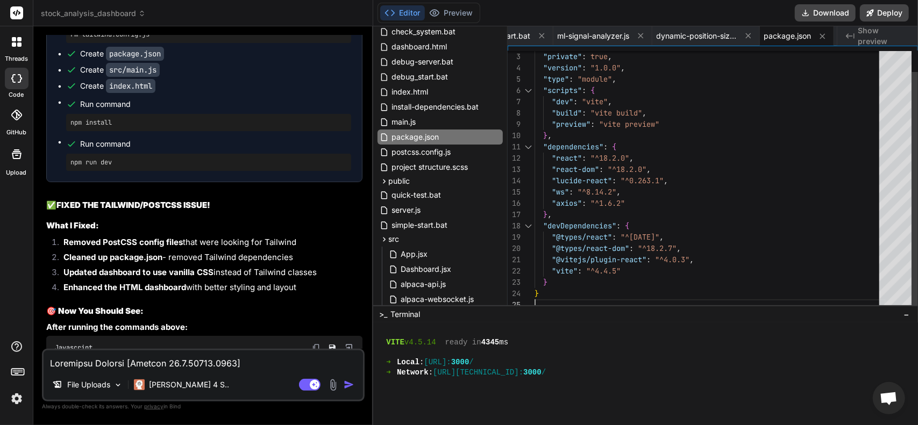
scroll to position [0, 0]
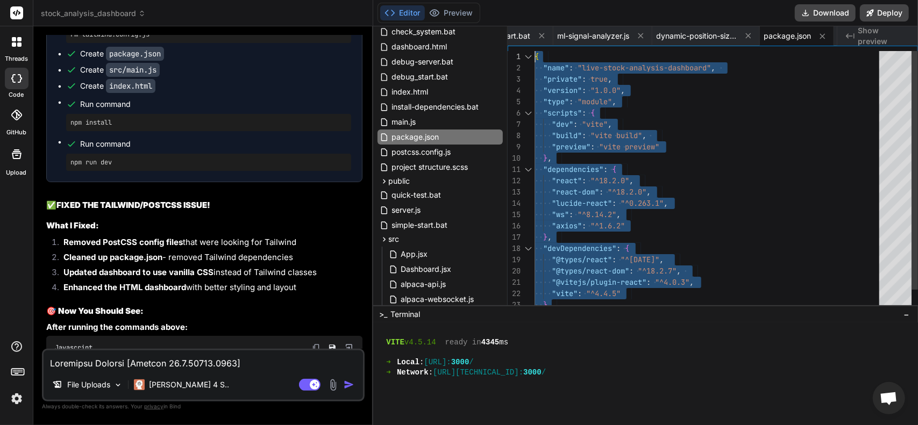
drag, startPoint x: 548, startPoint y: 294, endPoint x: 454, endPoint y: -20, distance: 327.7
click at [265, 171] on ul "Run command rm postcss.config.js Run command rm tailwind.config.js Create packa…" at bounding box center [205, 70] width 294 height 202
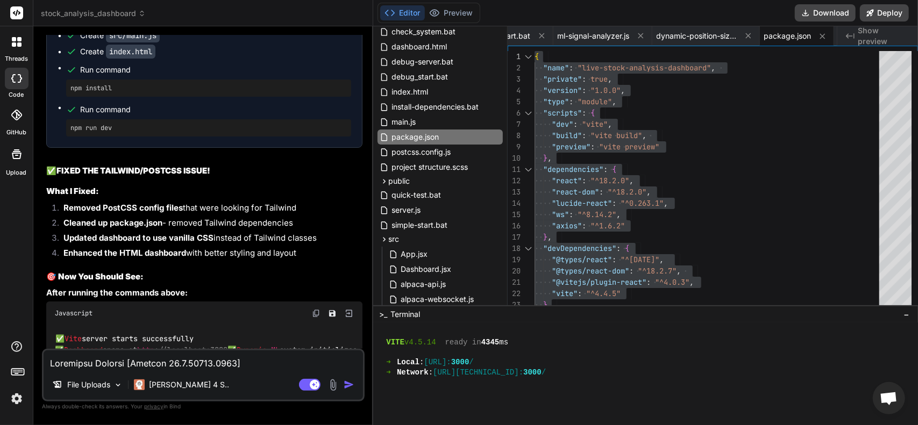
scroll to position [13153, 0]
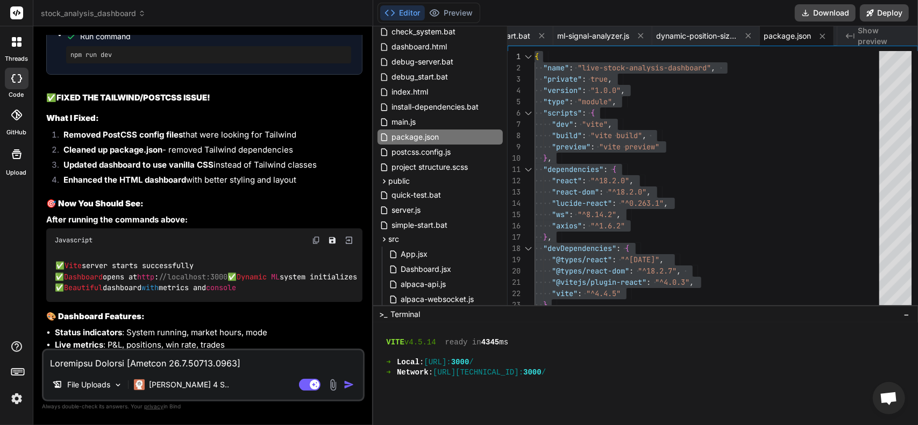
drag, startPoint x: 133, startPoint y: 173, endPoint x: 56, endPoint y: 169, distance: 77.5
copy pre "npm install"
click at [86, 241] on div "The error shows that there's a PostCSS configuration file that's looking for Ta…" at bounding box center [204, 132] width 316 height 714
drag, startPoint x: 122, startPoint y: 213, endPoint x: 67, endPoint y: 212, distance: 54.9
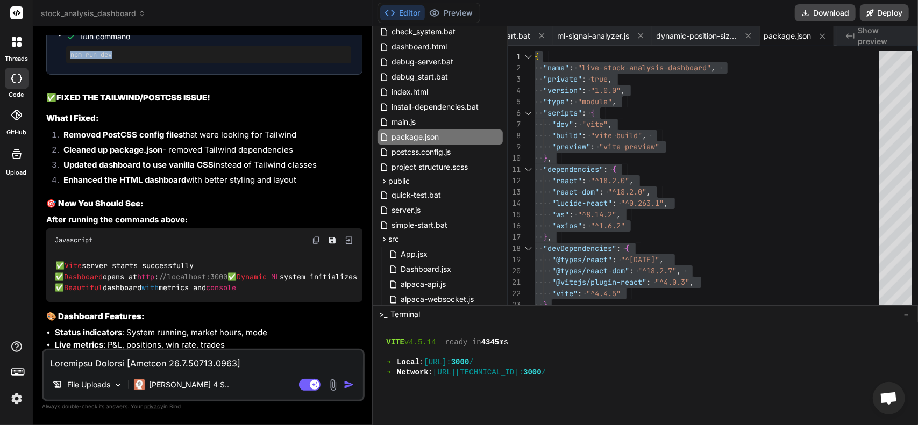
click at [67, 63] on div "npm run dev" at bounding box center [208, 54] width 285 height 17
copy pre "npm run dev"
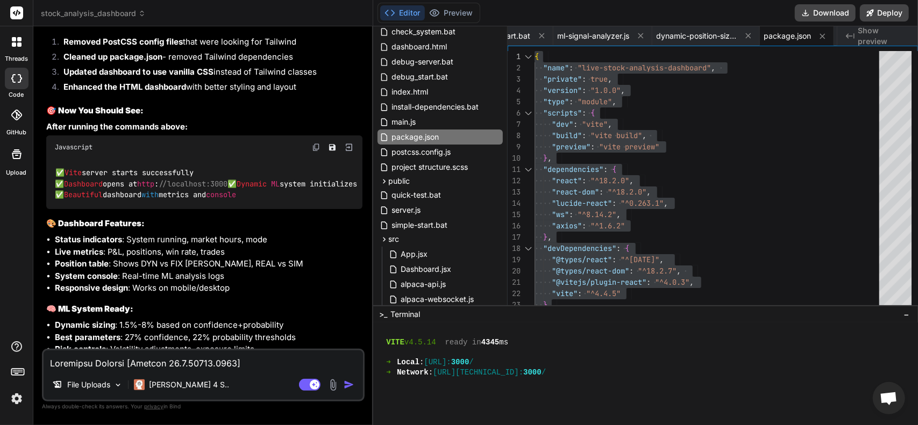
scroll to position [13261, 0]
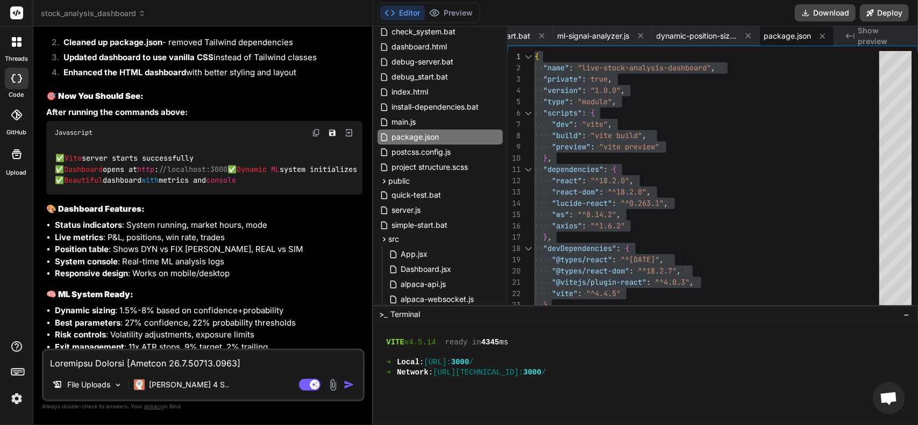
click at [206, 369] on textarea at bounding box center [203, 360] width 319 height 19
paste textarea "[loremi:dolo:sitame-consecte] Adipis el seddoei tempor "./incidid-utlabore-etdo…"
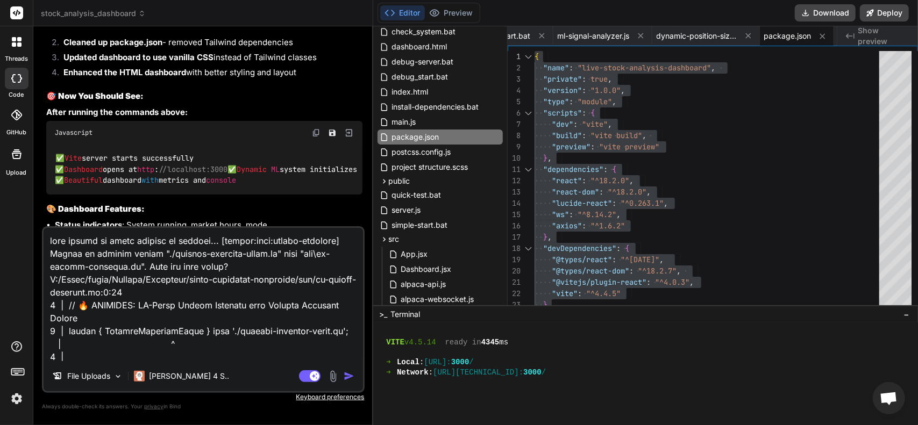
scroll to position [439, 0]
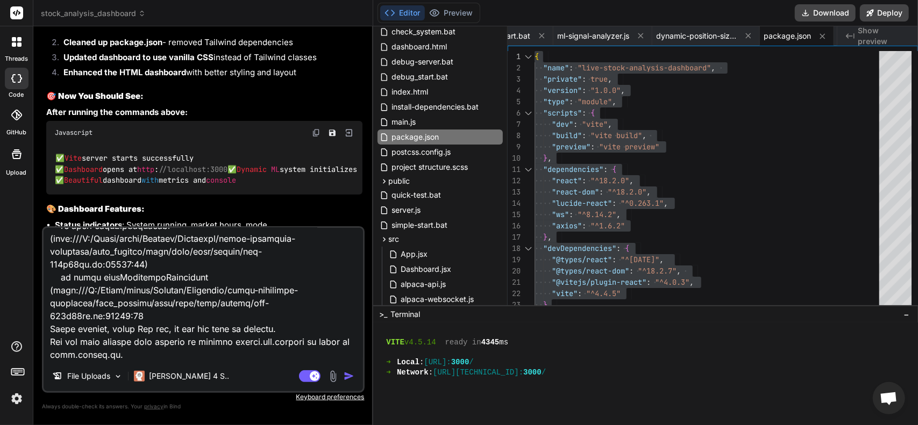
click at [349, 376] on img "button" at bounding box center [349, 376] width 11 height 11
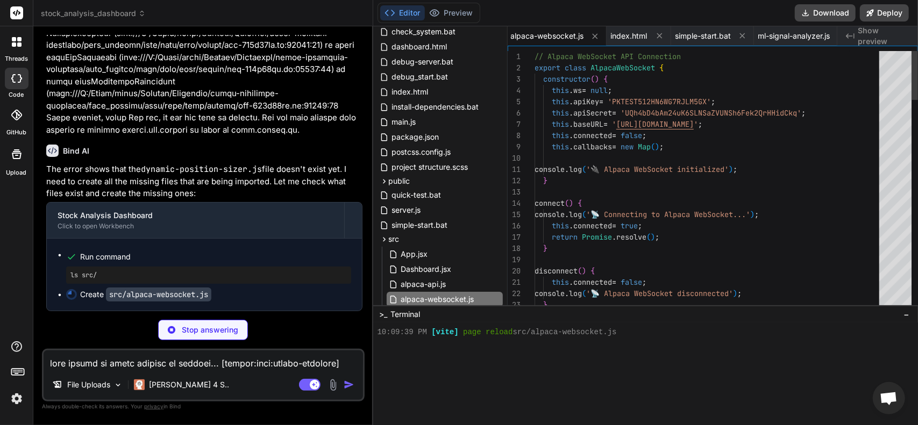
scroll to position [6795, 0]
drag, startPoint x: 105, startPoint y: 276, endPoint x: 61, endPoint y: 275, distance: 43.6
click at [61, 275] on ul "Run command ls src/ Create src/alpaca-websocket.js" at bounding box center [205, 275] width 294 height 51
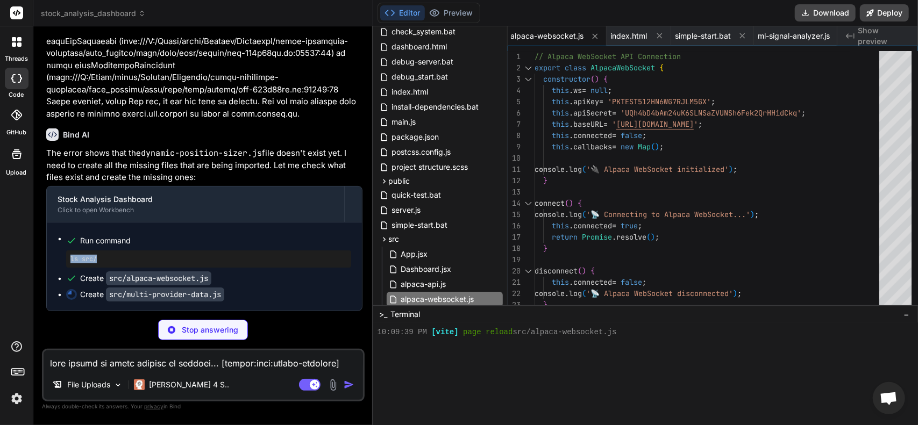
copy pre "ls src/"
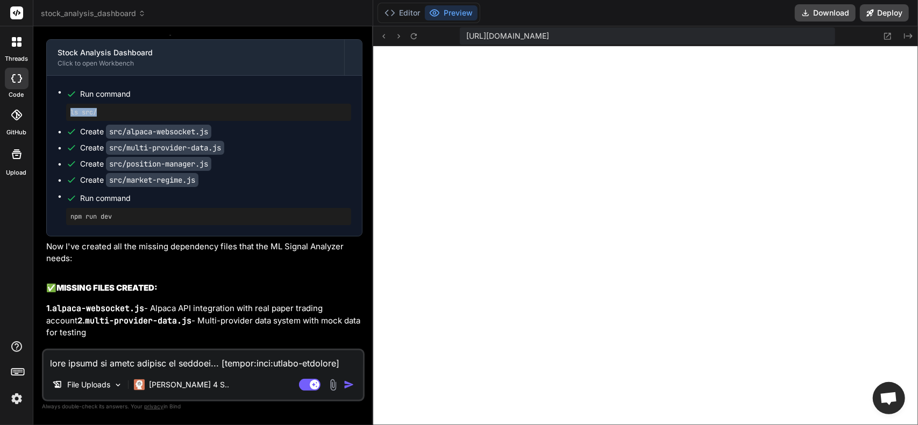
scroll to position [14008, 0]
